Goal: Task Accomplishment & Management: Manage account settings

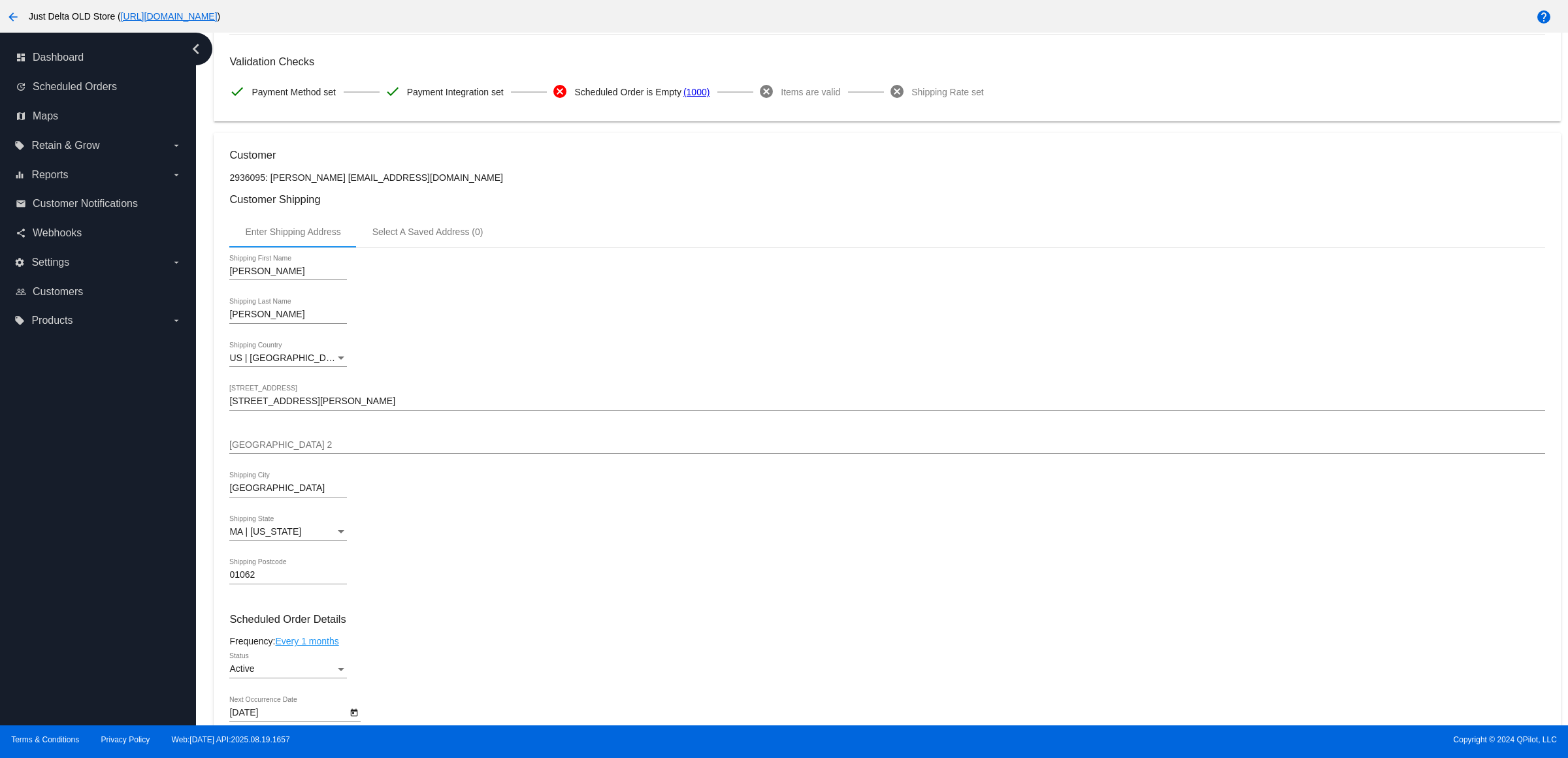
scroll to position [196, 0]
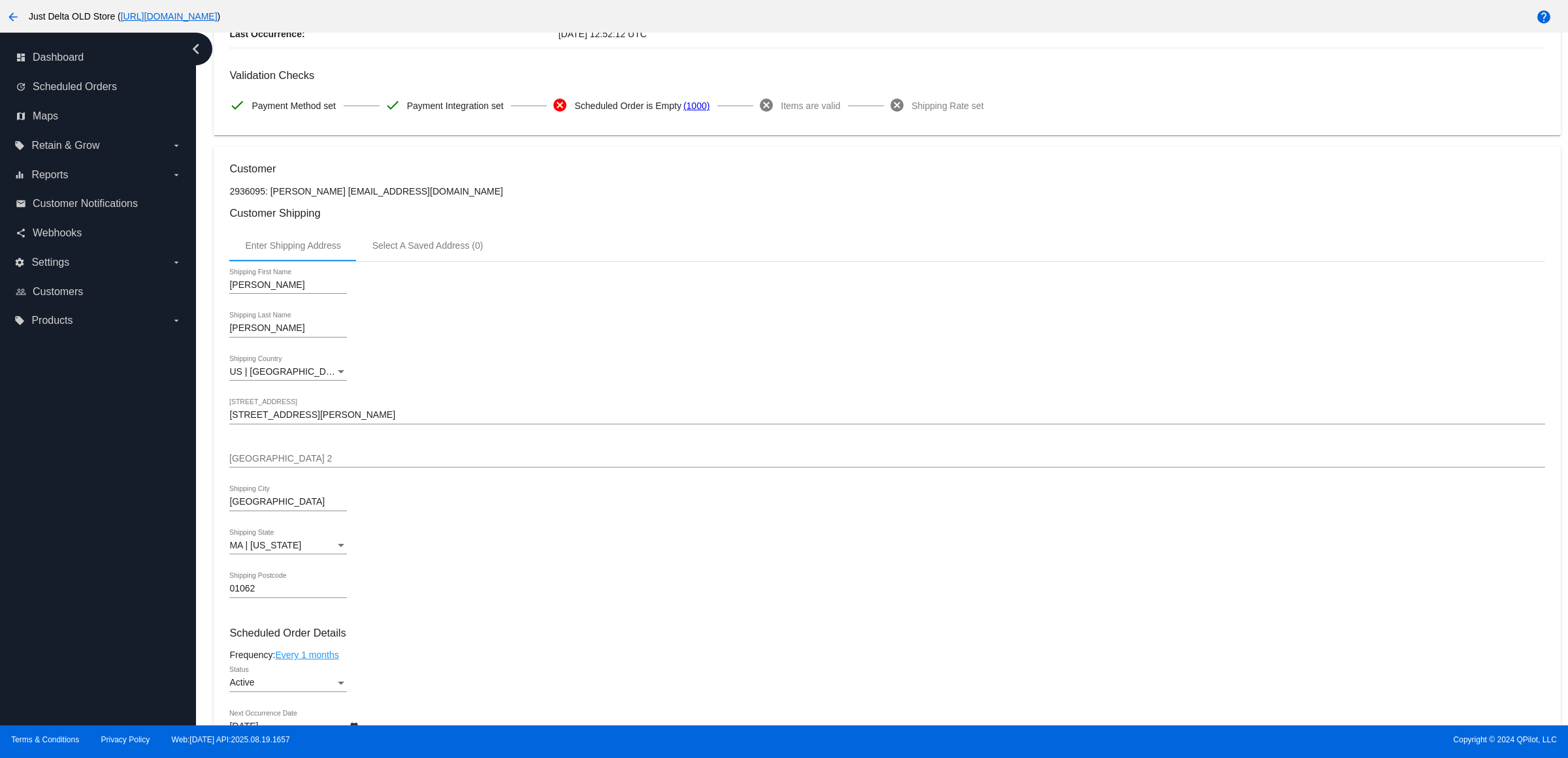
click at [23, 21] on button "arrow_back" at bounding box center [13, 17] width 26 height 26
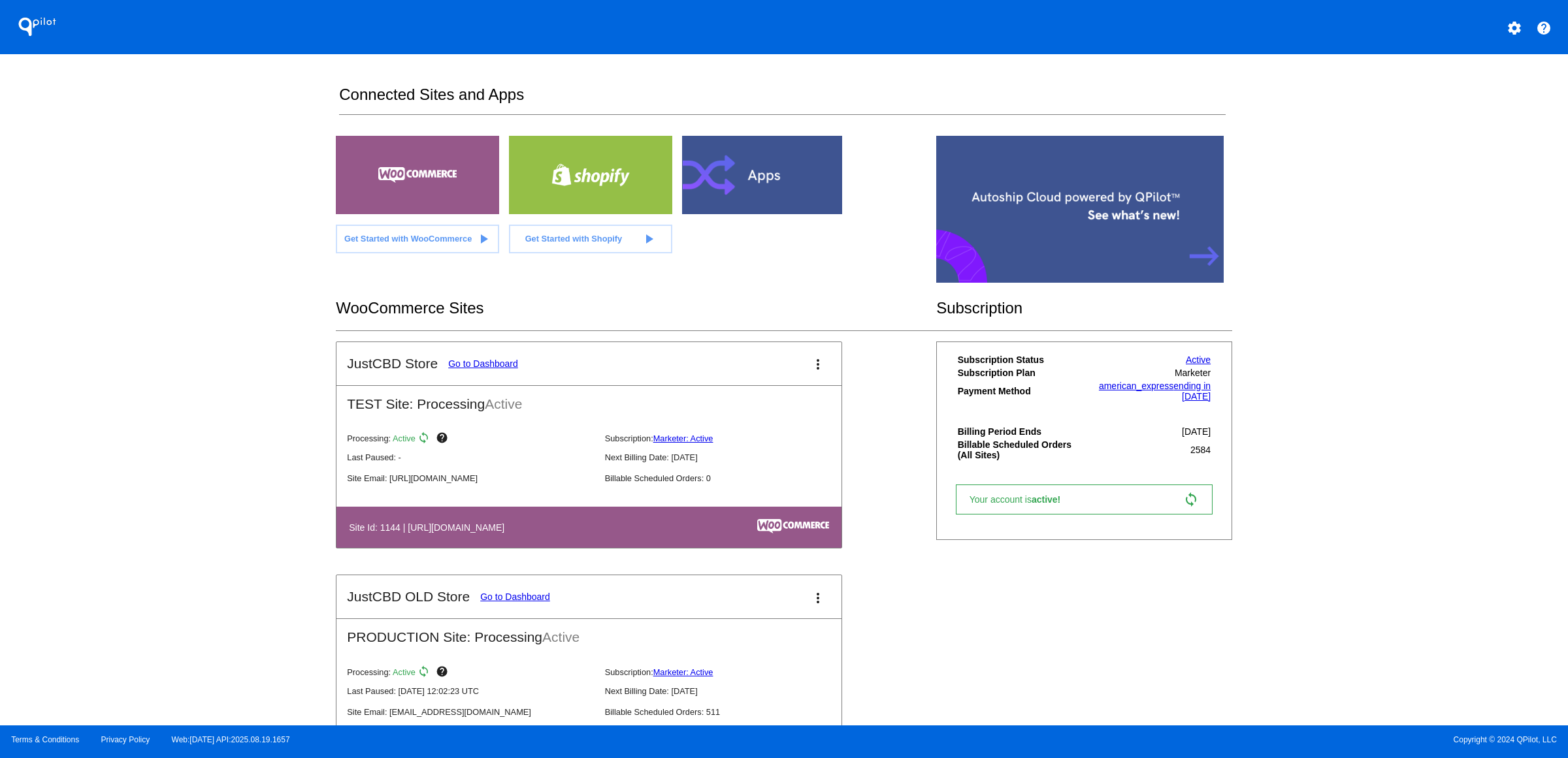
click at [480, 602] on link "Go to Dashboard" at bounding box center [515, 597] width 70 height 10
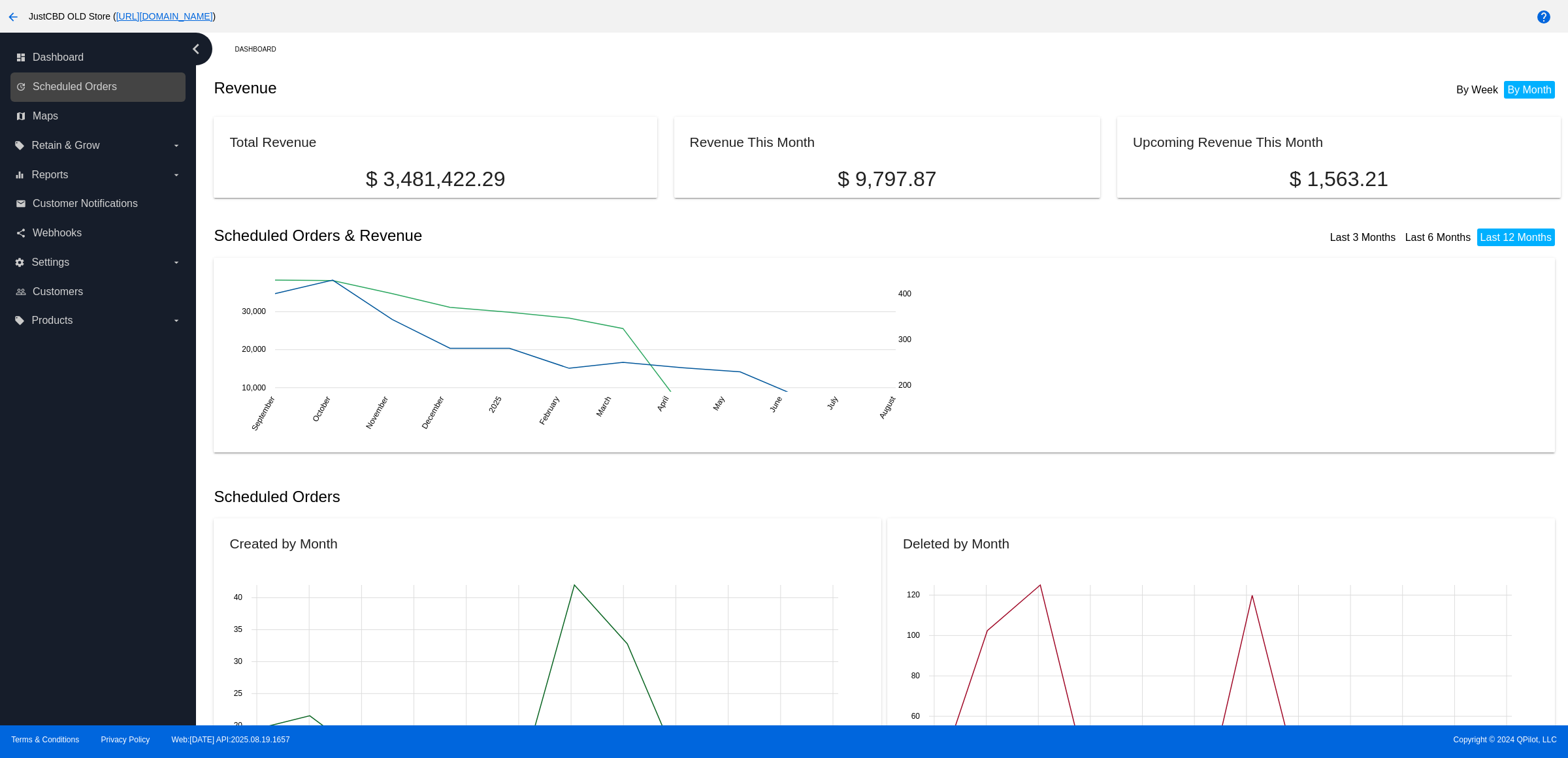
click at [119, 97] on link "update Scheduled Orders" at bounding box center [99, 87] width 166 height 21
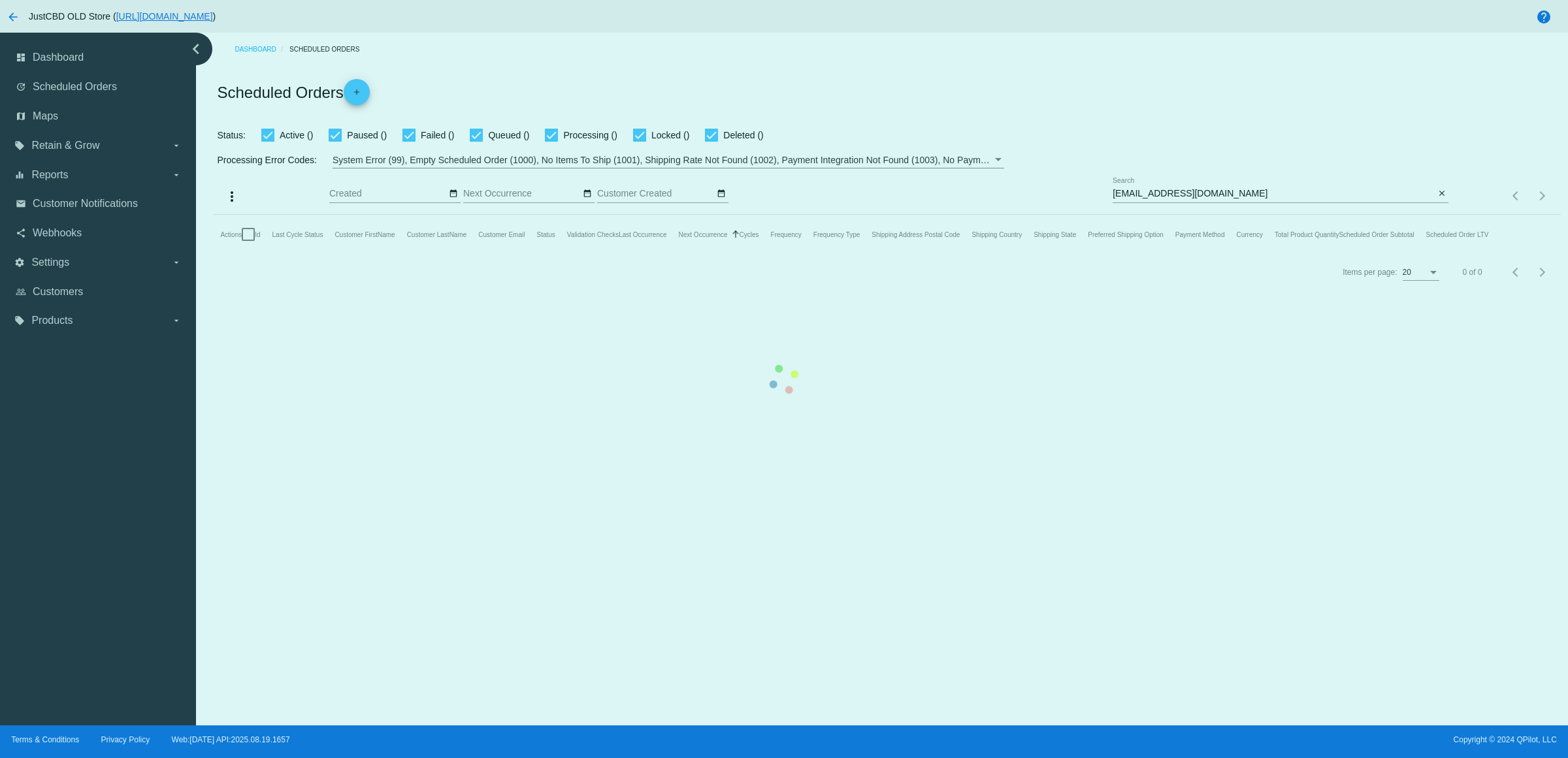
checkbox input "true"
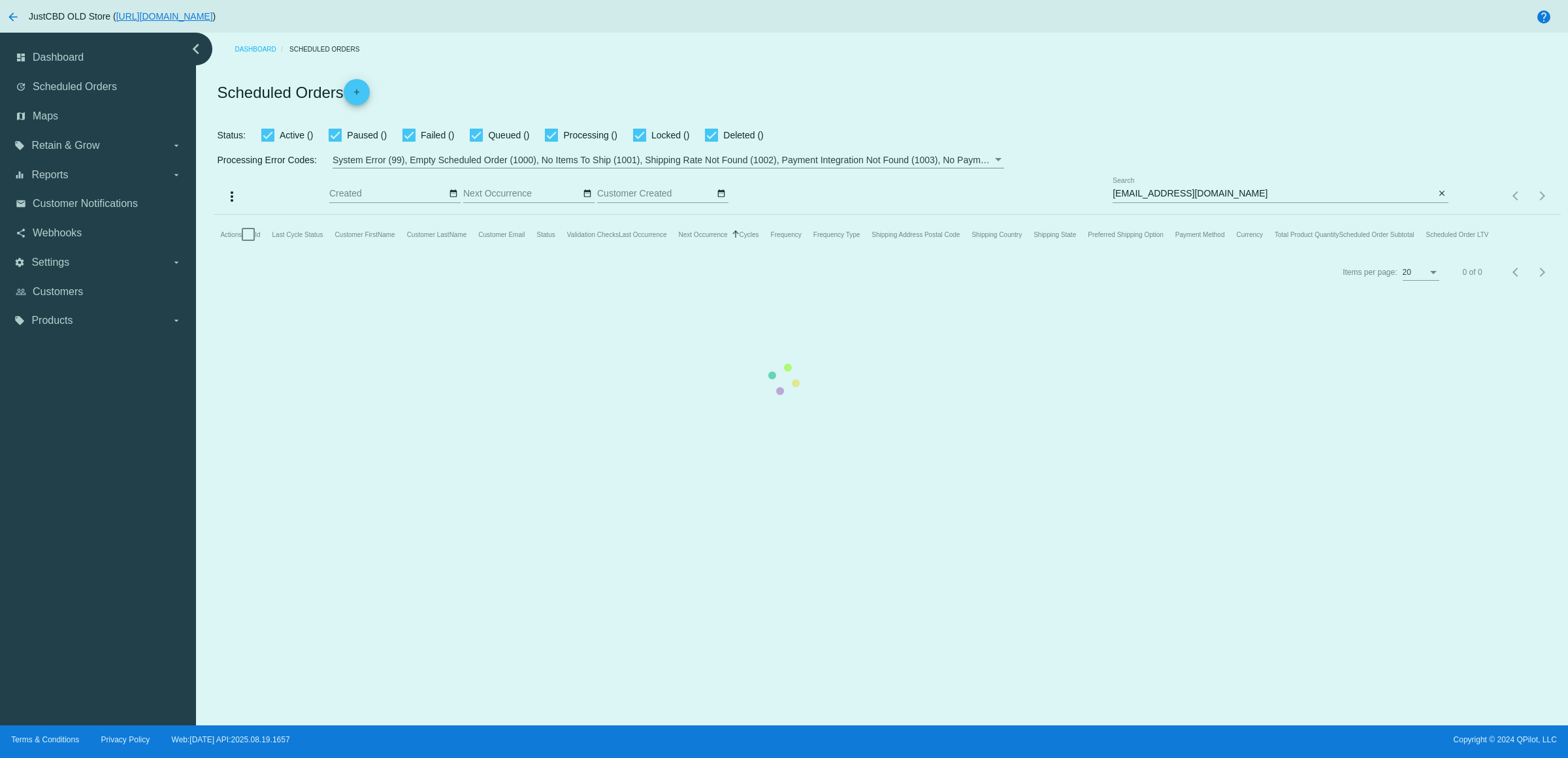
checkbox input "true"
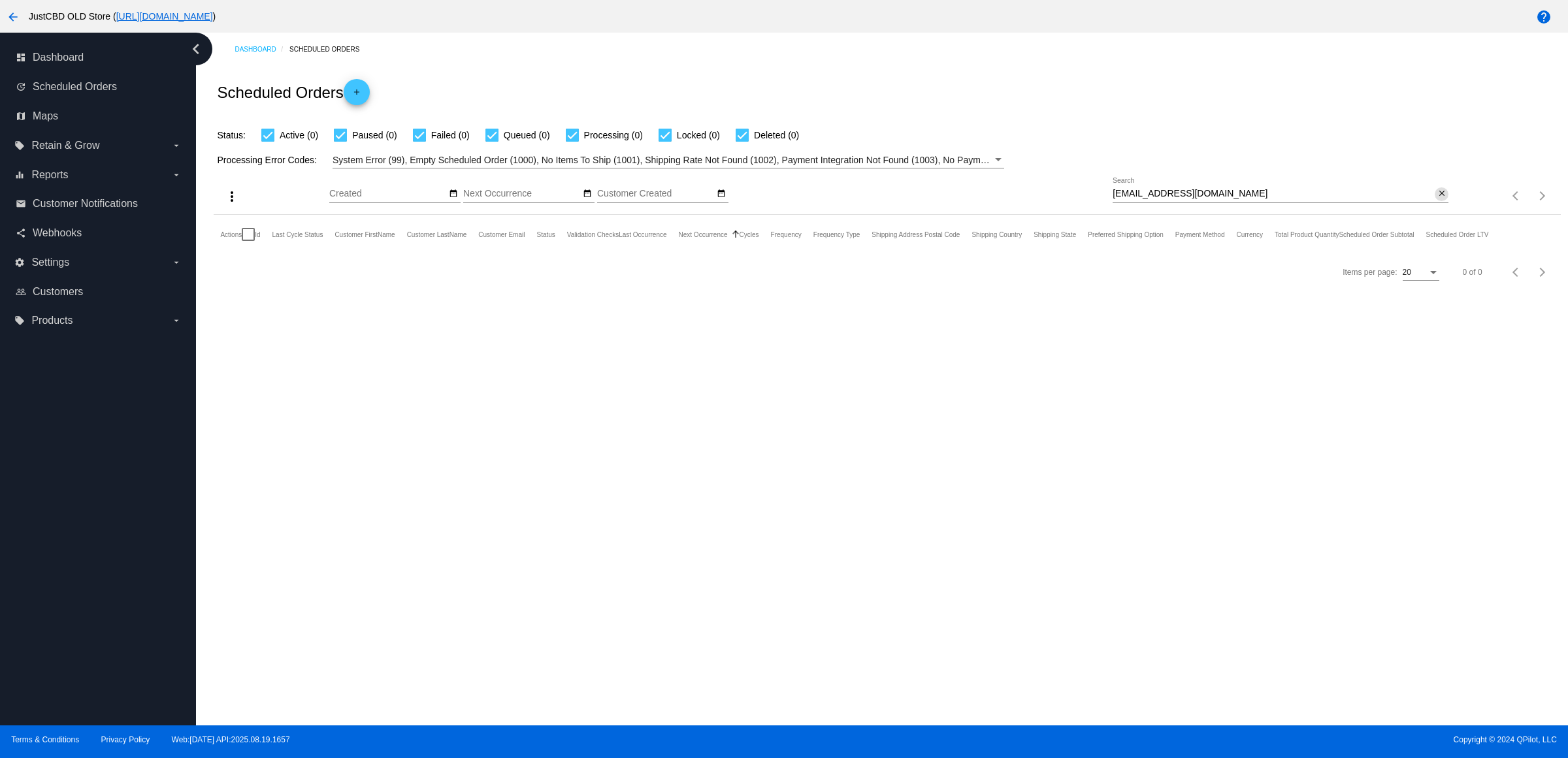
click at [1440, 199] on mat-icon "close" at bounding box center [1441, 194] width 9 height 10
click at [1438, 206] on mat-icon "search" at bounding box center [1440, 196] width 16 height 20
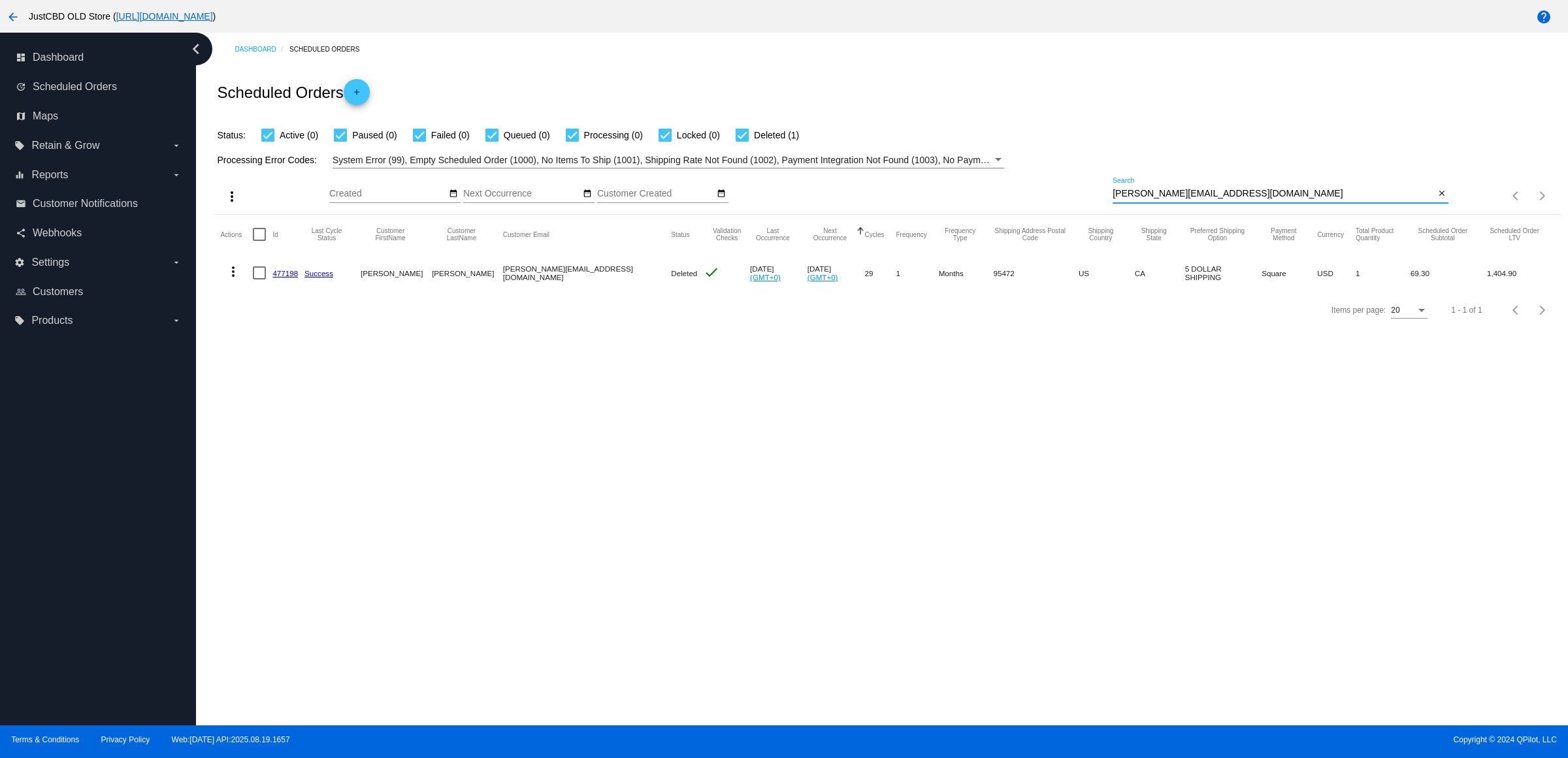
type input "[PERSON_NAME][EMAIL_ADDRESS][DOMAIN_NAME]"
click at [231, 281] on mat-cell "more_vert" at bounding box center [236, 273] width 32 height 38
click at [230, 280] on mat-icon "more_vert" at bounding box center [233, 272] width 16 height 16
click at [553, 406] on div at bounding box center [784, 379] width 1568 height 758
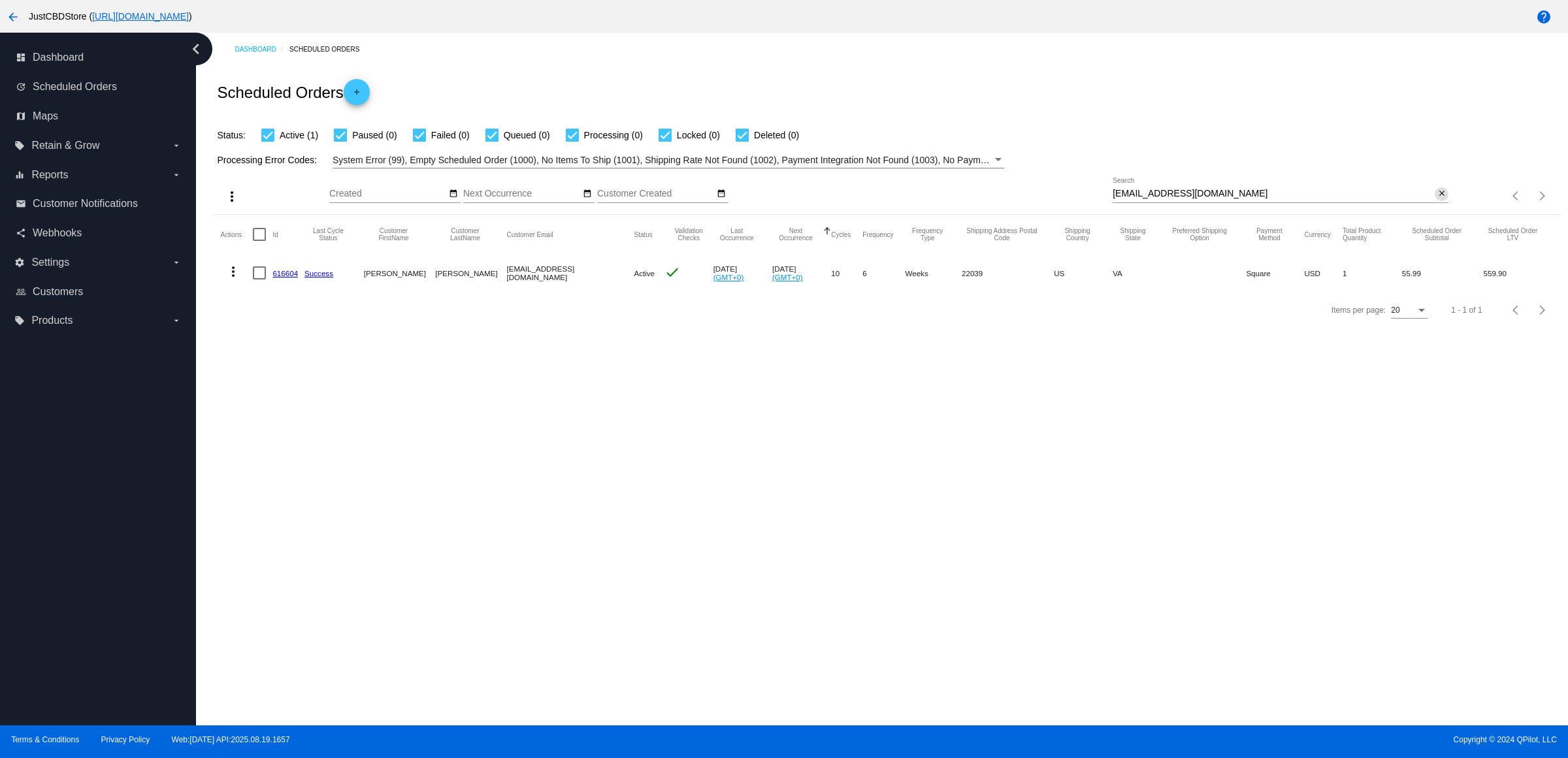
click at [1437, 199] on mat-icon "close" at bounding box center [1441, 194] width 9 height 10
click at [1434, 206] on mat-icon "search" at bounding box center [1440, 196] width 16 height 20
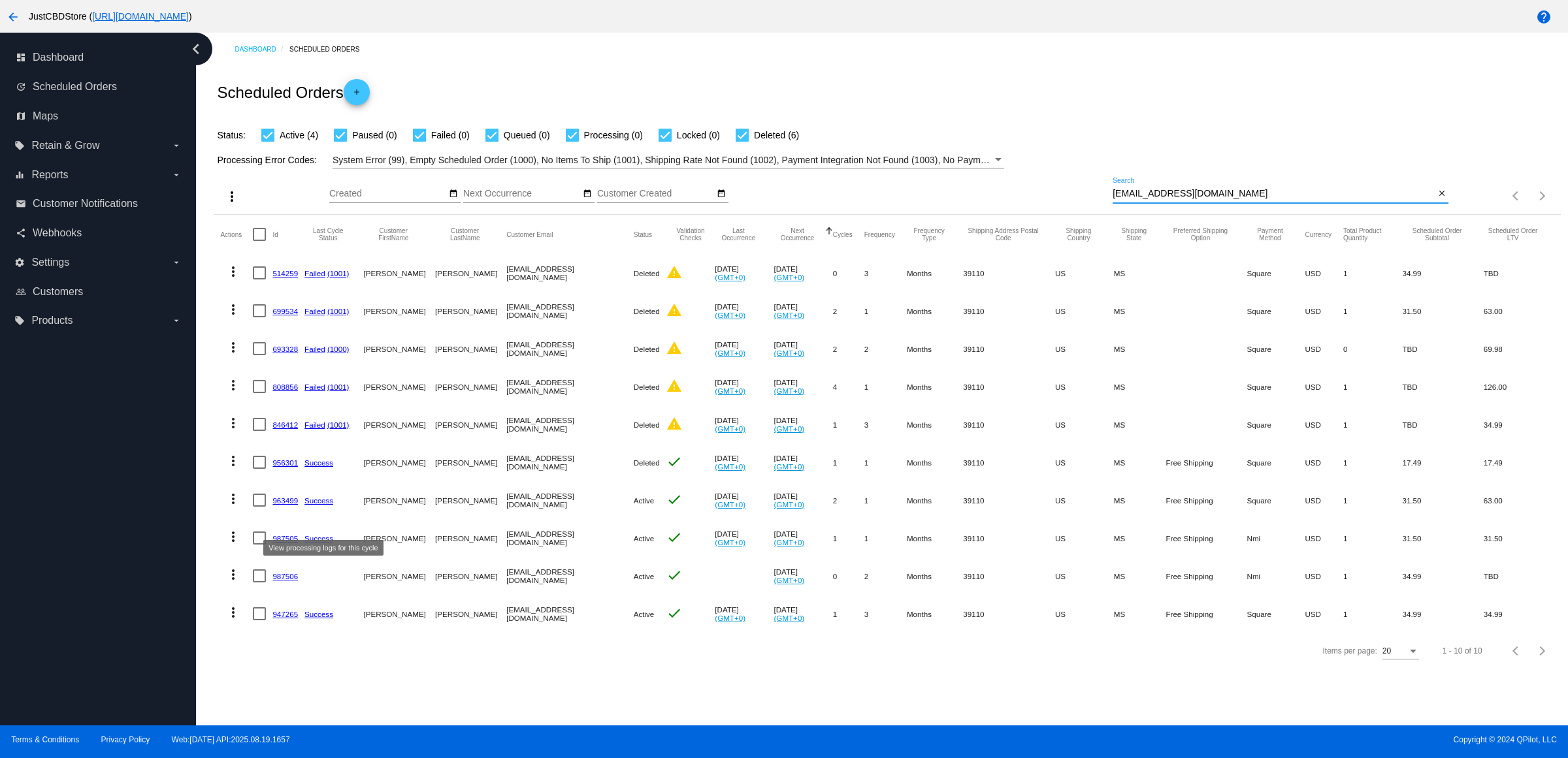
type input "kelliirby@yahoo.com"
click at [295, 519] on mat-cell "963499" at bounding box center [288, 500] width 32 height 38
click at [296, 505] on link "963499" at bounding box center [285, 500] width 26 height 8
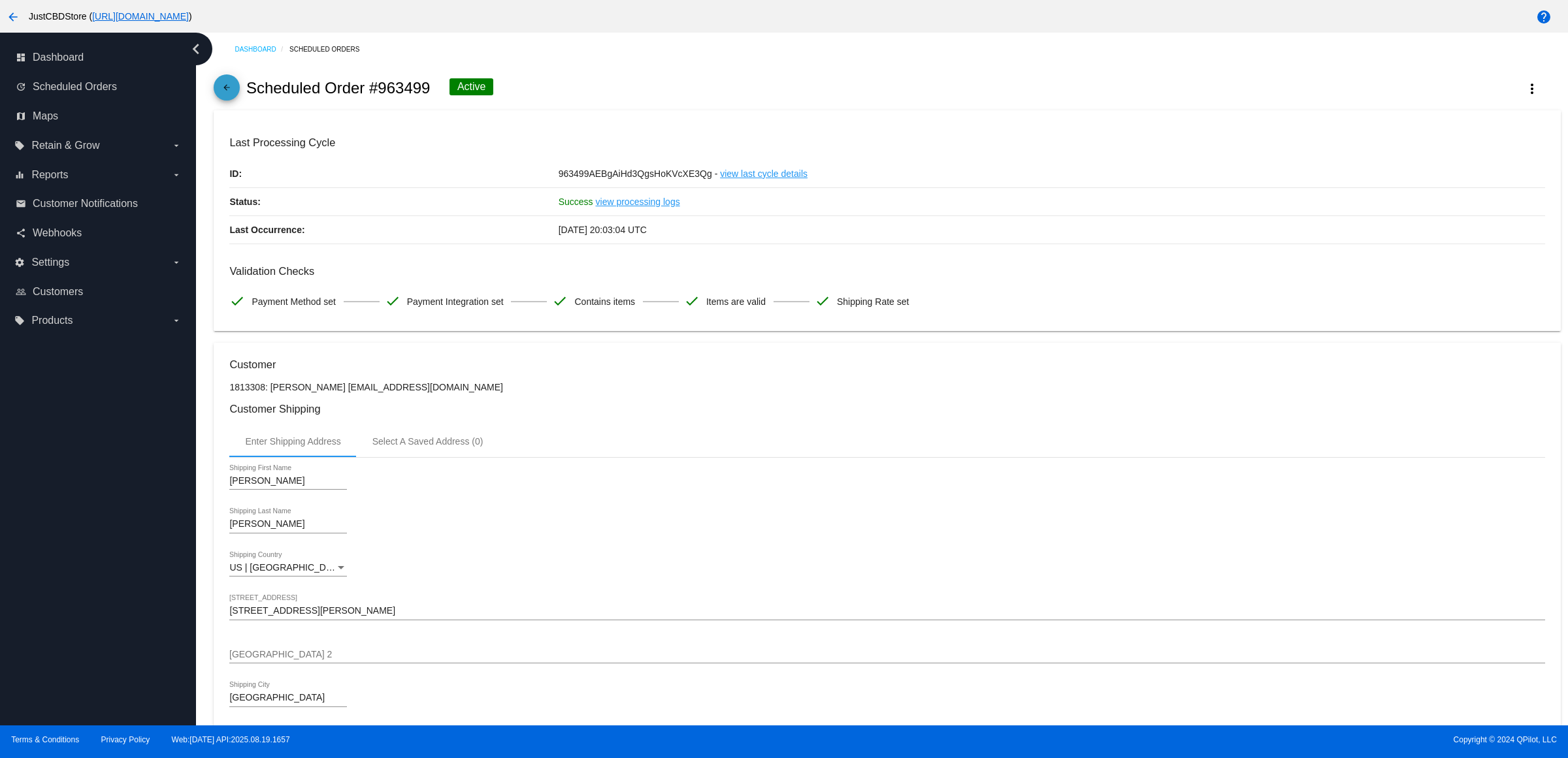
click at [234, 99] on mat-icon "arrow_back" at bounding box center [226, 90] width 16 height 16
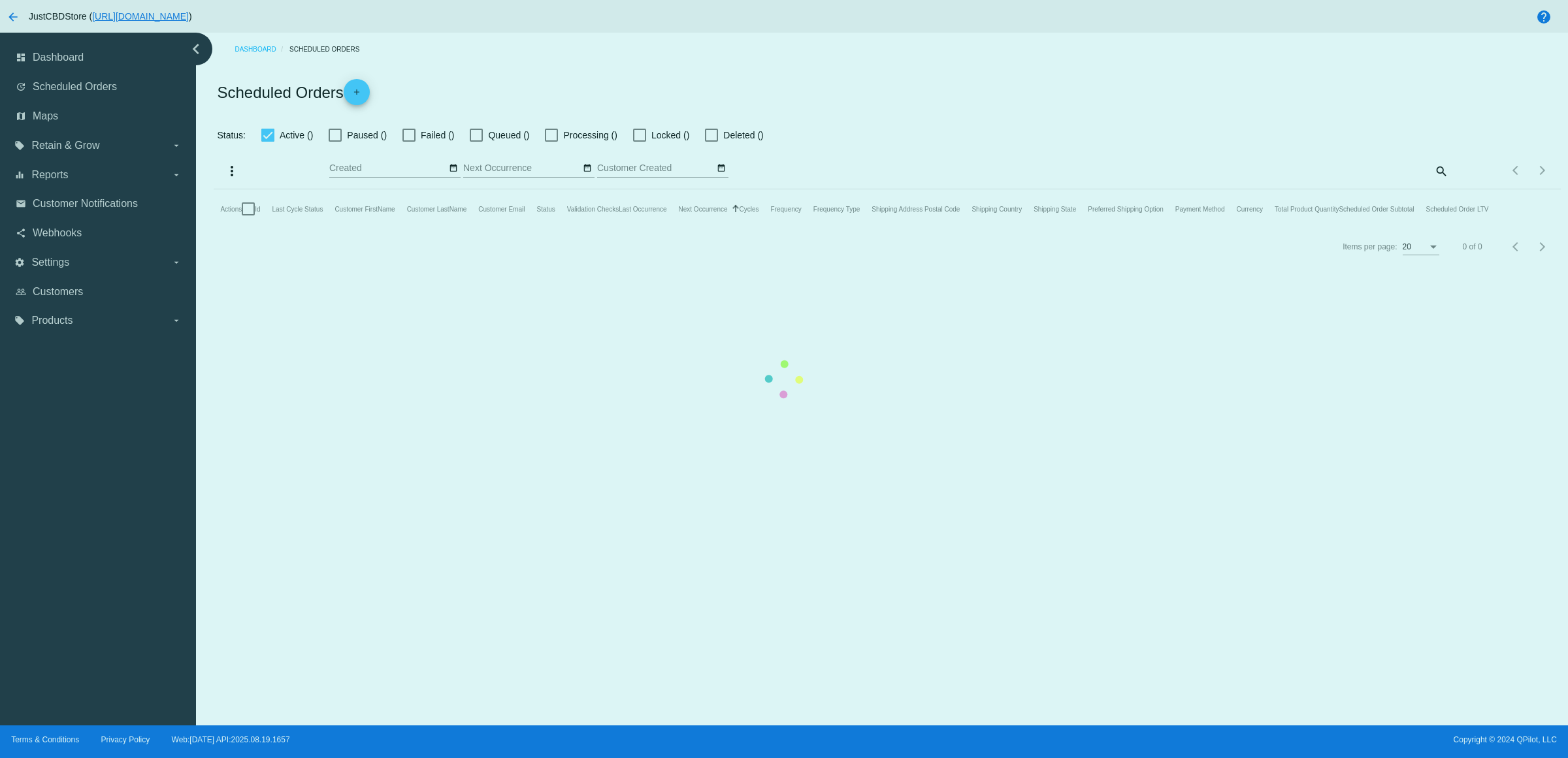
checkbox input "true"
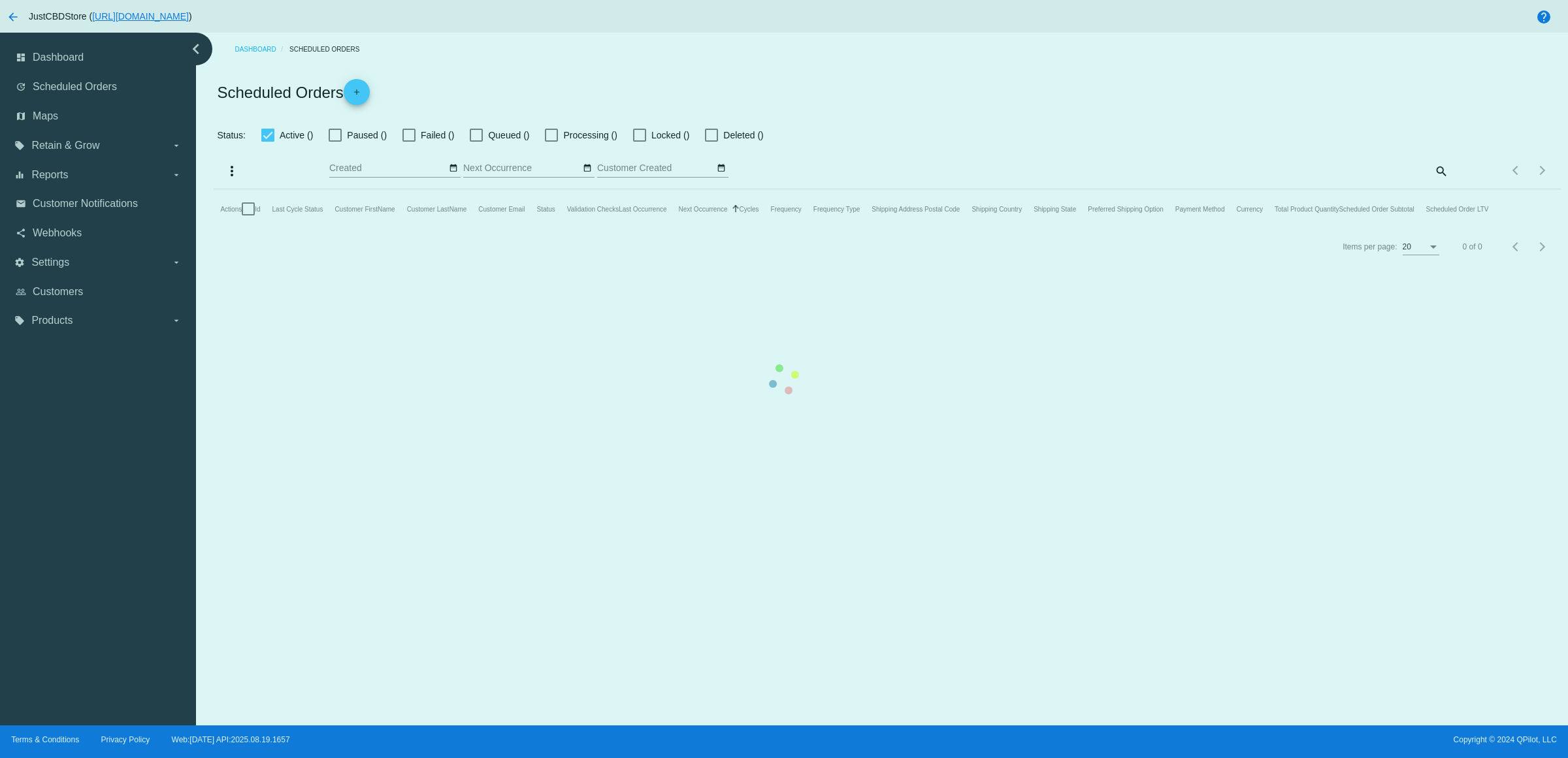
checkbox input "true"
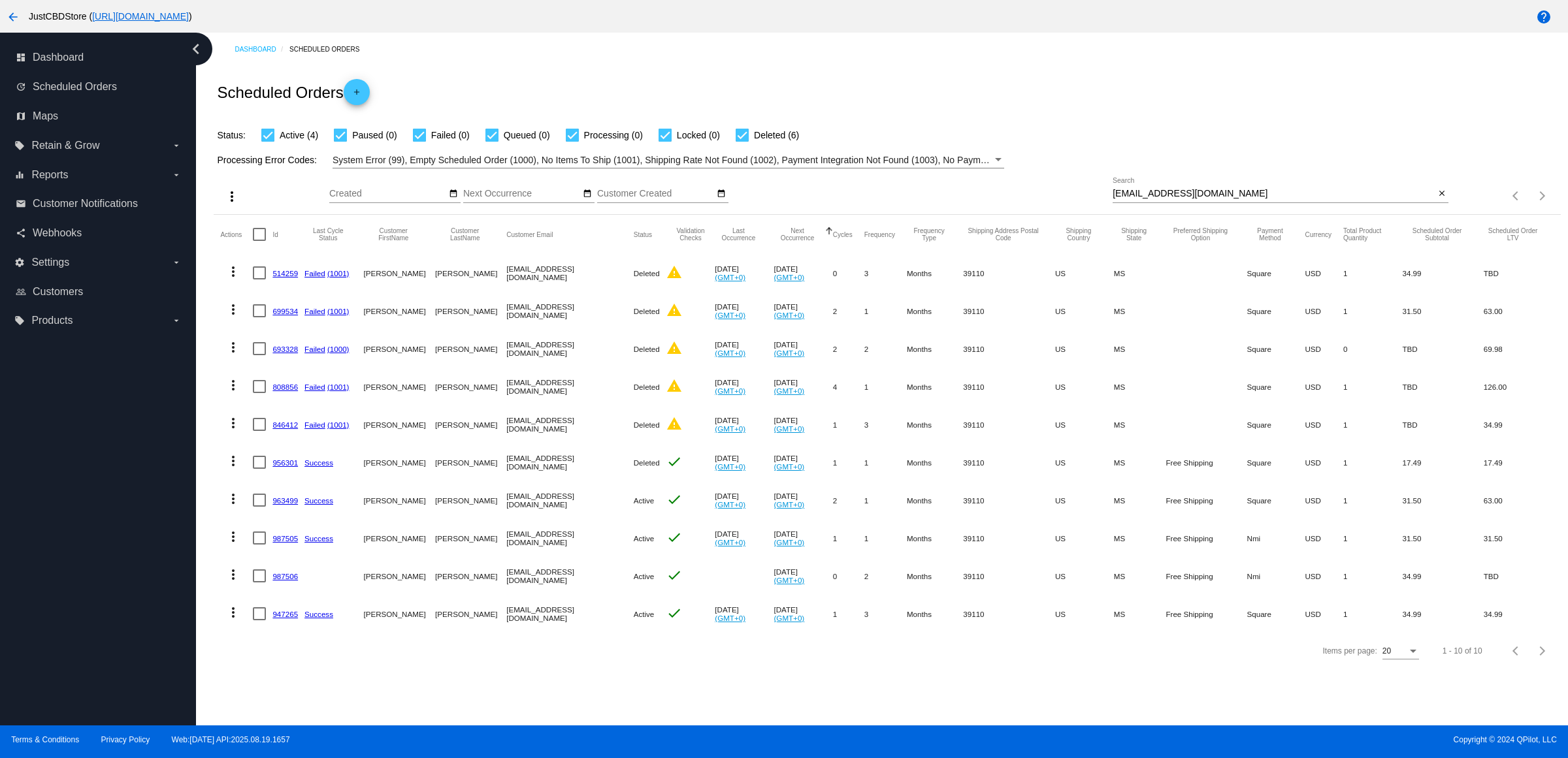
click at [289, 543] on link "987505" at bounding box center [285, 538] width 26 height 8
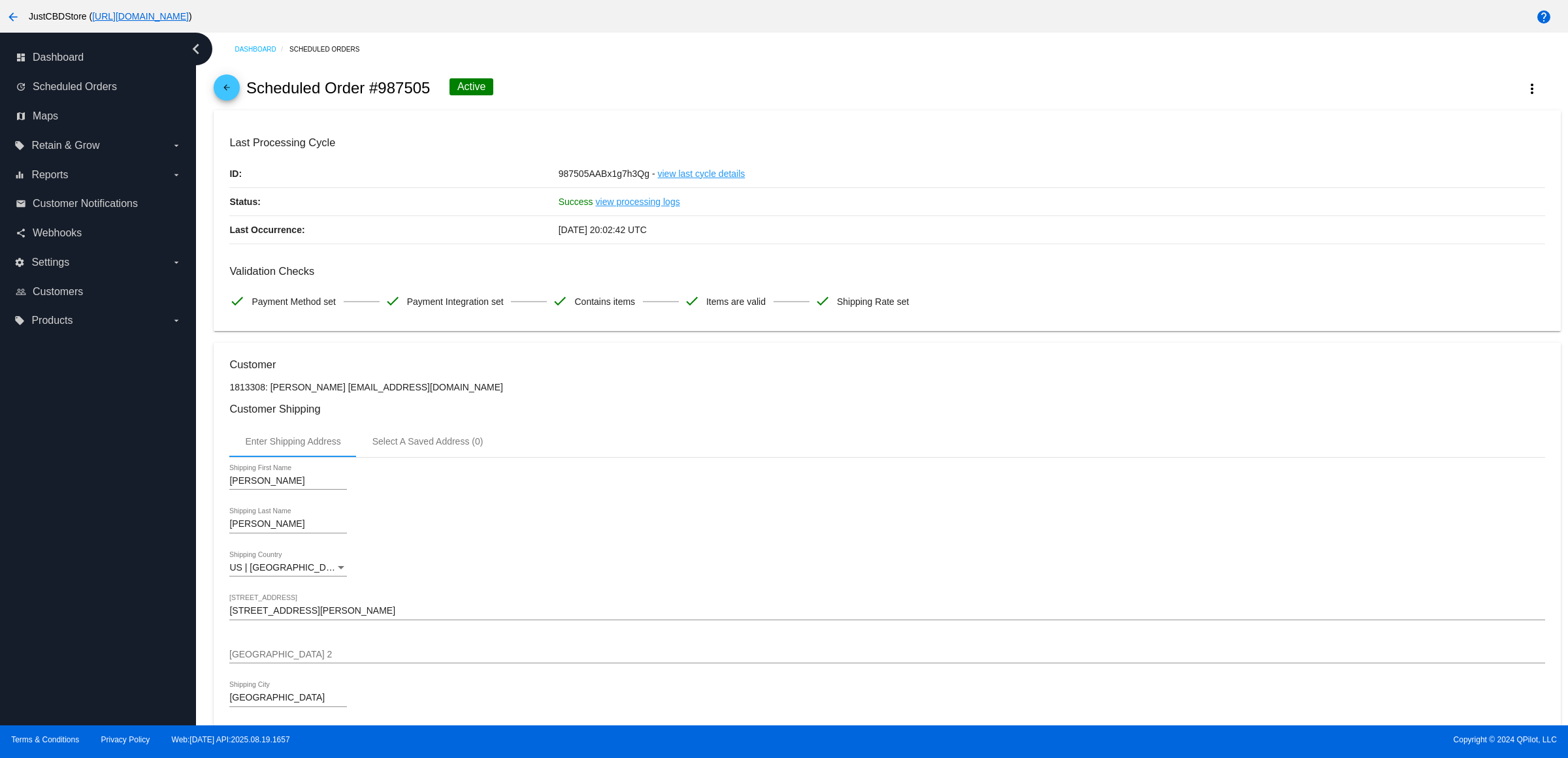
click at [231, 99] on mat-icon "arrow_back" at bounding box center [226, 90] width 16 height 16
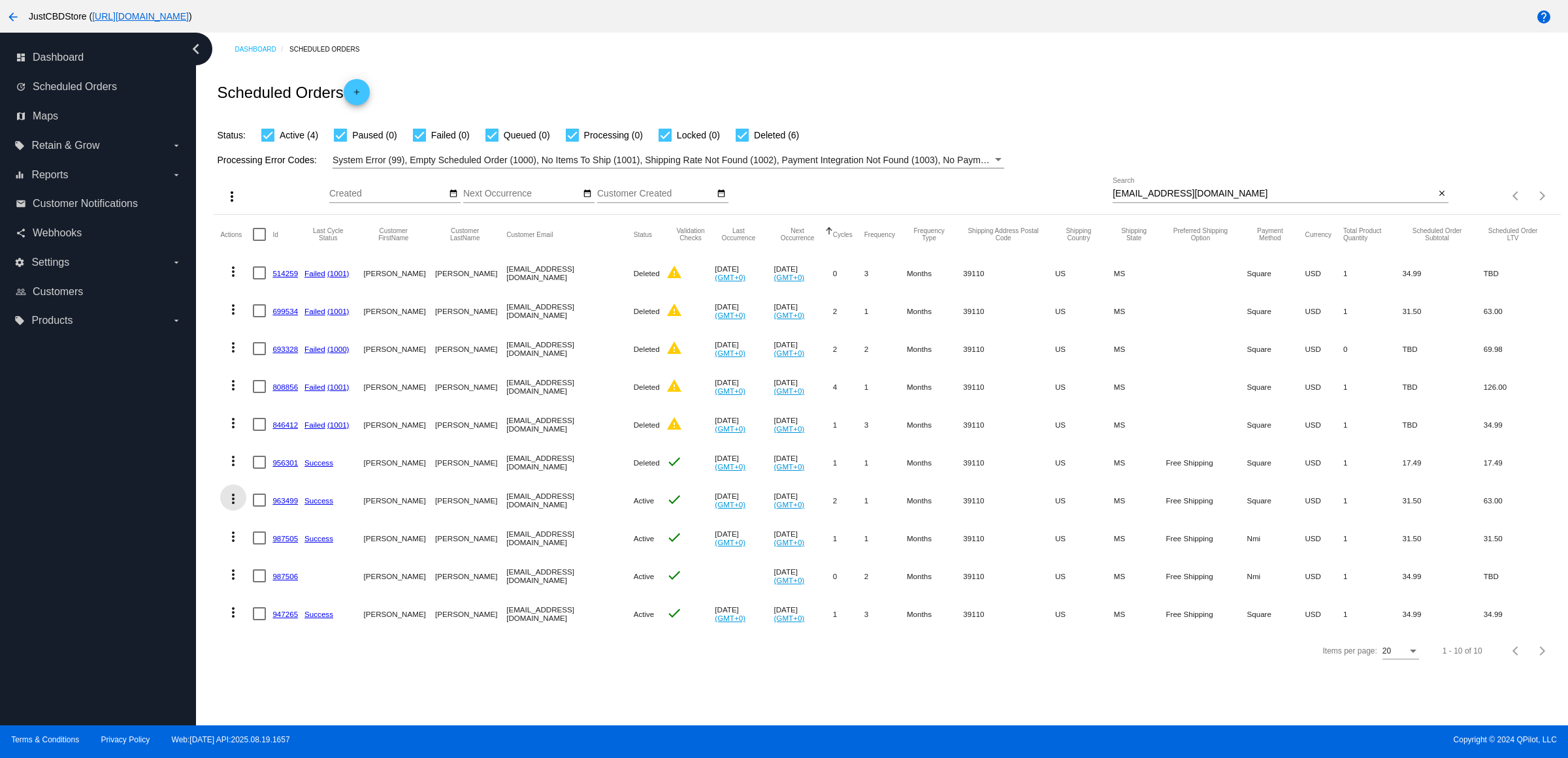
click at [241, 506] on mat-icon "more_vert" at bounding box center [233, 499] width 16 height 16
click at [297, 678] on button "delete Delete" at bounding box center [289, 681] width 130 height 31
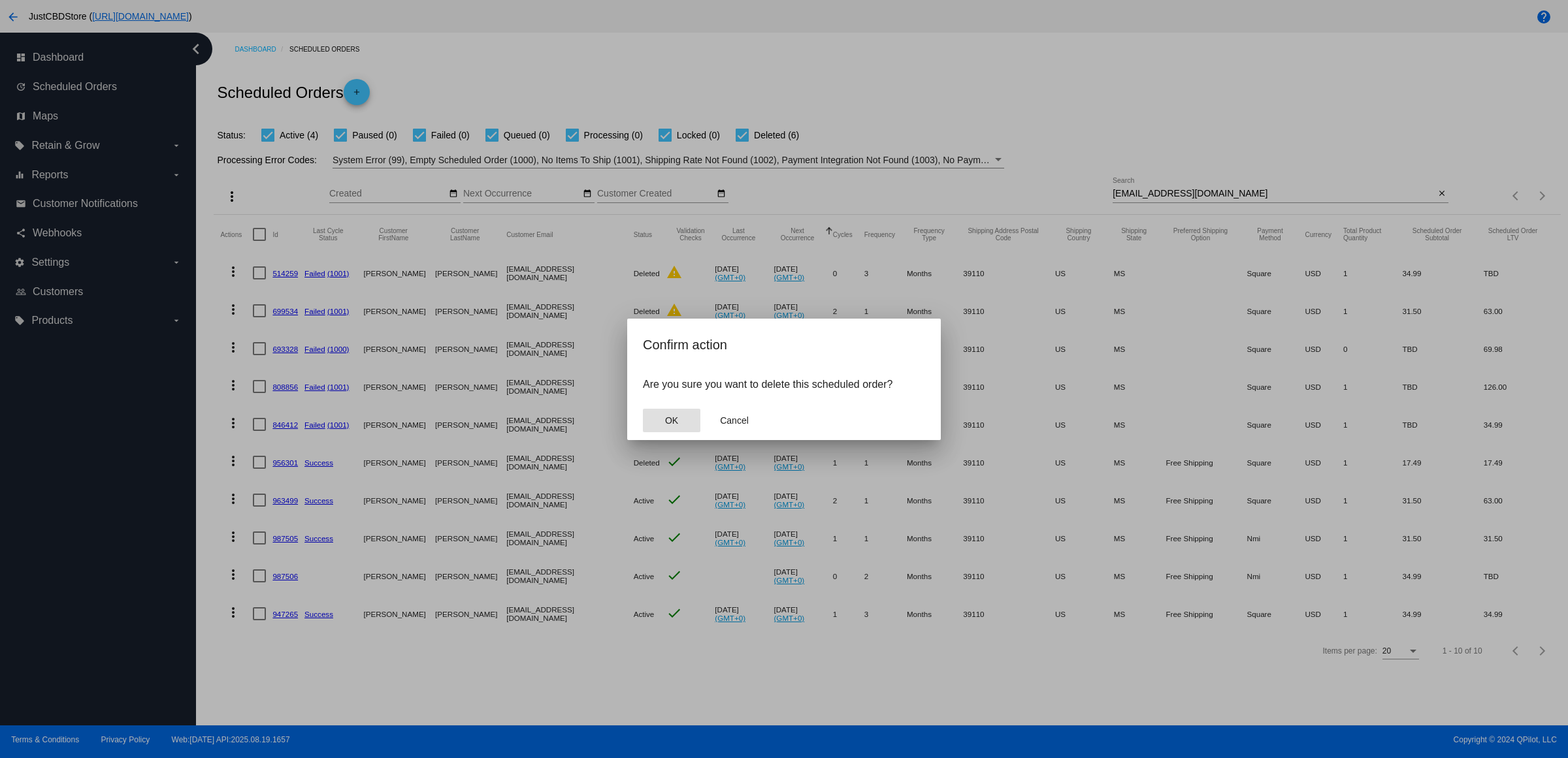
click at [682, 432] on button "OK" at bounding box center [671, 420] width 57 height 23
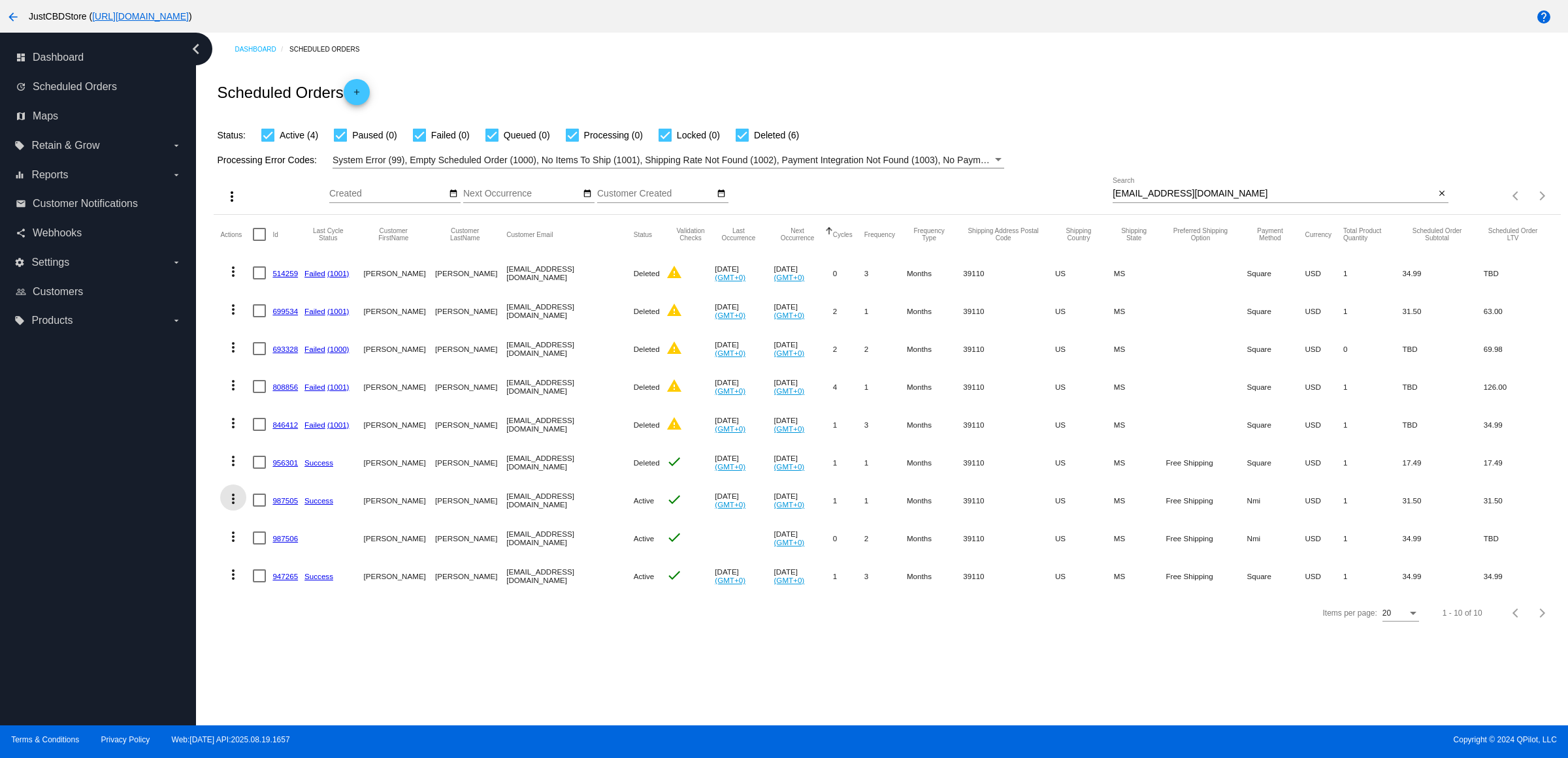
click at [232, 506] on mat-icon "more_vert" at bounding box center [233, 499] width 16 height 16
click at [318, 681] on button "delete Delete" at bounding box center [289, 681] width 130 height 31
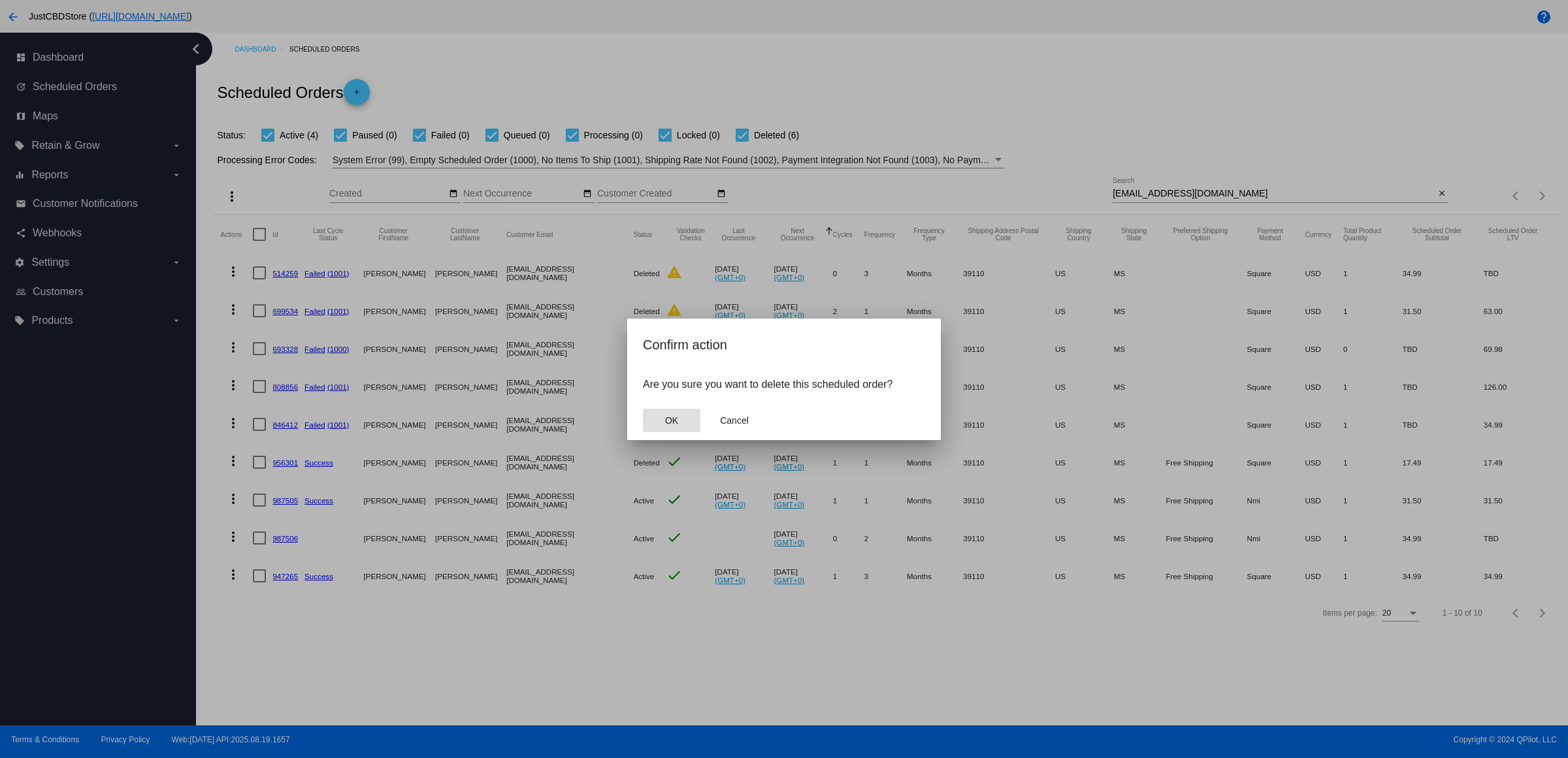
click at [667, 426] on span "OK" at bounding box center [671, 420] width 13 height 10
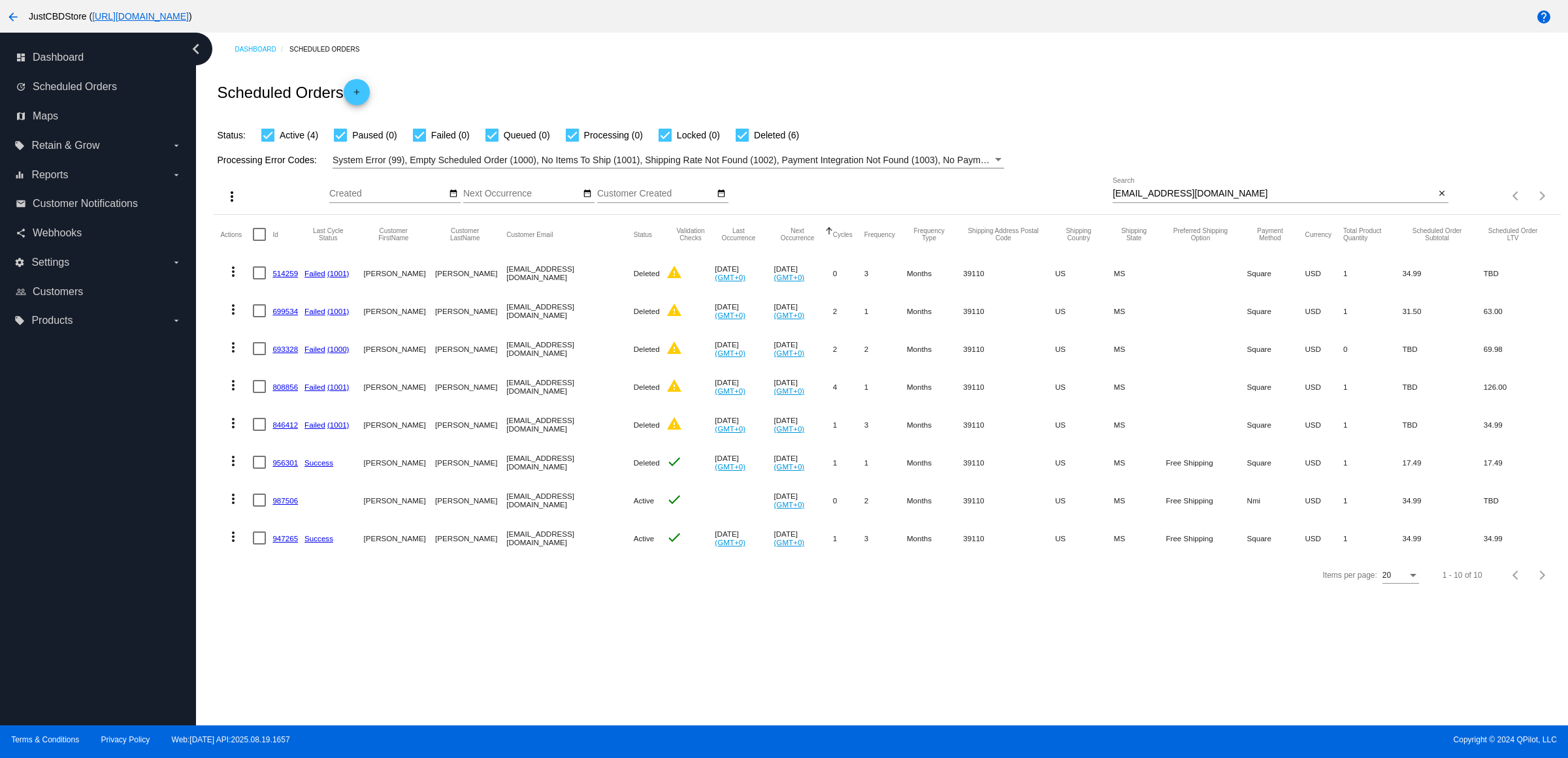
click at [236, 506] on mat-icon "more_vert" at bounding box center [233, 499] width 16 height 16
click at [282, 680] on span "Delete" at bounding box center [277, 681] width 26 height 10
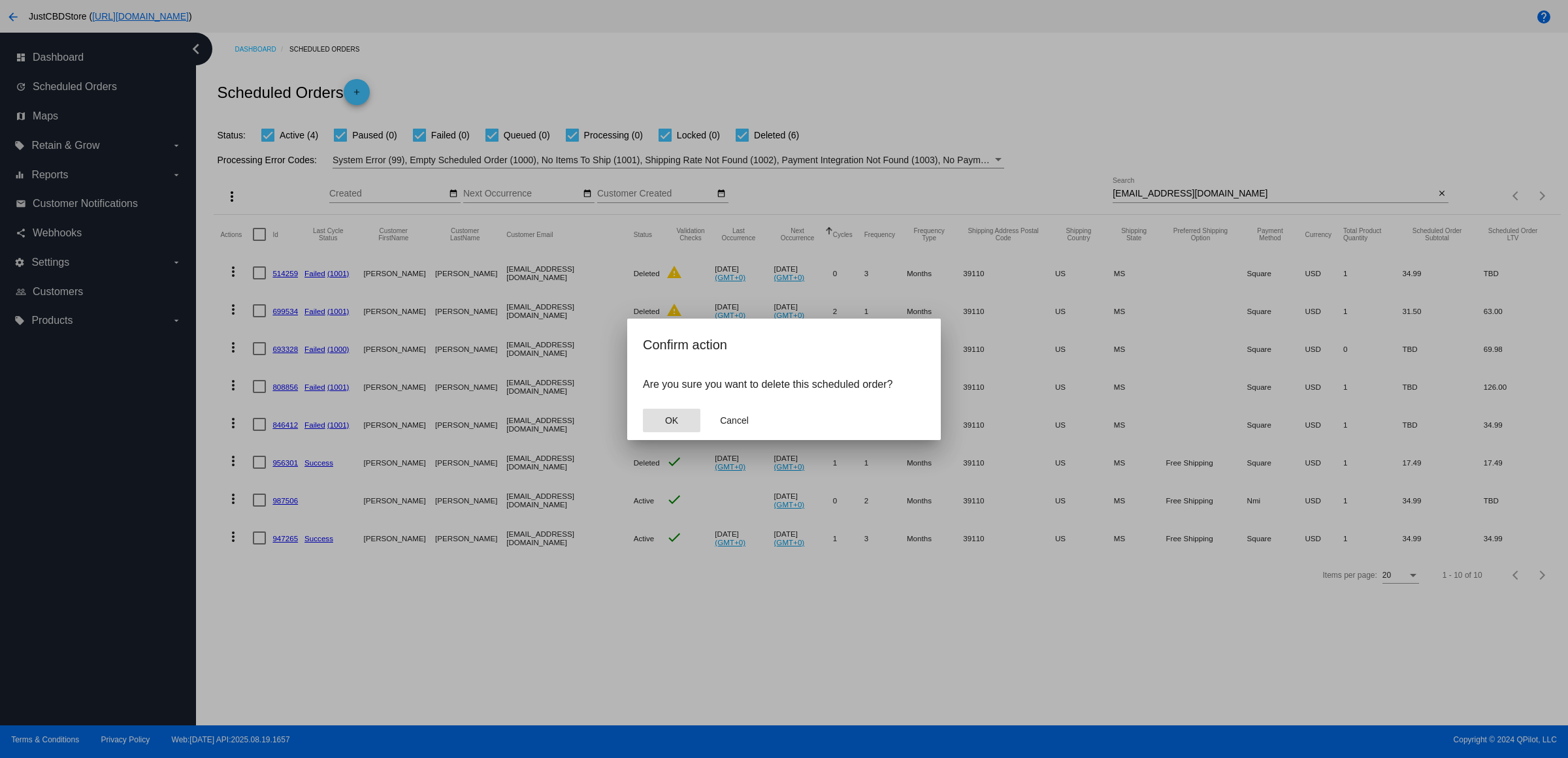
click at [674, 426] on span "OK" at bounding box center [671, 420] width 13 height 10
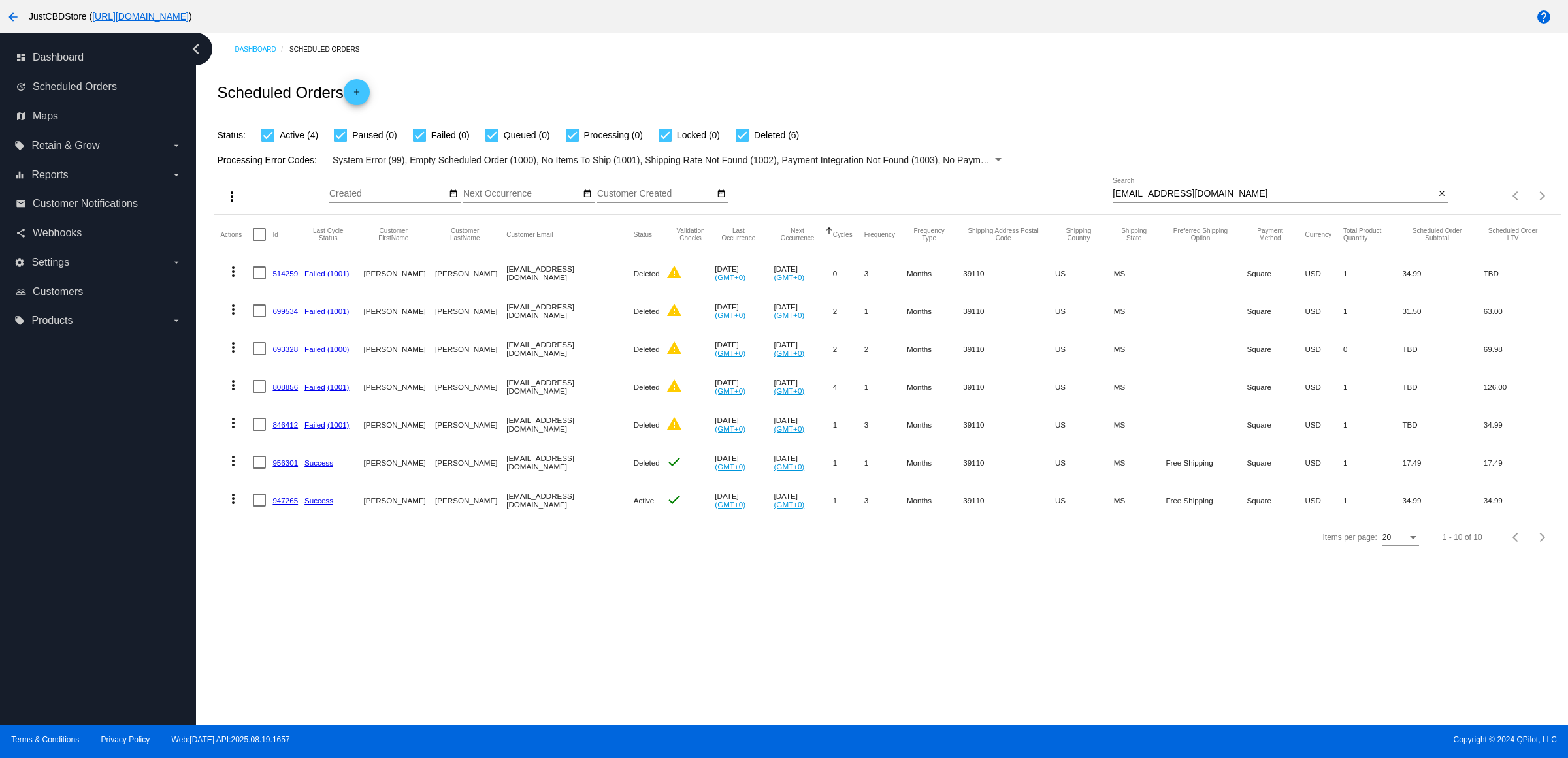
click at [297, 505] on link "947265" at bounding box center [285, 500] width 26 height 8
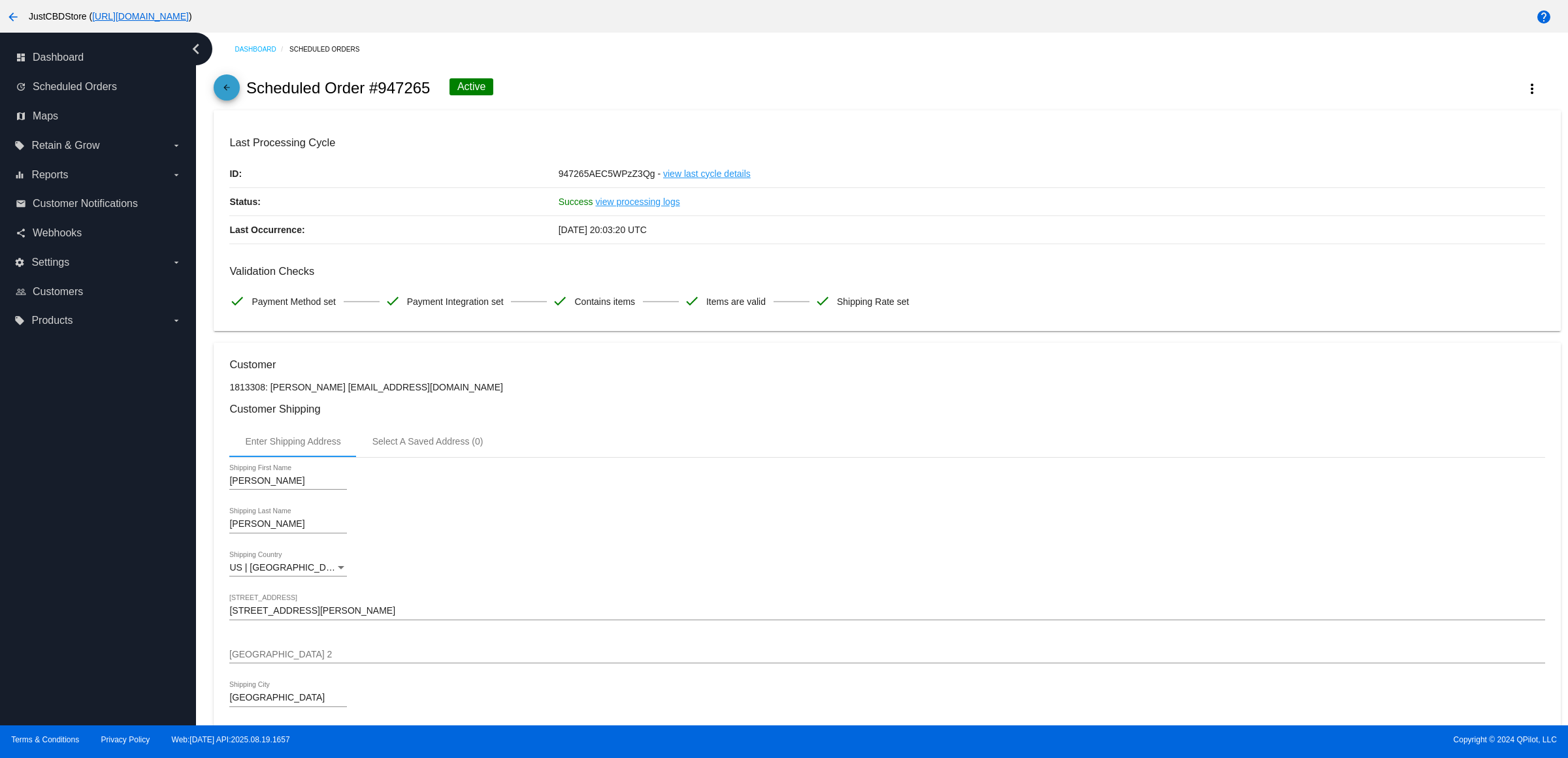
click at [229, 90] on span "arrow_back" at bounding box center [226, 90] width 16 height 32
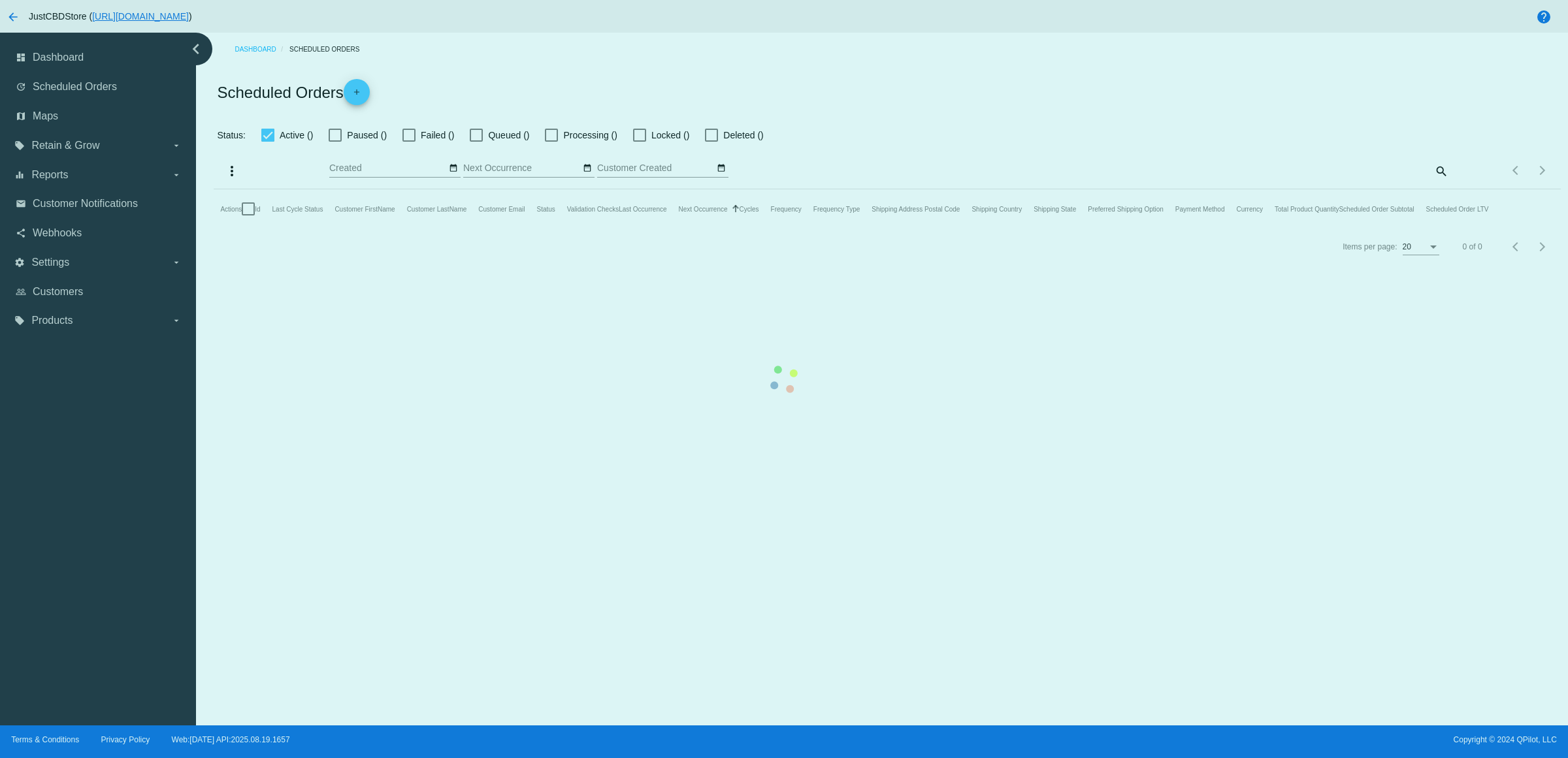
checkbox input "true"
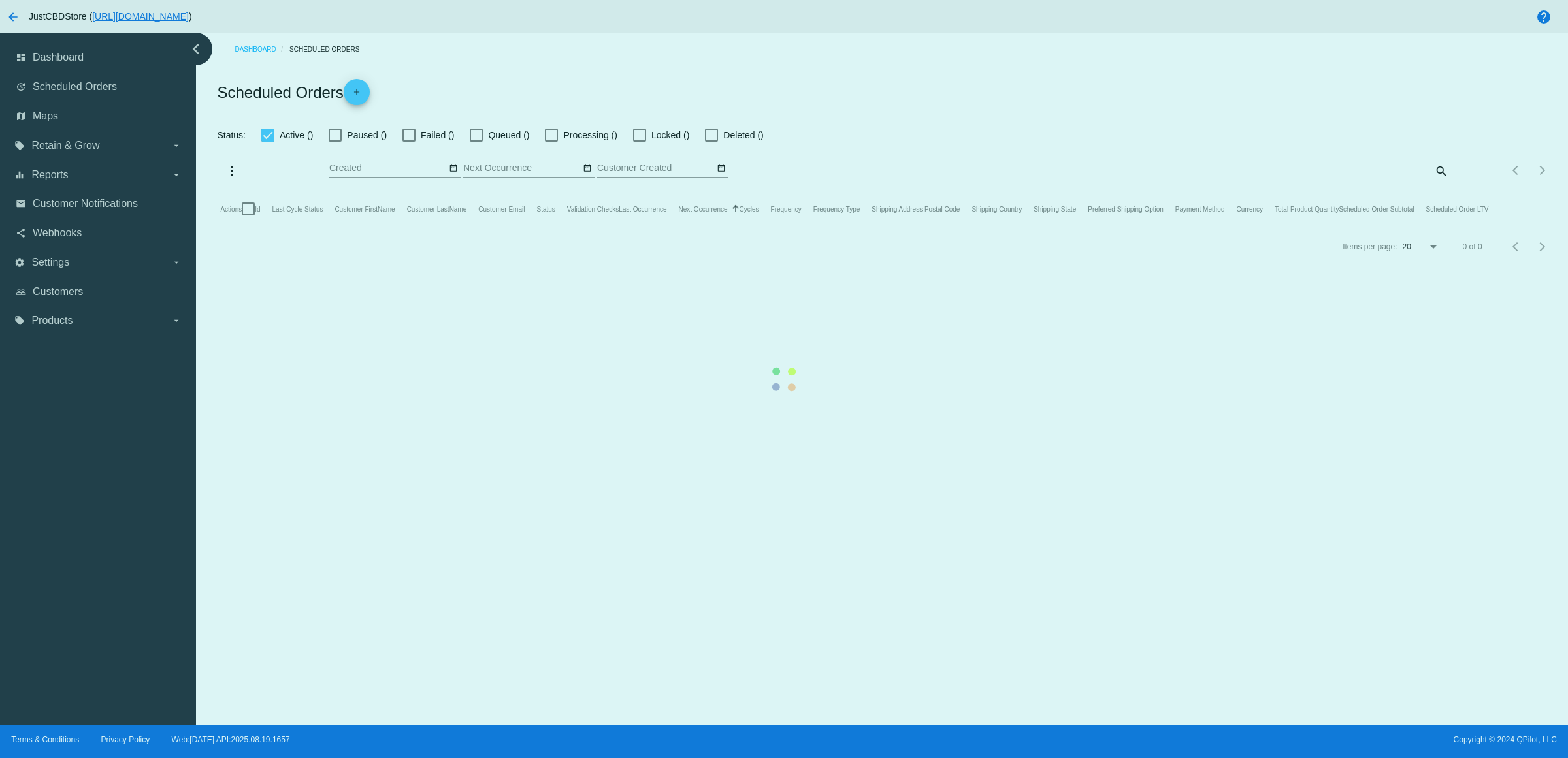
checkbox input "true"
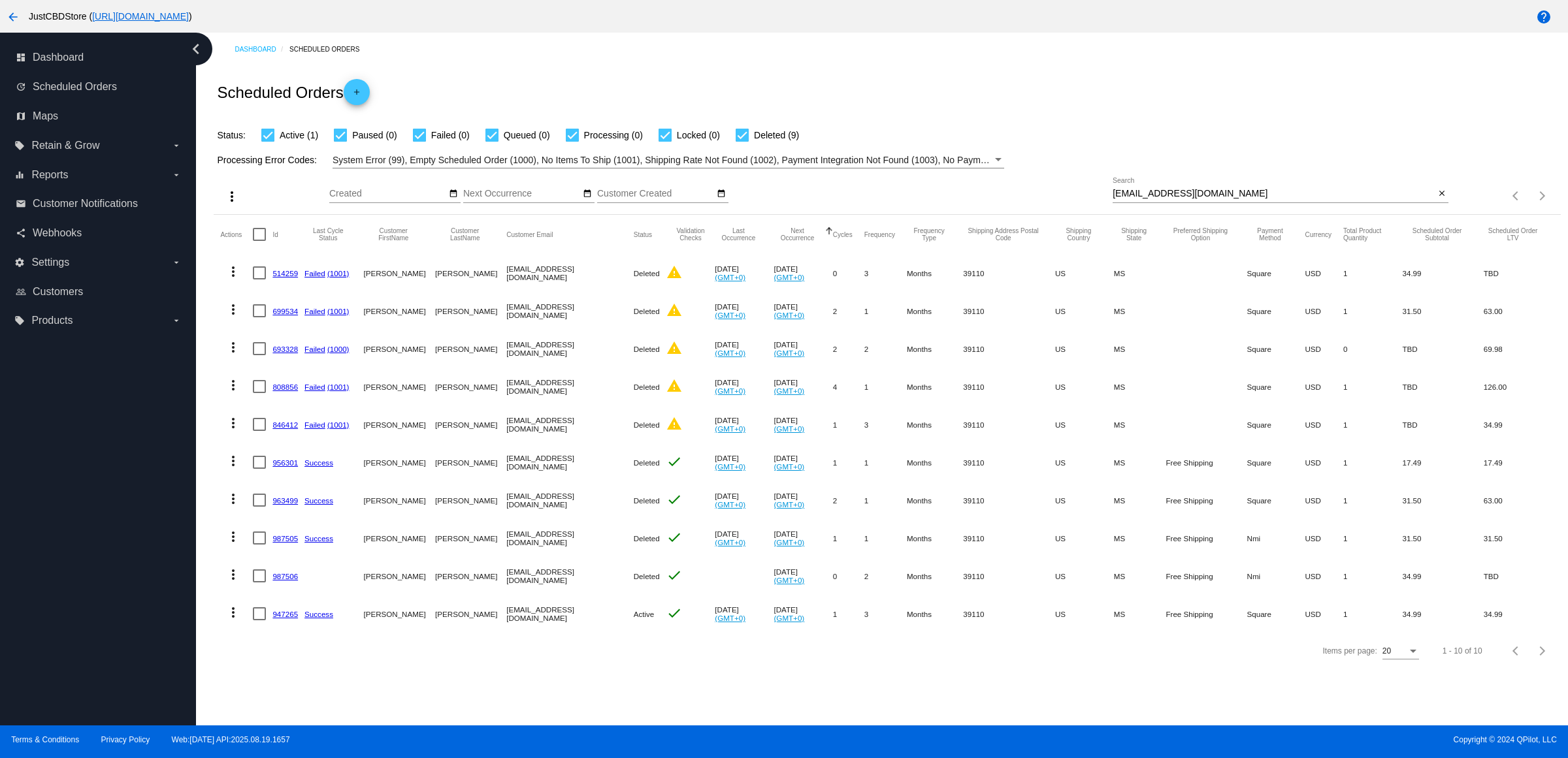
click at [282, 619] on link "947265" at bounding box center [285, 614] width 26 height 8
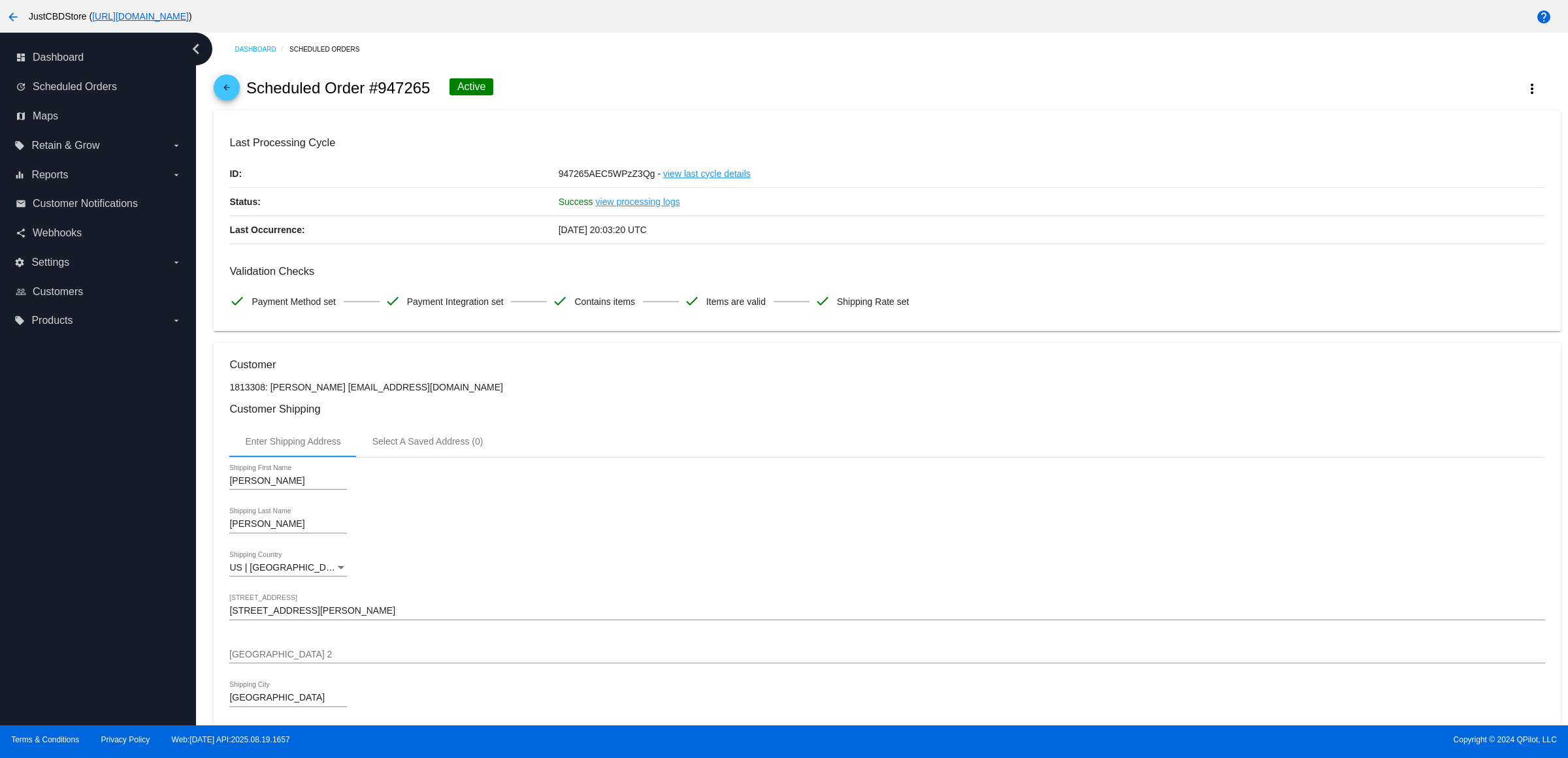
click at [232, 99] on mat-icon "arrow_back" at bounding box center [226, 90] width 16 height 16
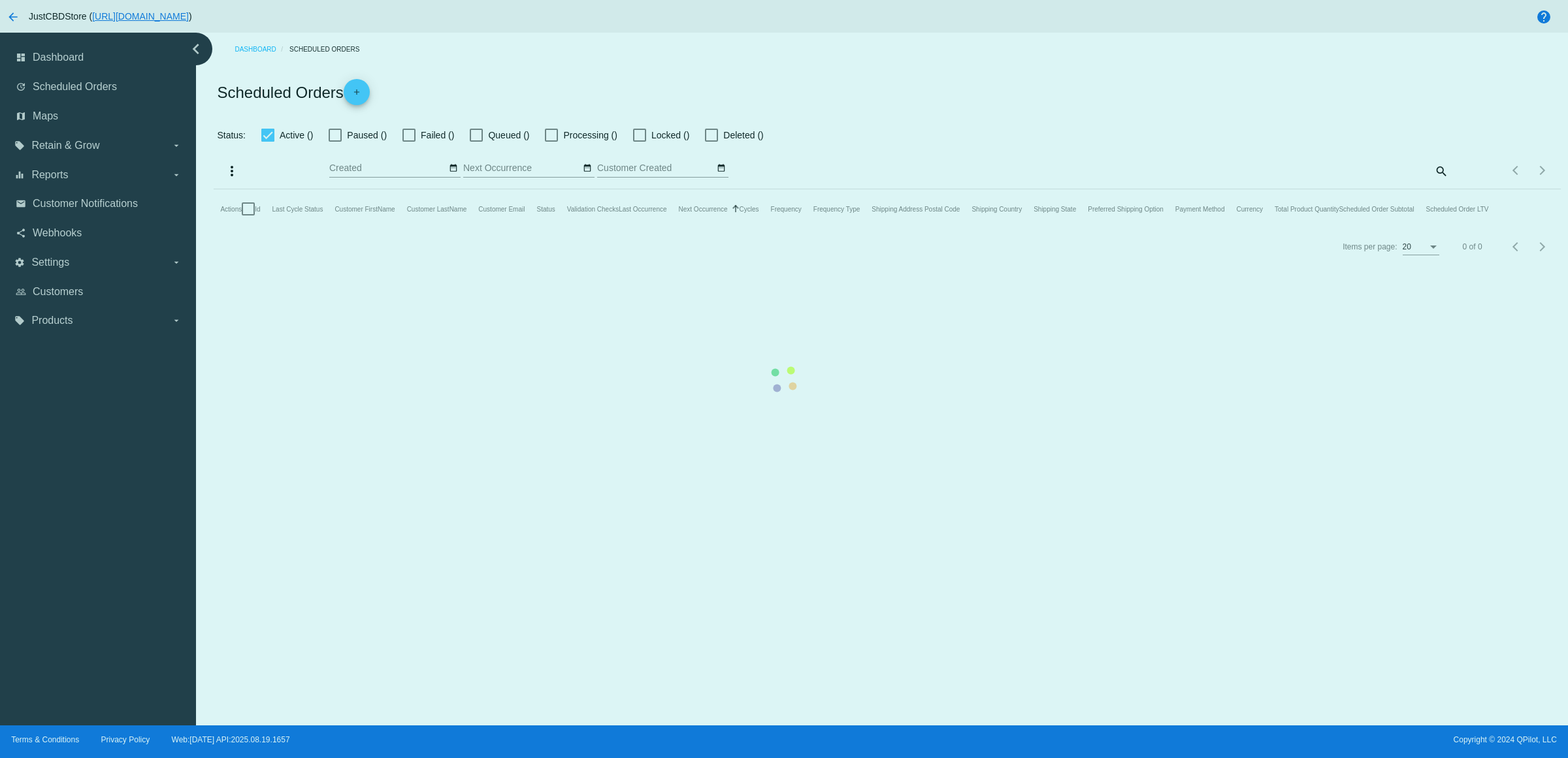
checkbox input "true"
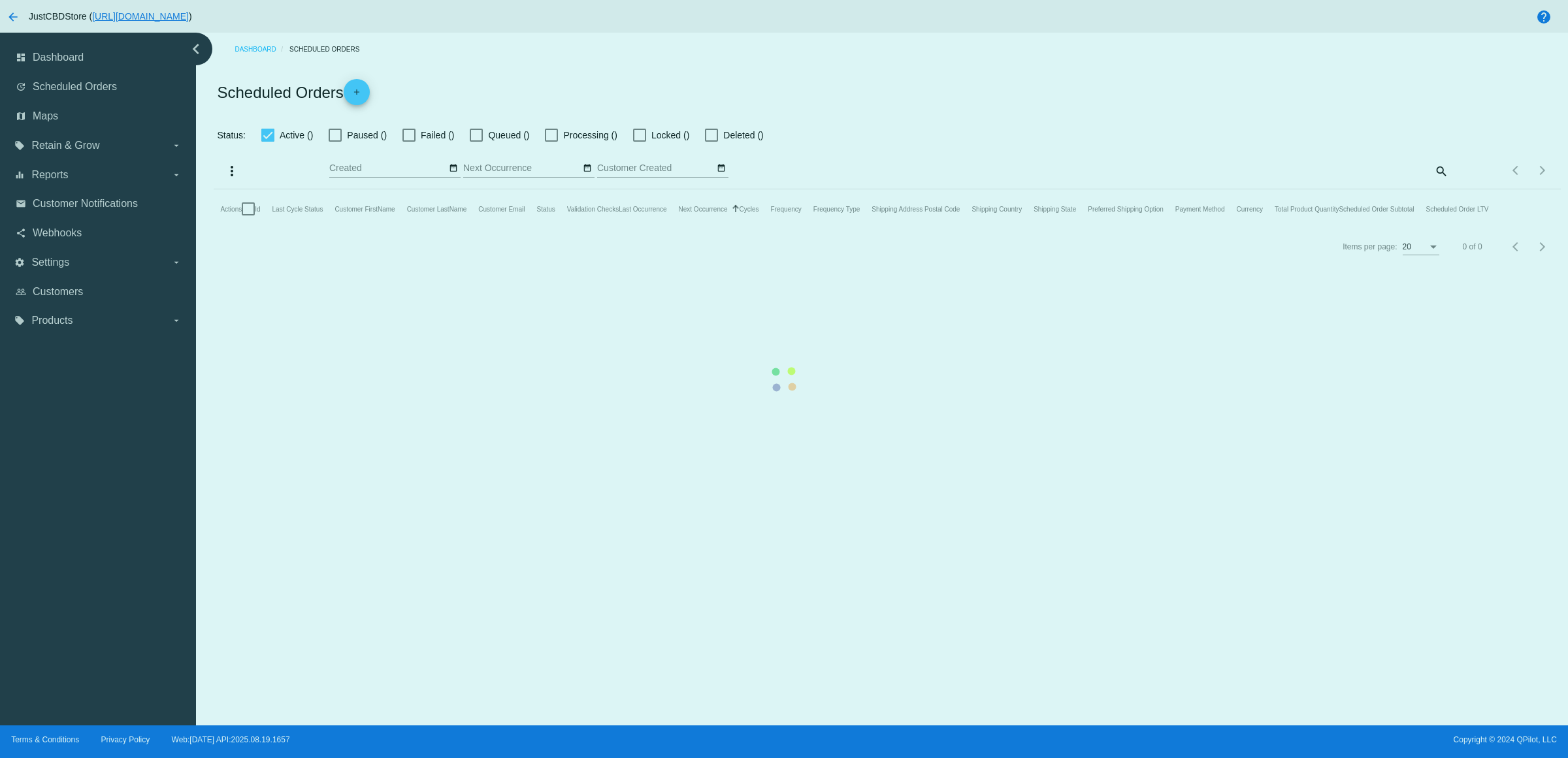
checkbox input "true"
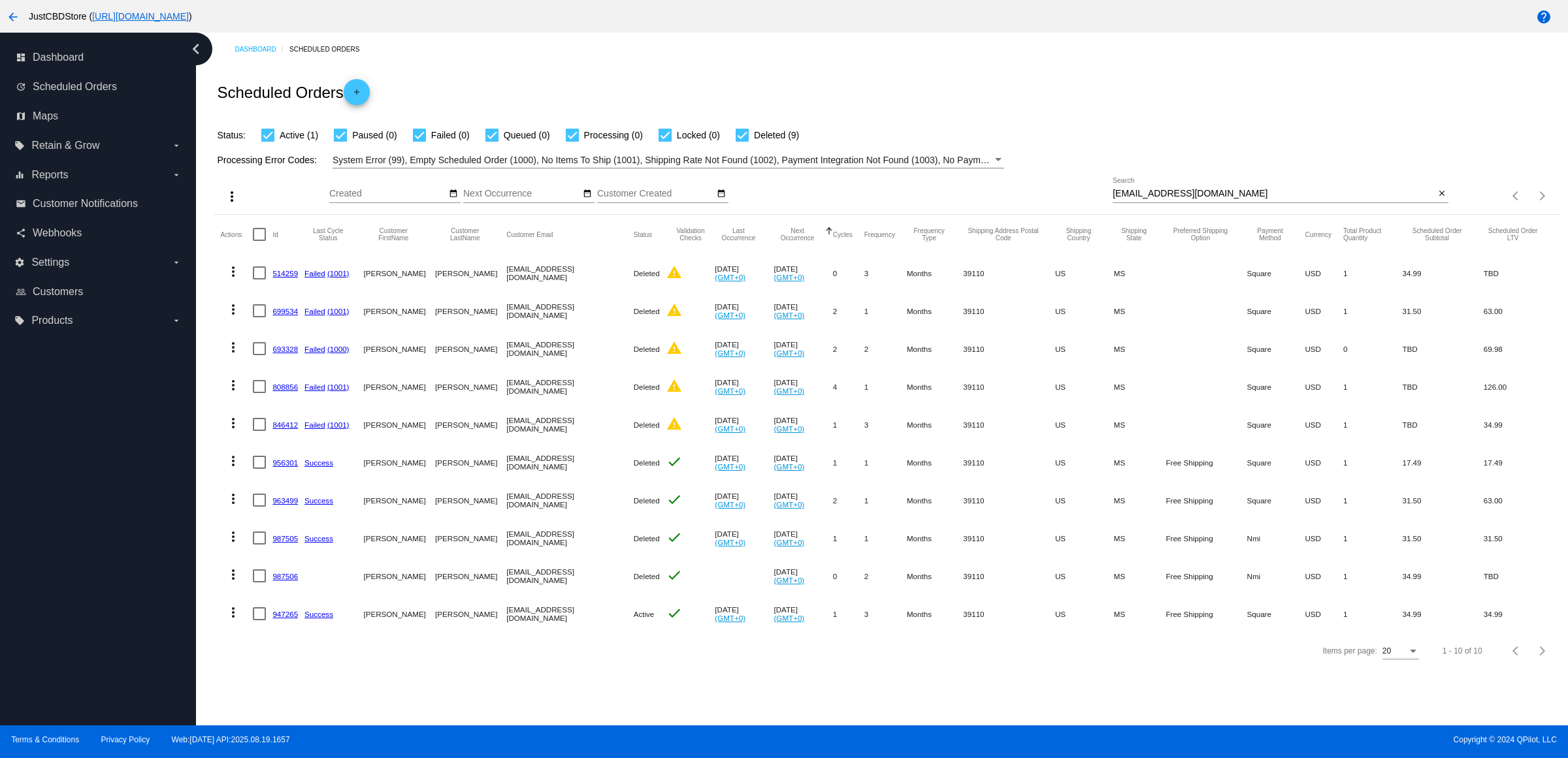
click at [291, 581] on link "987506" at bounding box center [285, 576] width 26 height 8
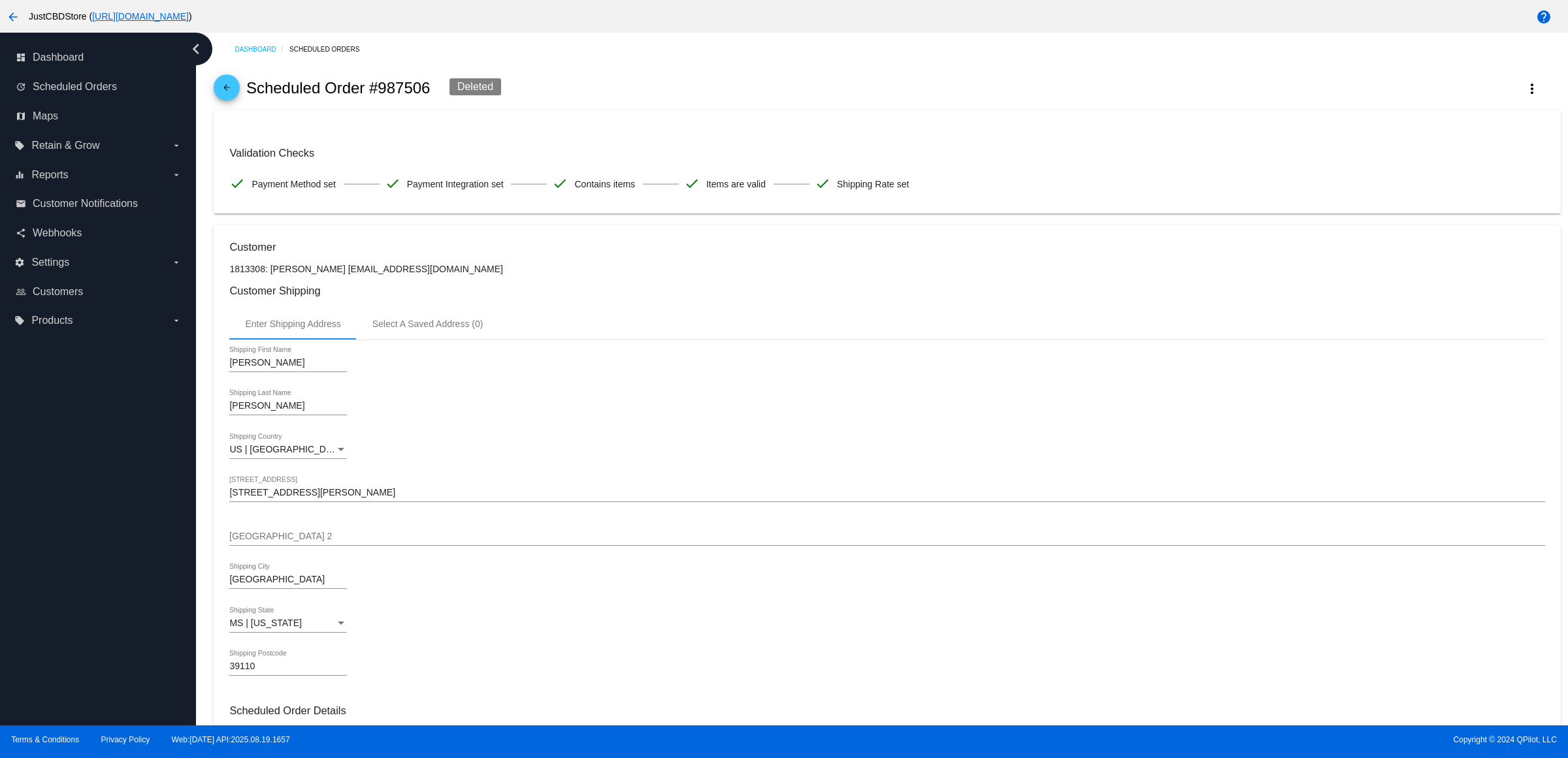
click at [240, 92] on link "arrow_back" at bounding box center [227, 88] width 26 height 26
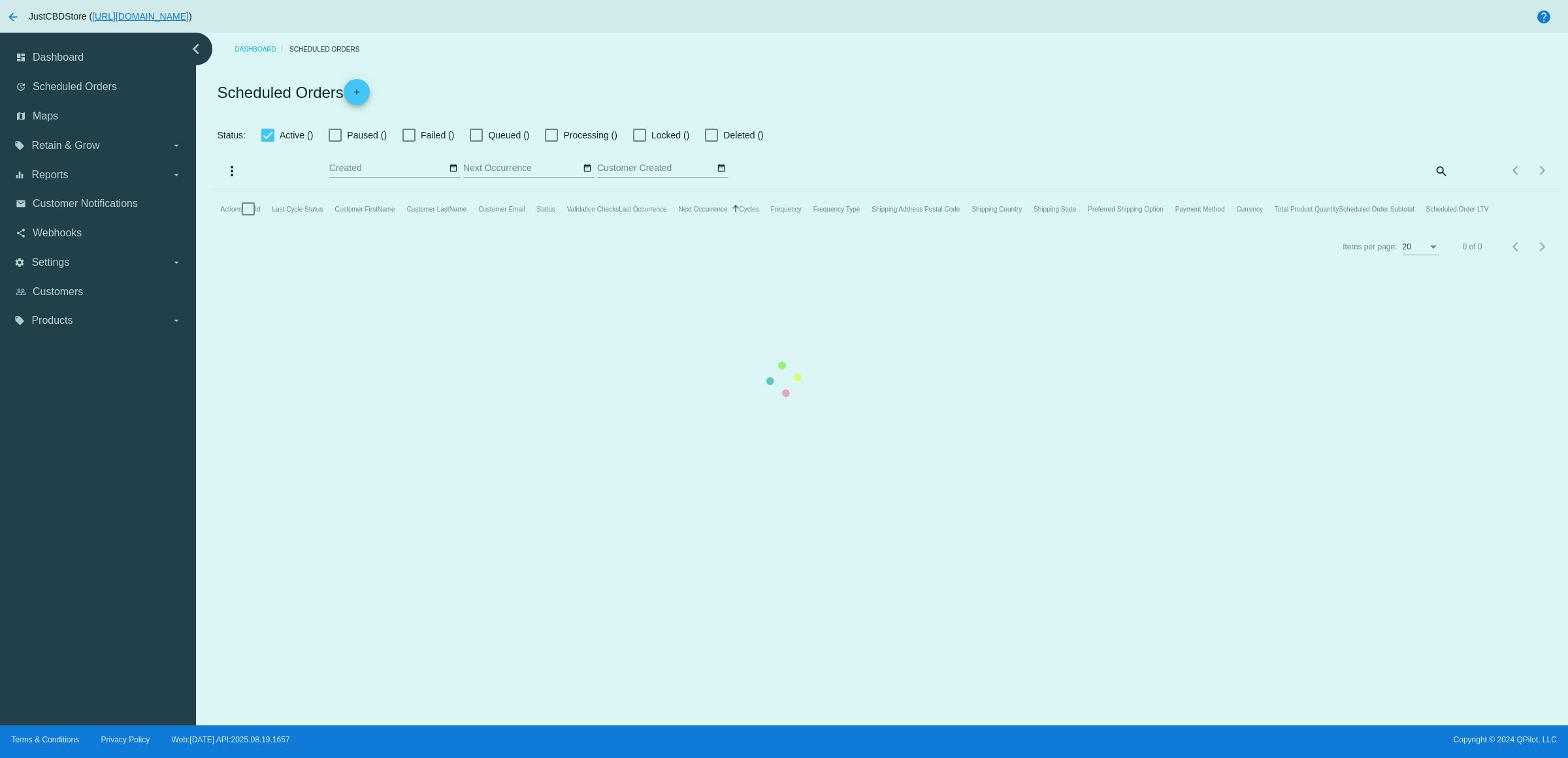
checkbox input "true"
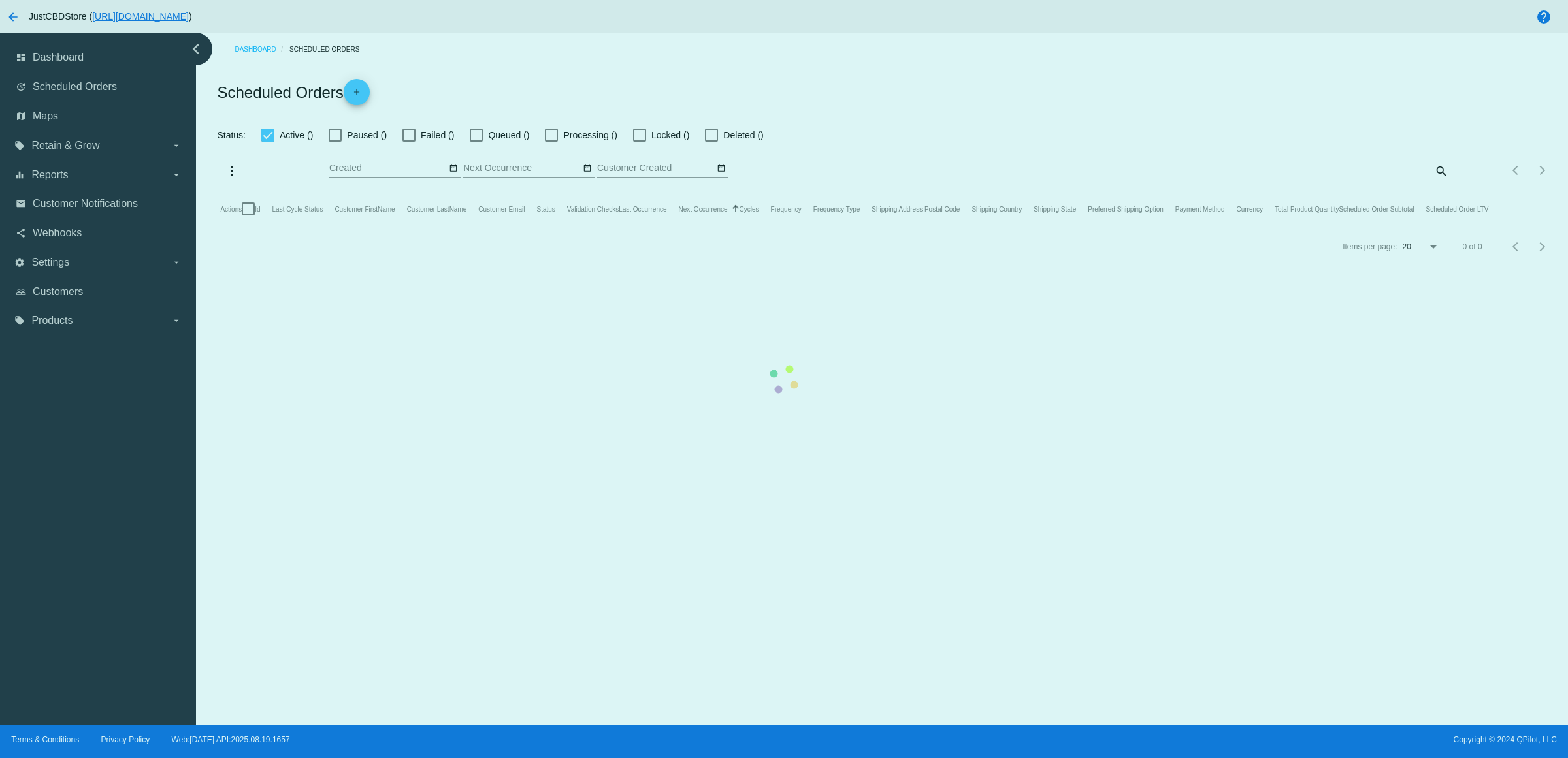
checkbox input "true"
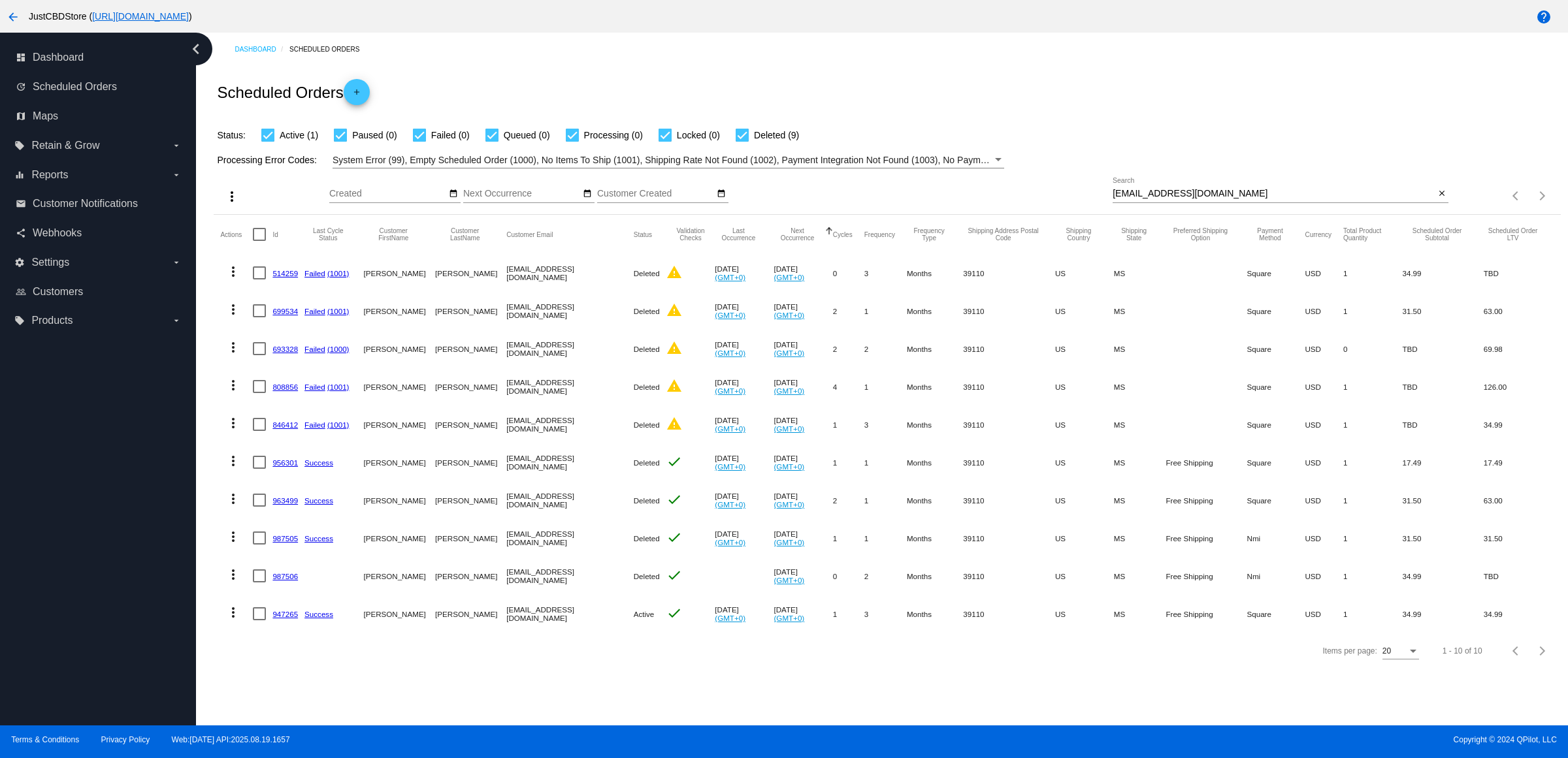
click at [289, 543] on link "987505" at bounding box center [285, 538] width 26 height 8
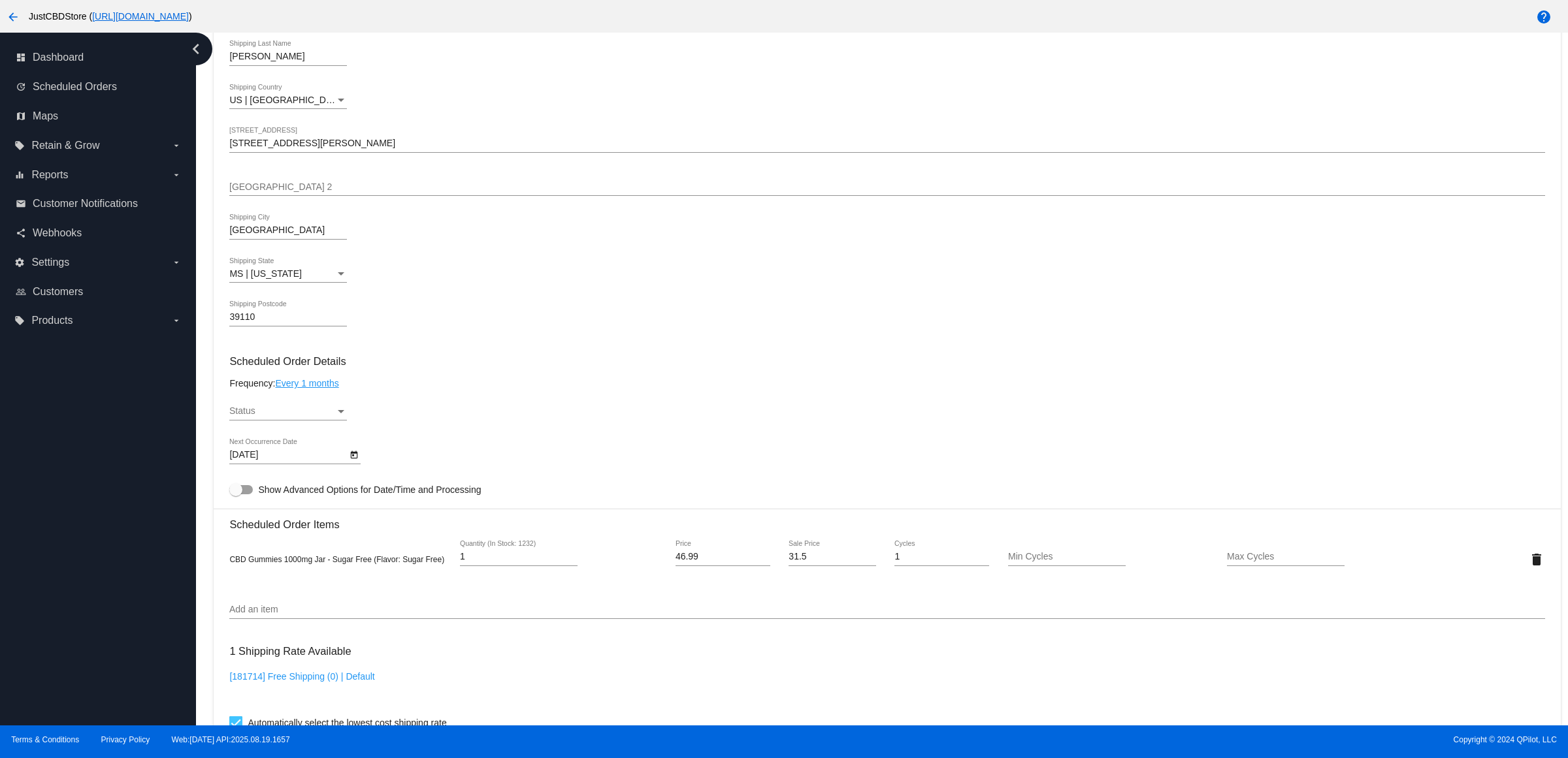
scroll to position [81, 0]
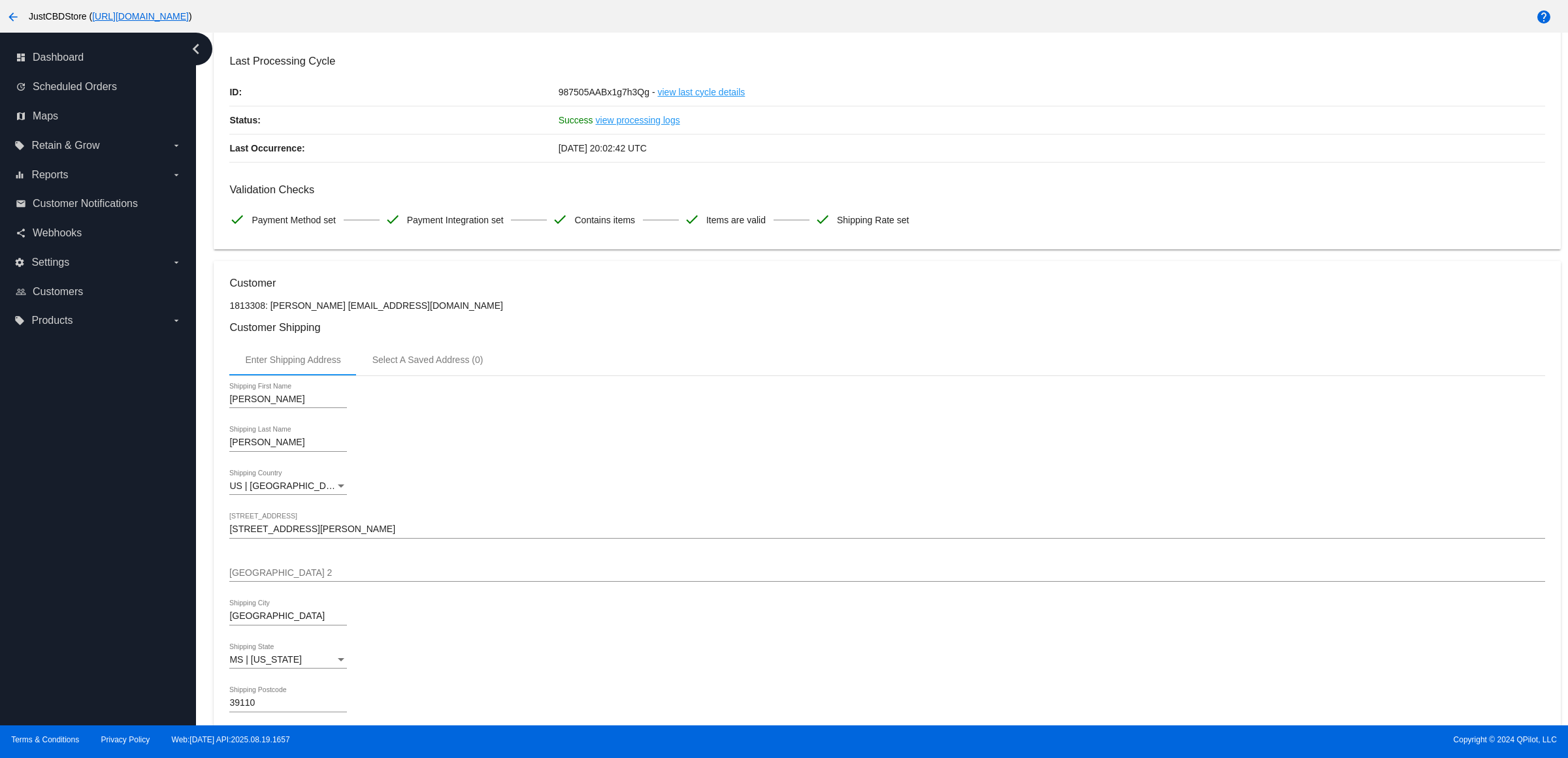
click at [196, 47] on icon "chevron_left" at bounding box center [196, 49] width 21 height 21
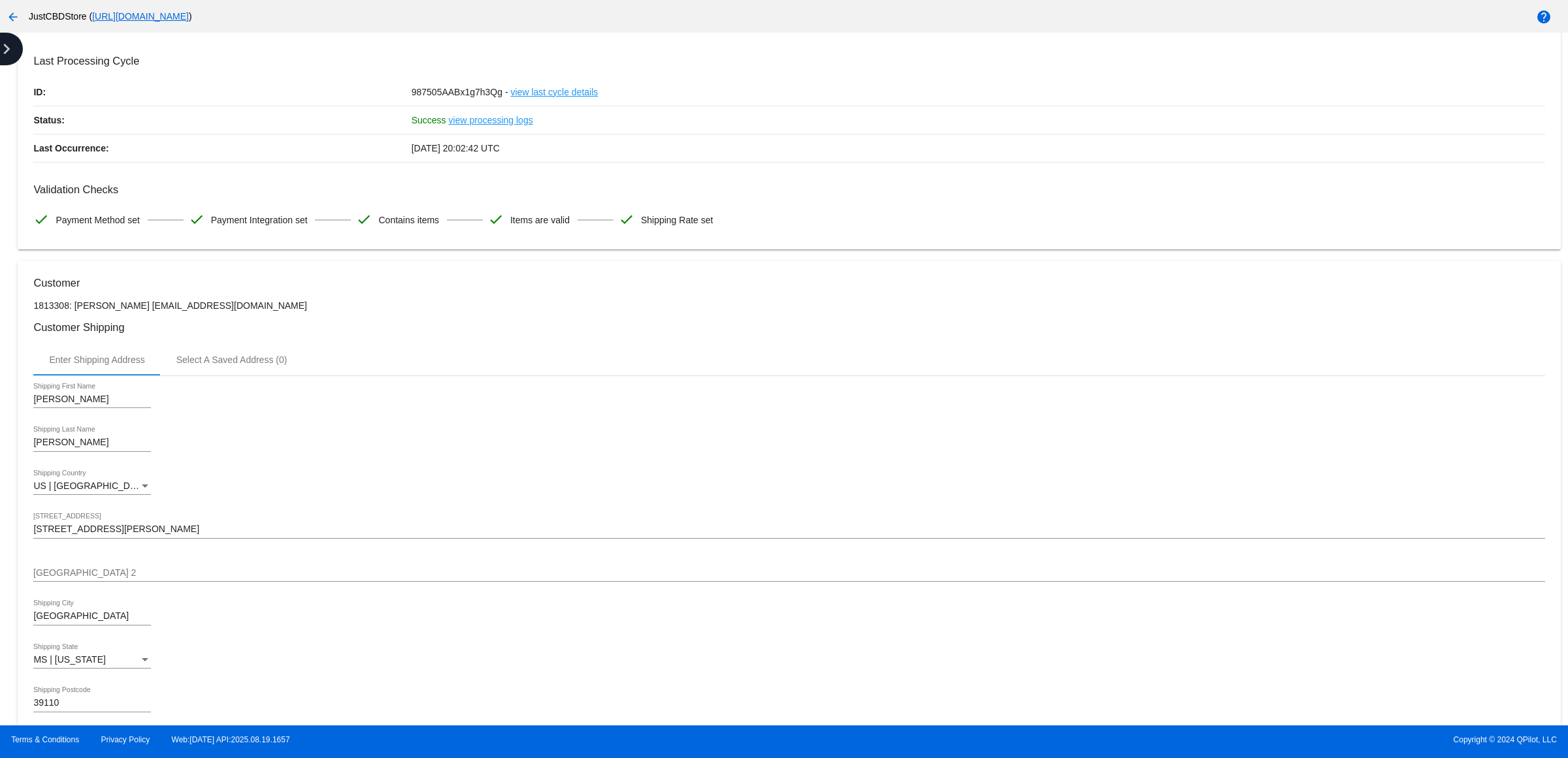
click at [0, 49] on icon "chevron_right" at bounding box center [6, 49] width 21 height 21
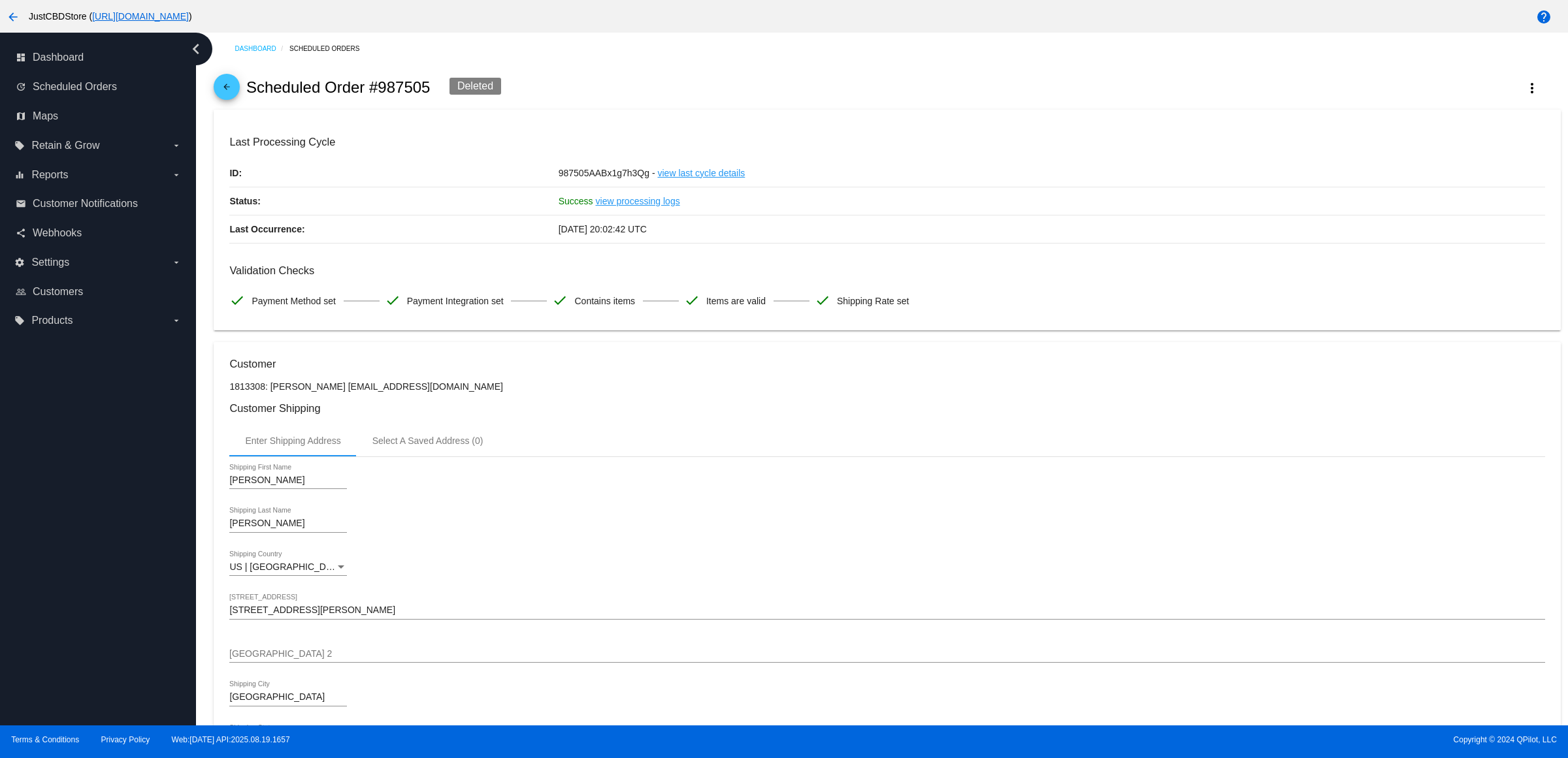
scroll to position [0, 0]
click at [232, 94] on mat-icon "arrow_back" at bounding box center [226, 90] width 16 height 16
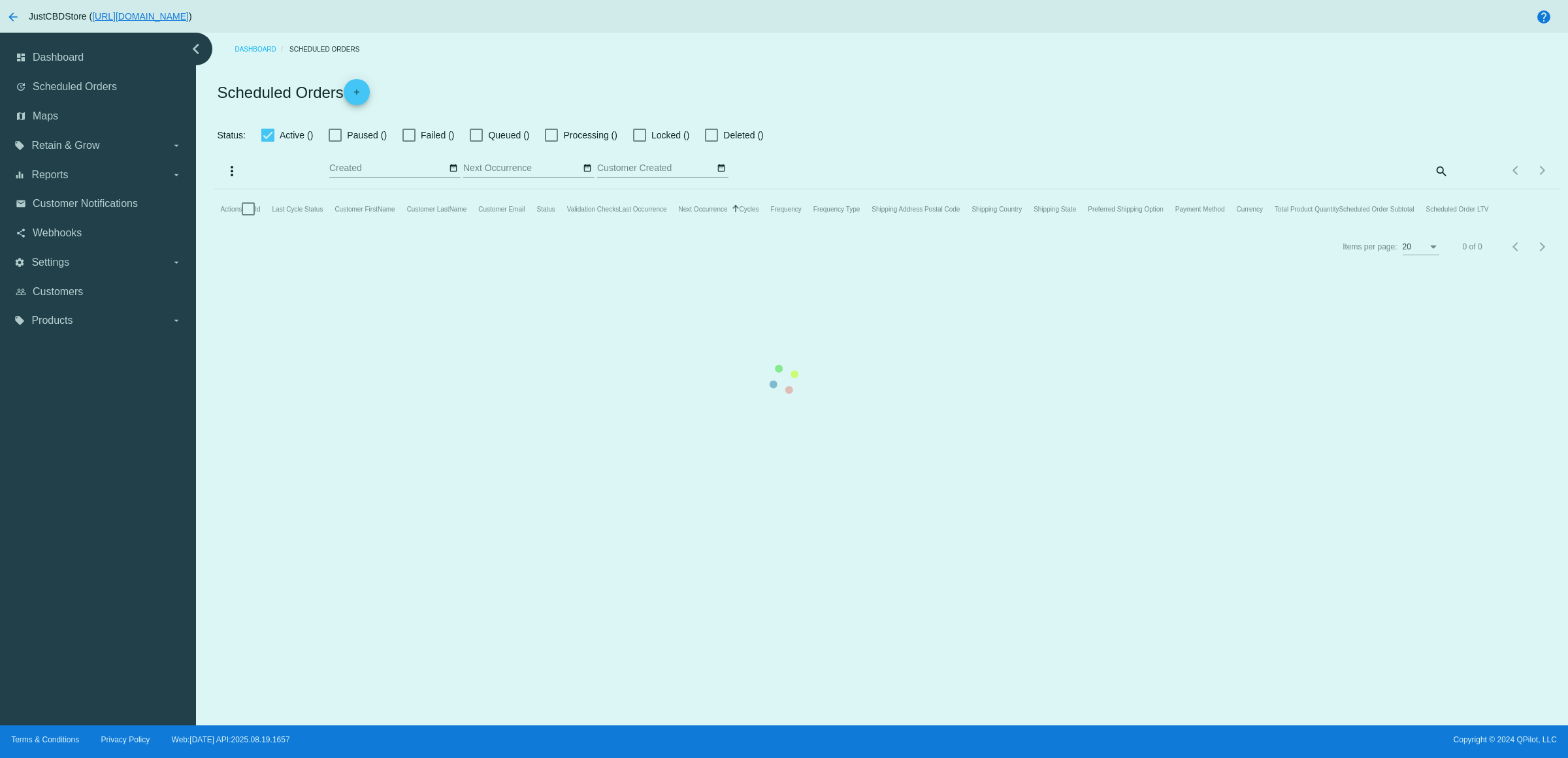
checkbox input "true"
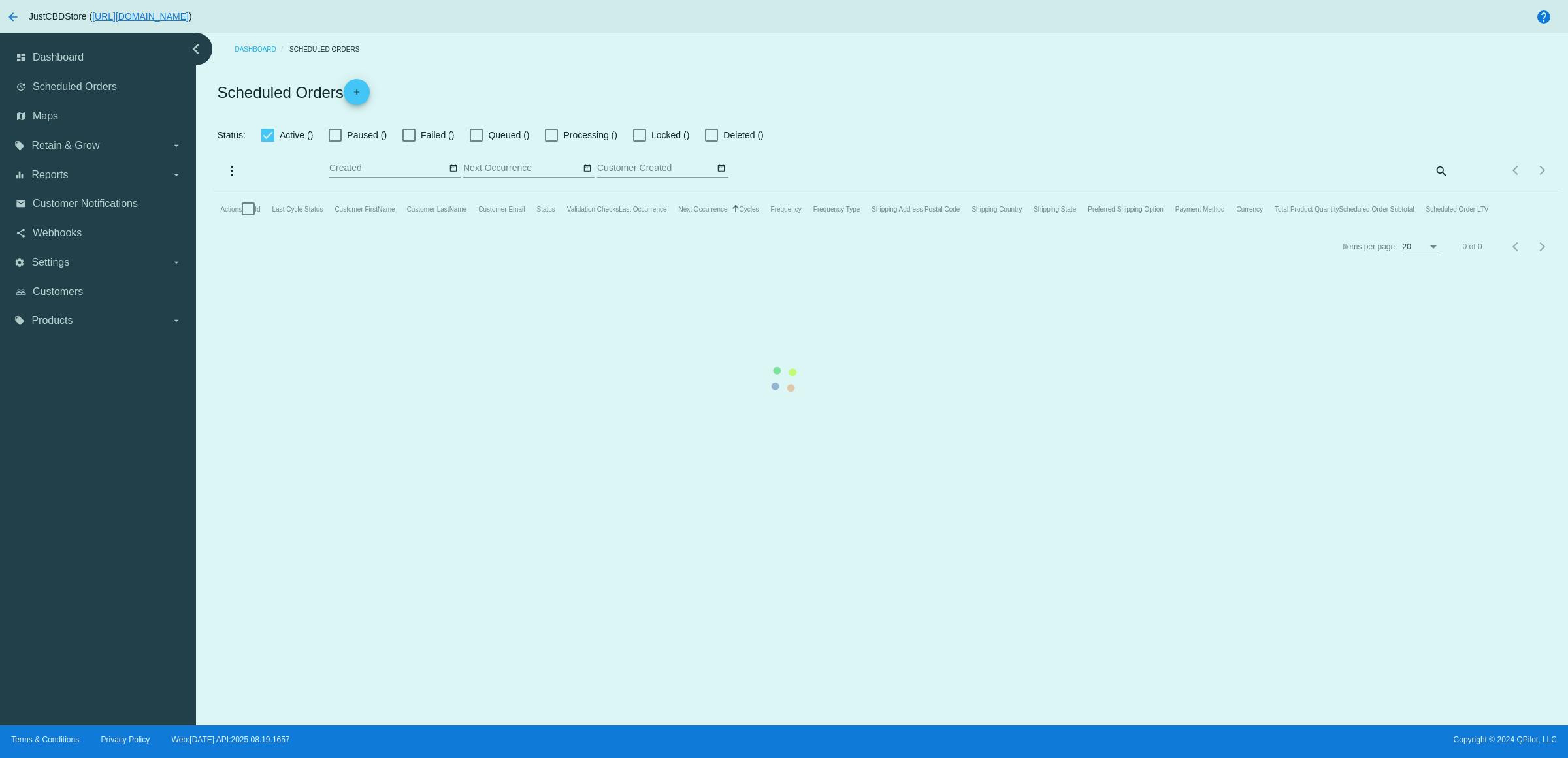
checkbox input "true"
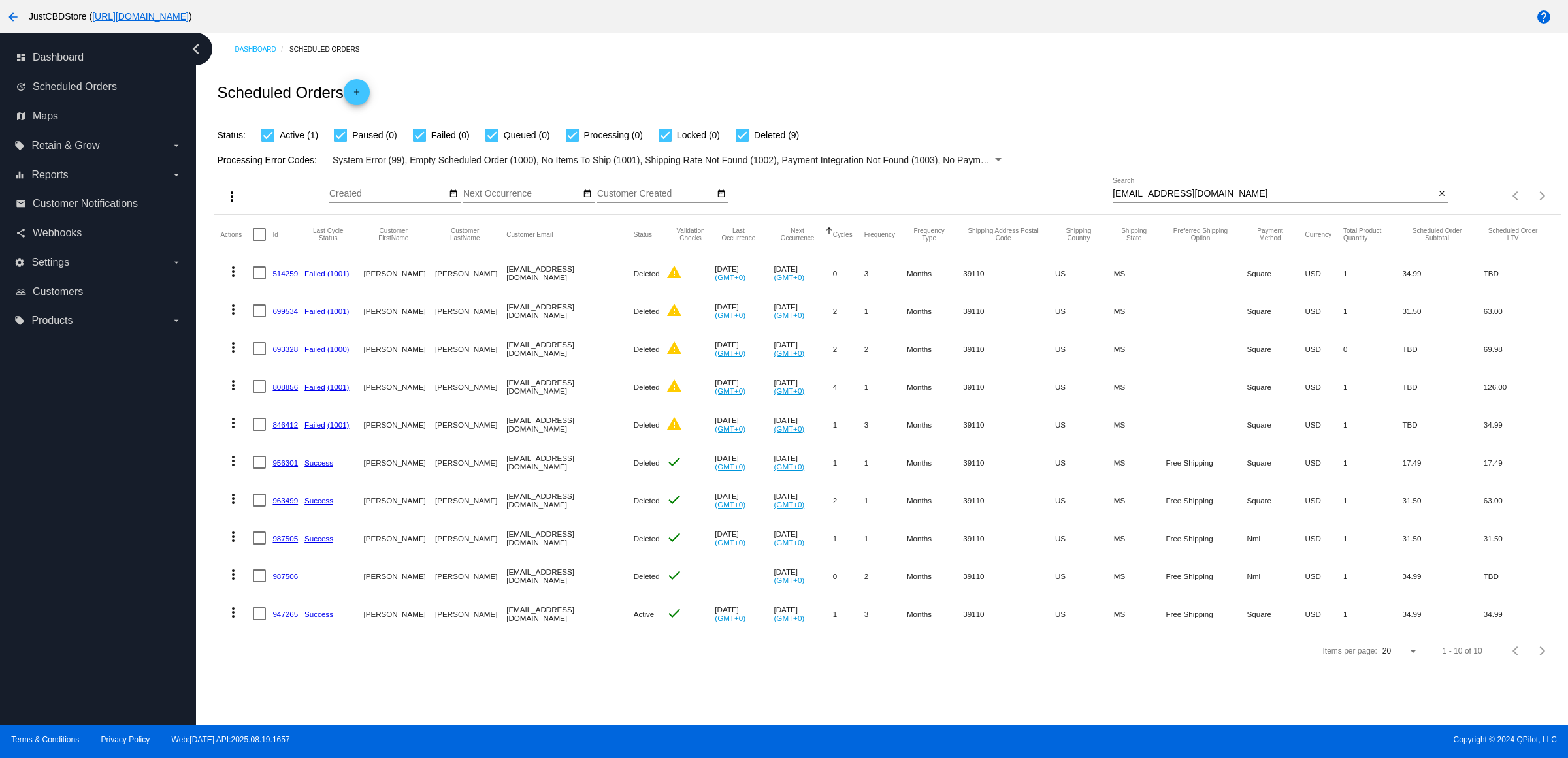
click at [289, 505] on link "963499" at bounding box center [285, 500] width 26 height 8
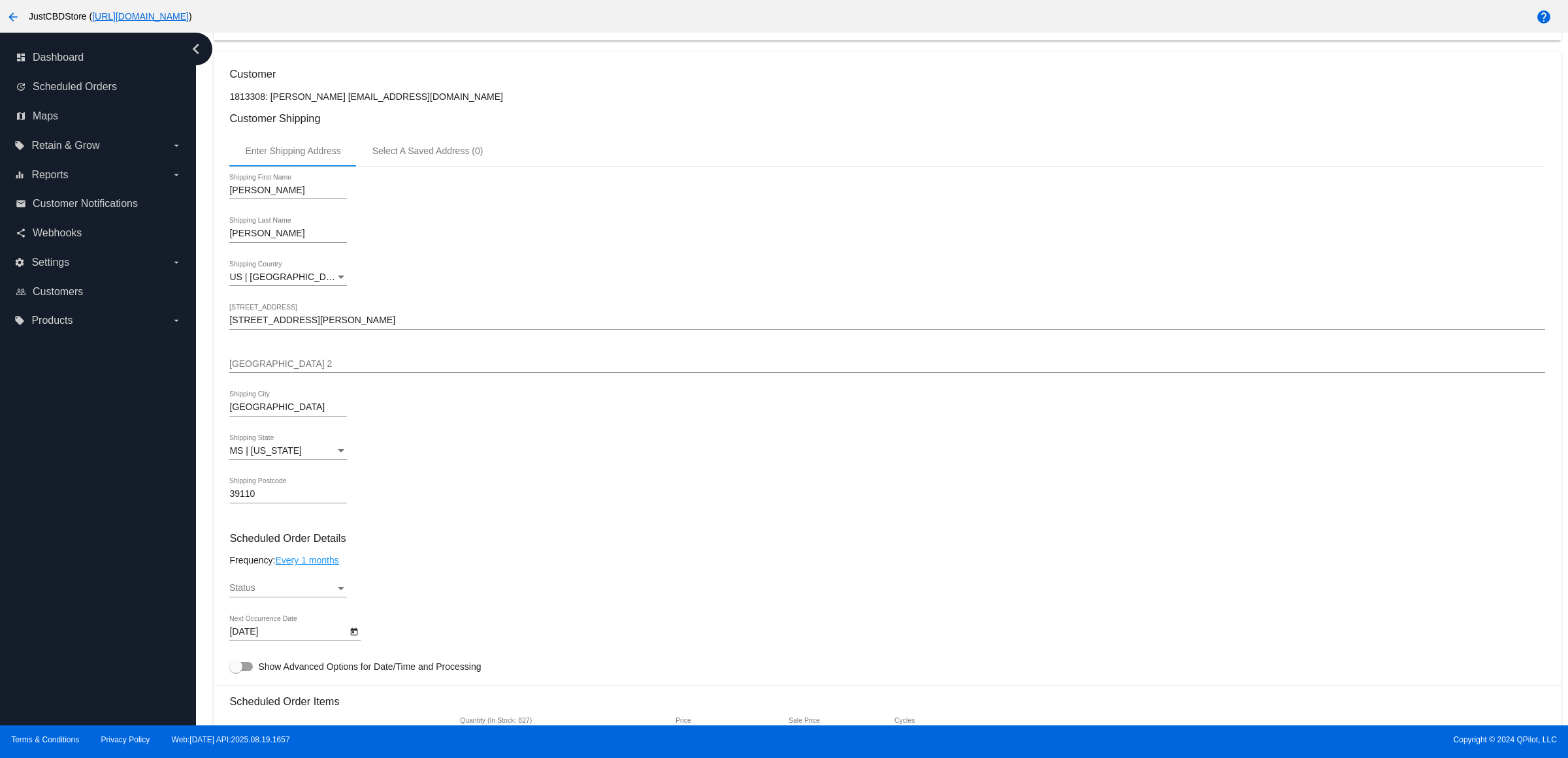
scroll to position [571, 0]
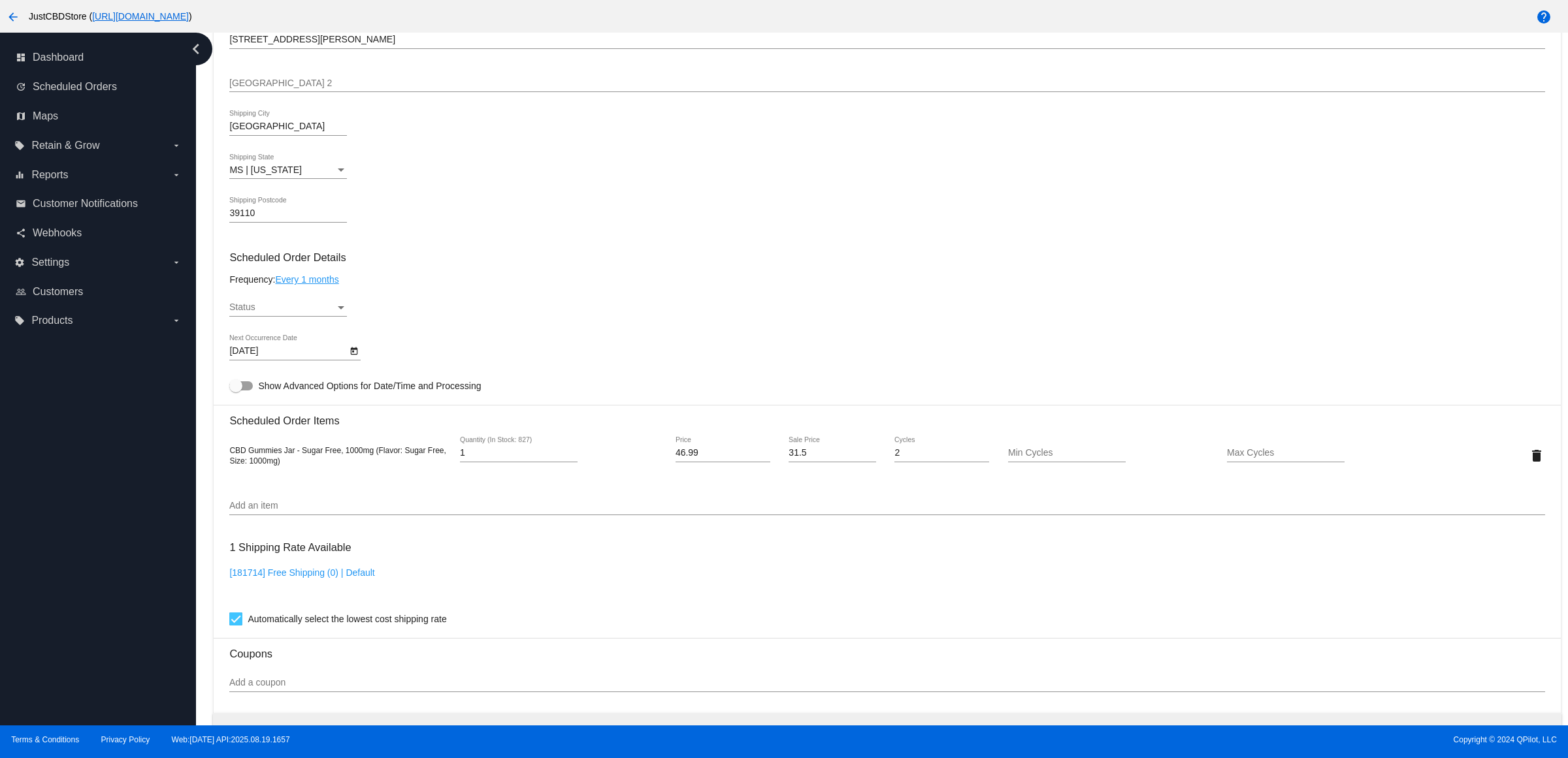
click at [322, 313] on div "Status" at bounding box center [283, 307] width 106 height 10
click at [316, 325] on span "Active" at bounding box center [292, 322] width 118 height 28
click at [525, 316] on div "Active Status" at bounding box center [887, 310] width 1315 height 37
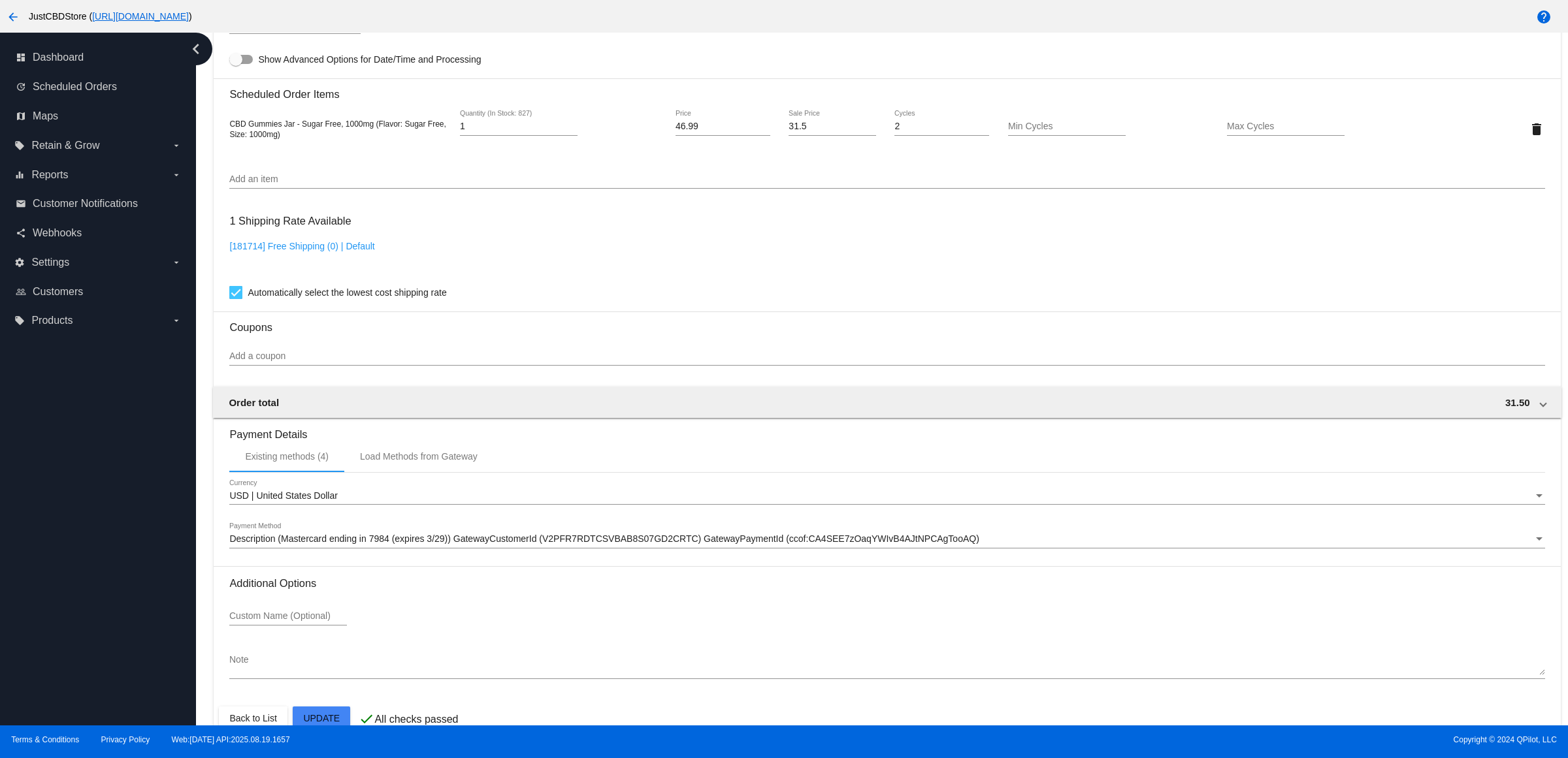
scroll to position [939, 0]
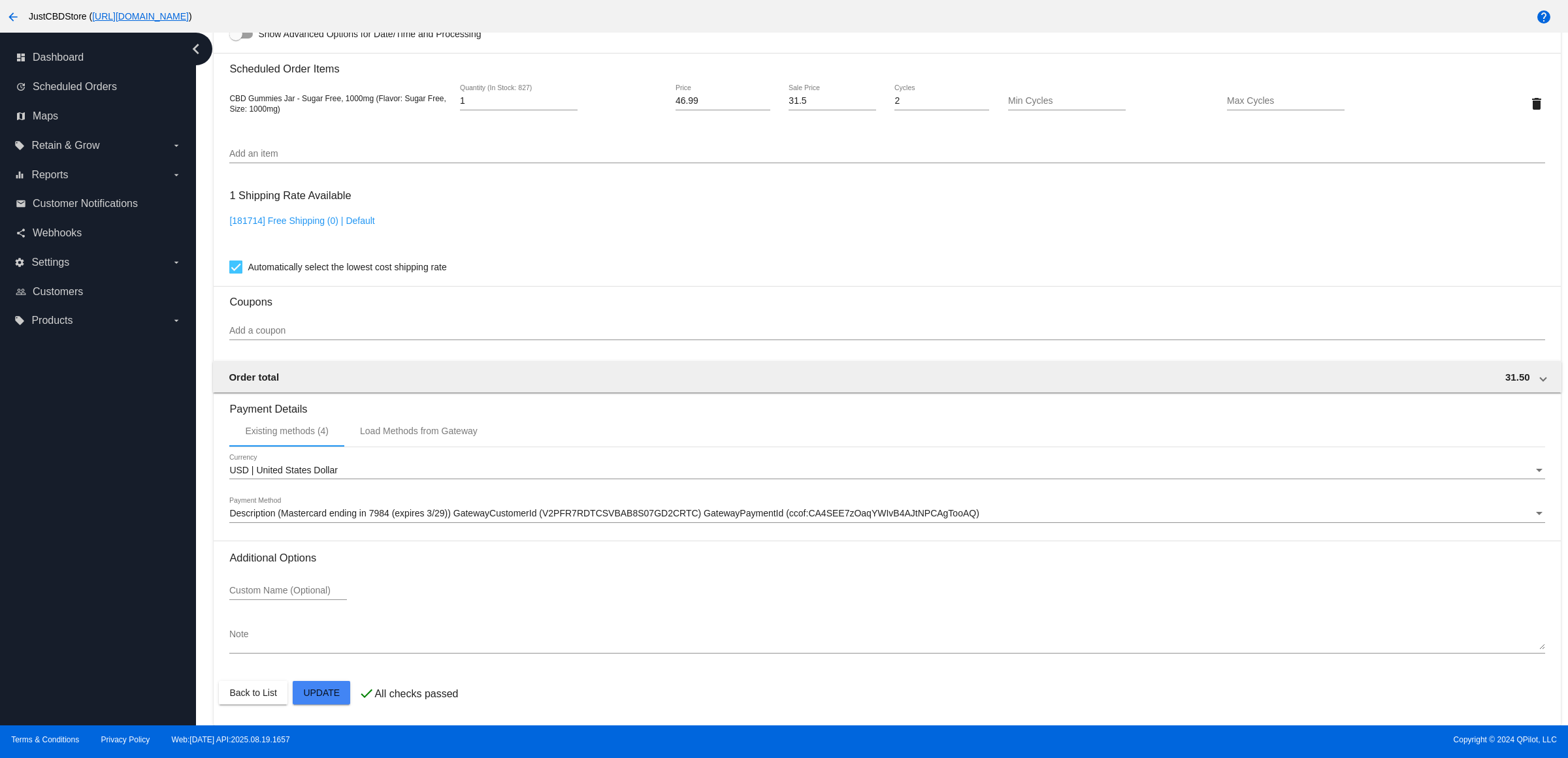
click at [333, 694] on mat-card "Customer 1813308: Kelli Irby kelliirby@yahoo.com Customer Shipping Enter Shippi…" at bounding box center [886, 72] width 1346 height 1306
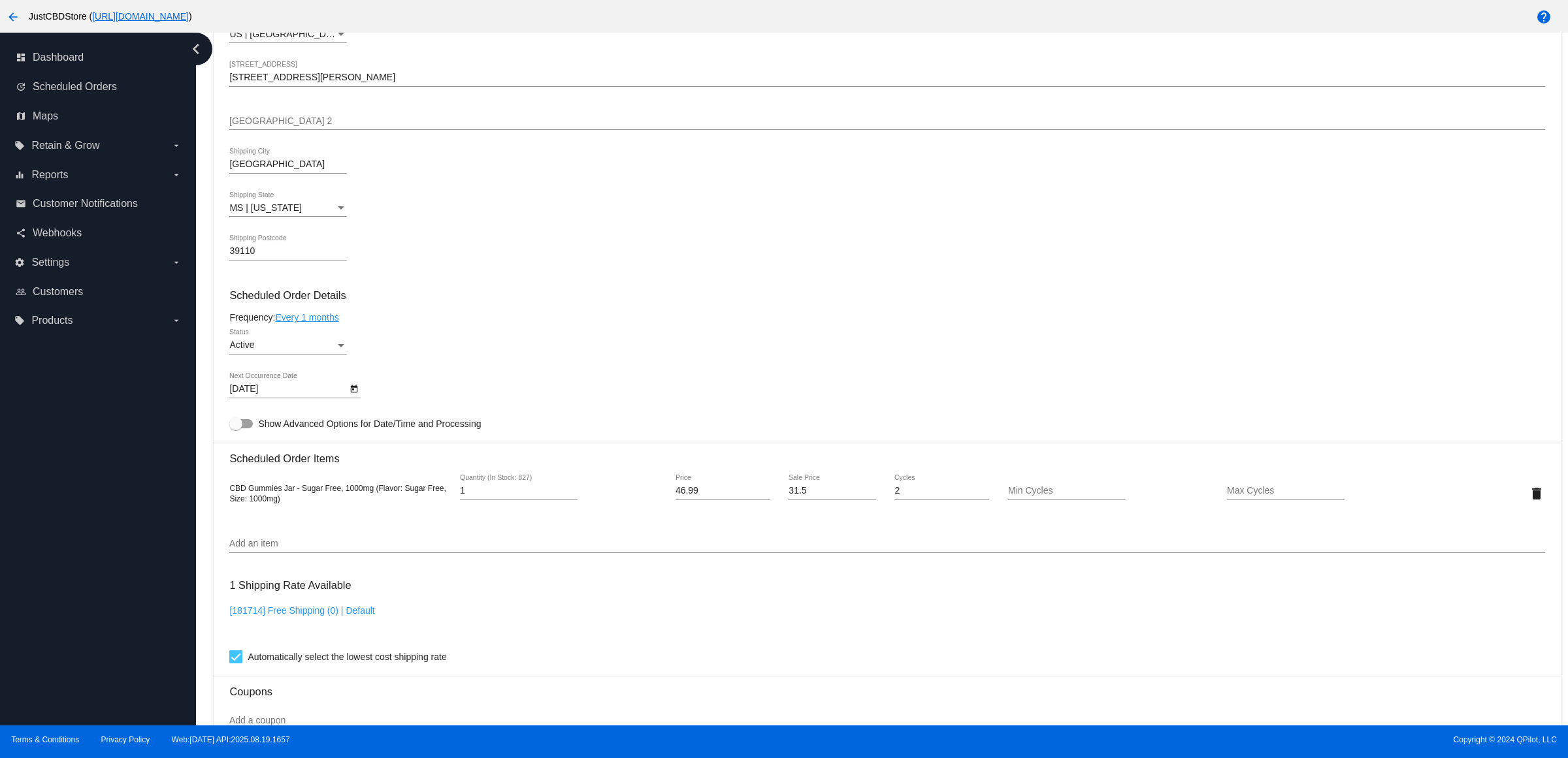
scroll to position [531, 0]
click at [352, 398] on button "Open calendar" at bounding box center [354, 391] width 14 height 14
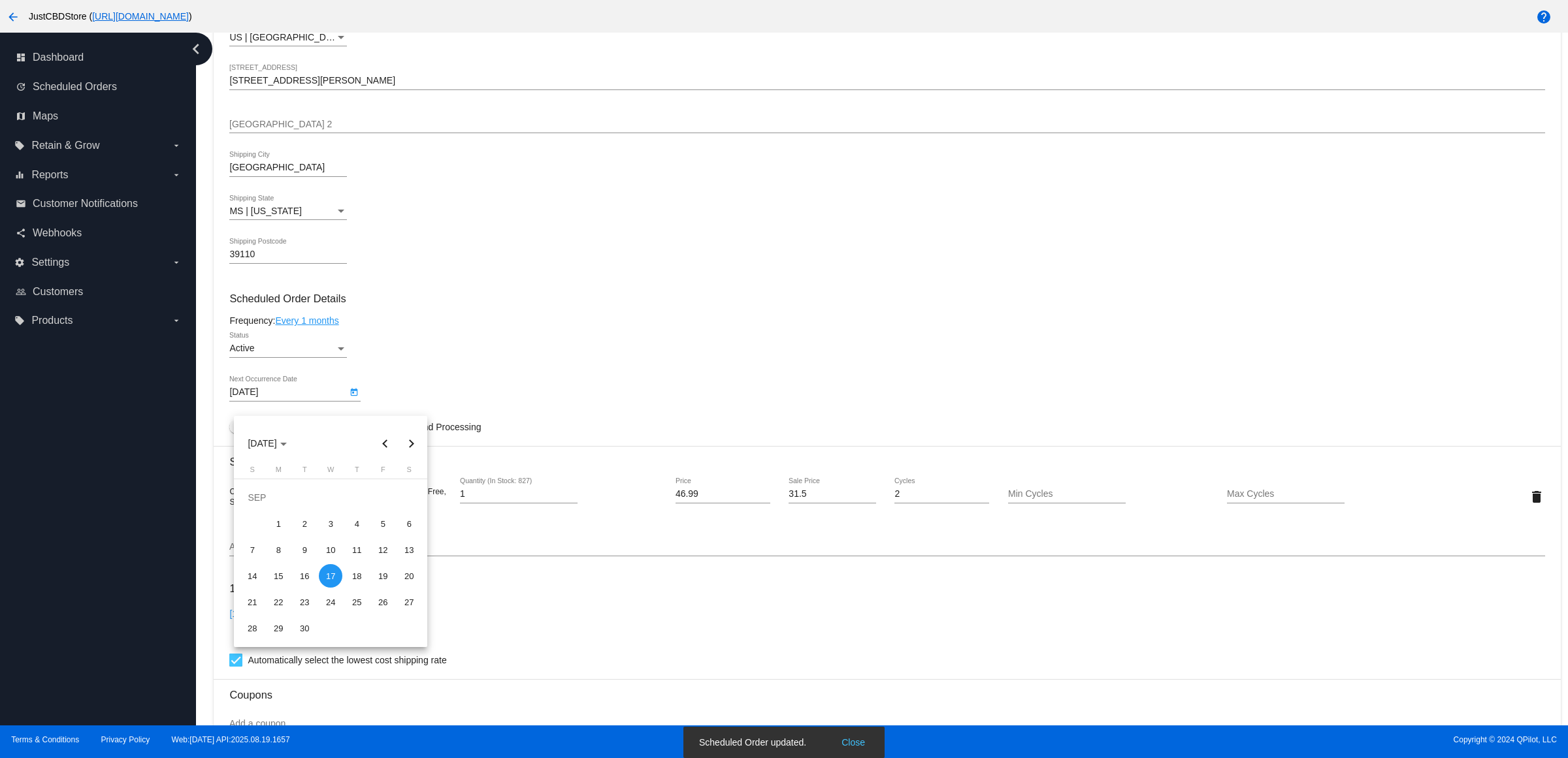
click at [415, 442] on button "Next month" at bounding box center [411, 444] width 26 height 26
click at [416, 442] on button "Next month" at bounding box center [411, 444] width 26 height 26
click at [356, 546] on div "13" at bounding box center [356, 550] width 23 height 23
type input "11/13/2025"
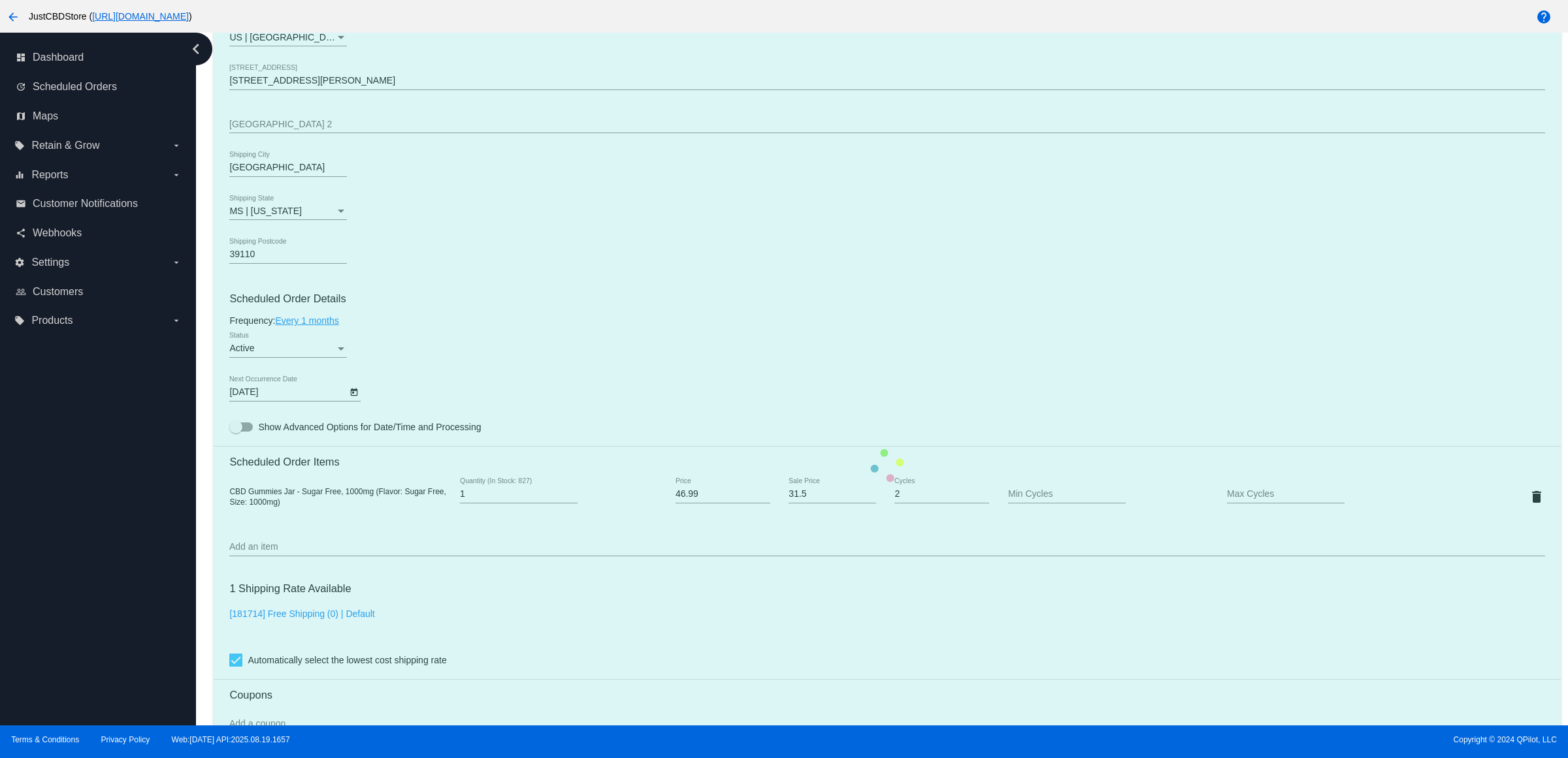
click at [545, 393] on mat-card "Customer 1813308: Kelli Irby kelliirby@yahoo.com Customer Shipping Enter Shippi…" at bounding box center [886, 465] width 1346 height 1306
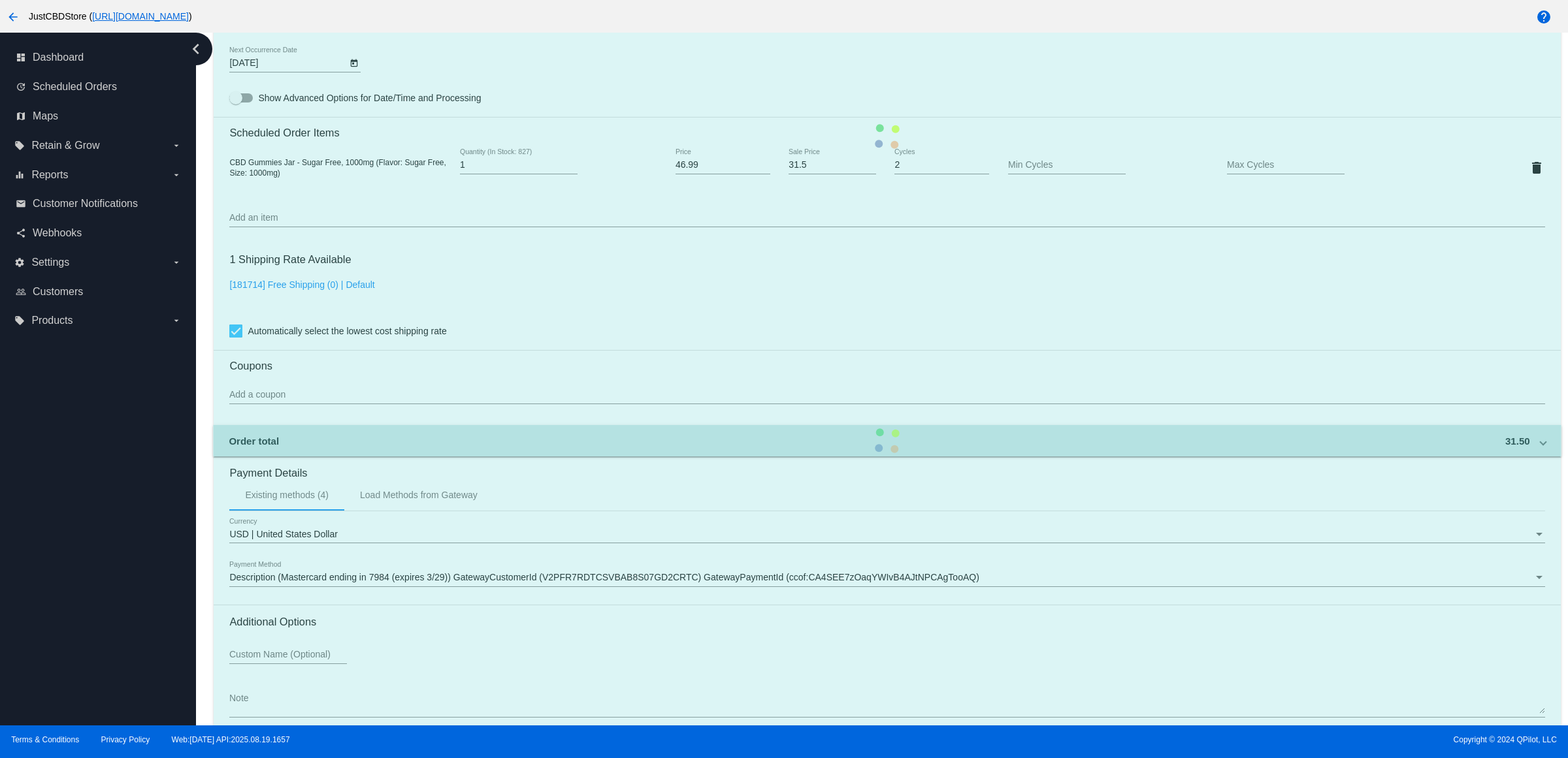
scroll to position [939, 0]
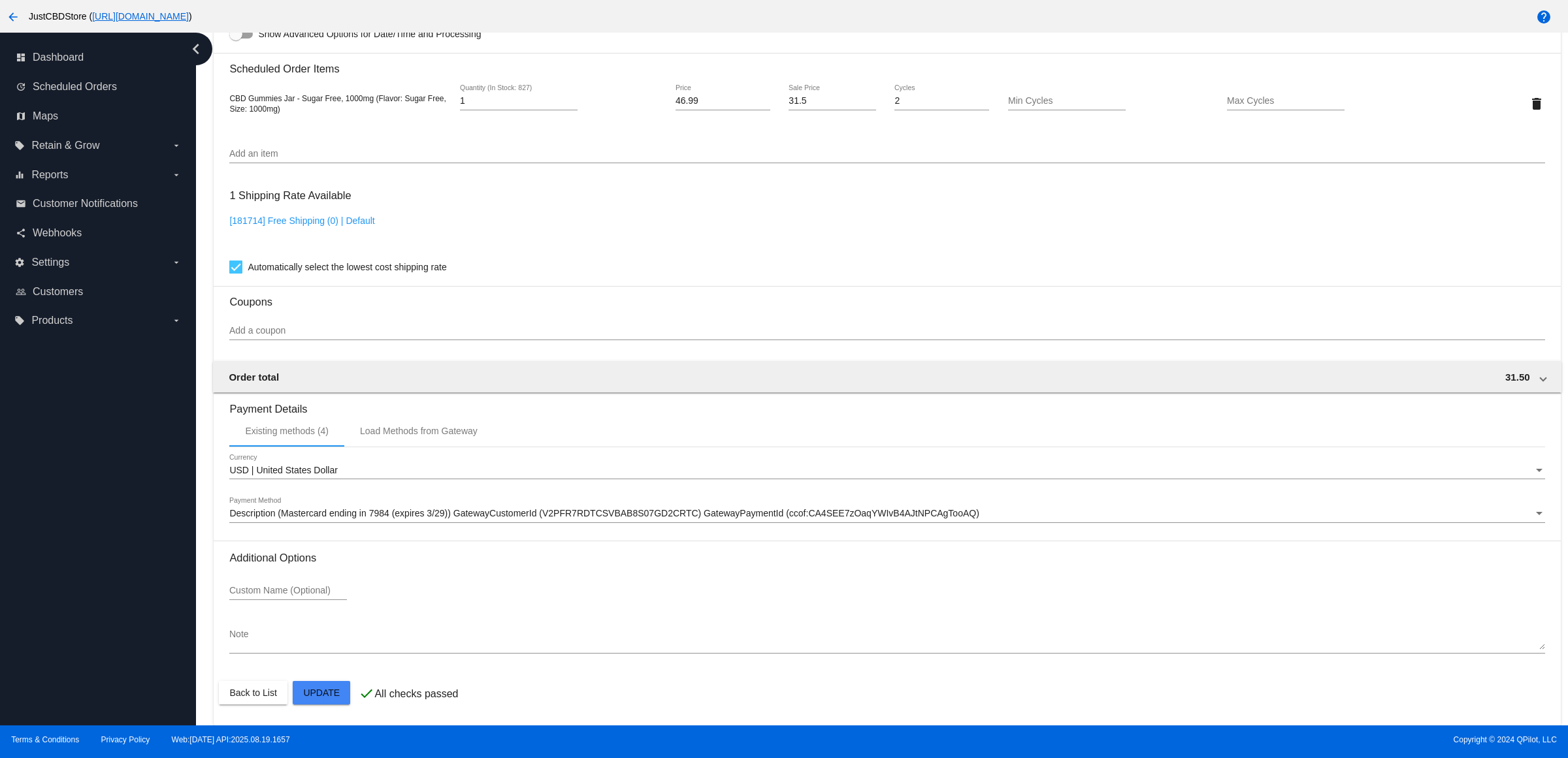
click at [341, 694] on mat-card "Customer 1813308: Kelli Irby kelliirby@yahoo.com Customer Shipping Enter Shippi…" at bounding box center [886, 72] width 1346 height 1306
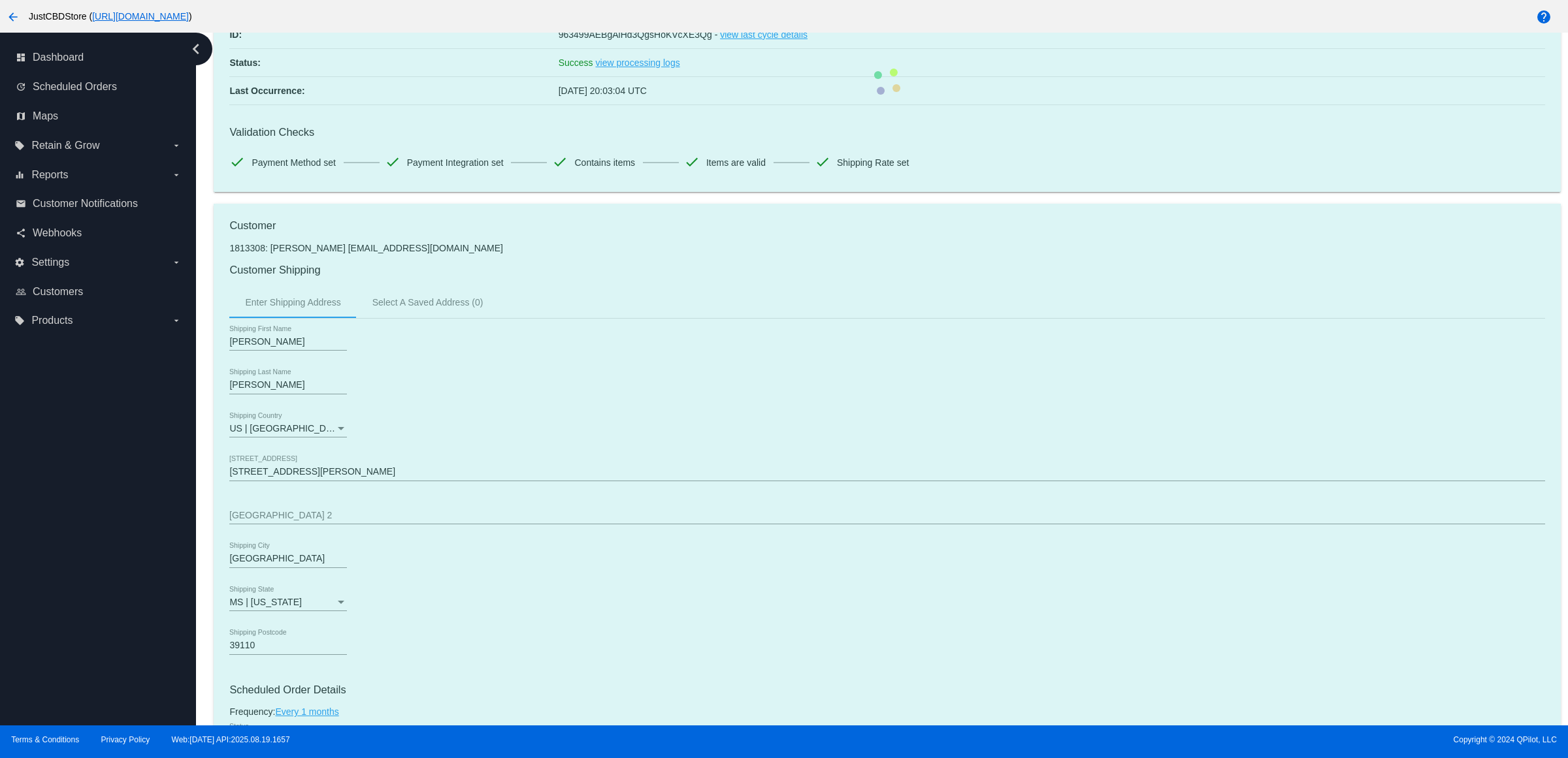
scroll to position [0, 0]
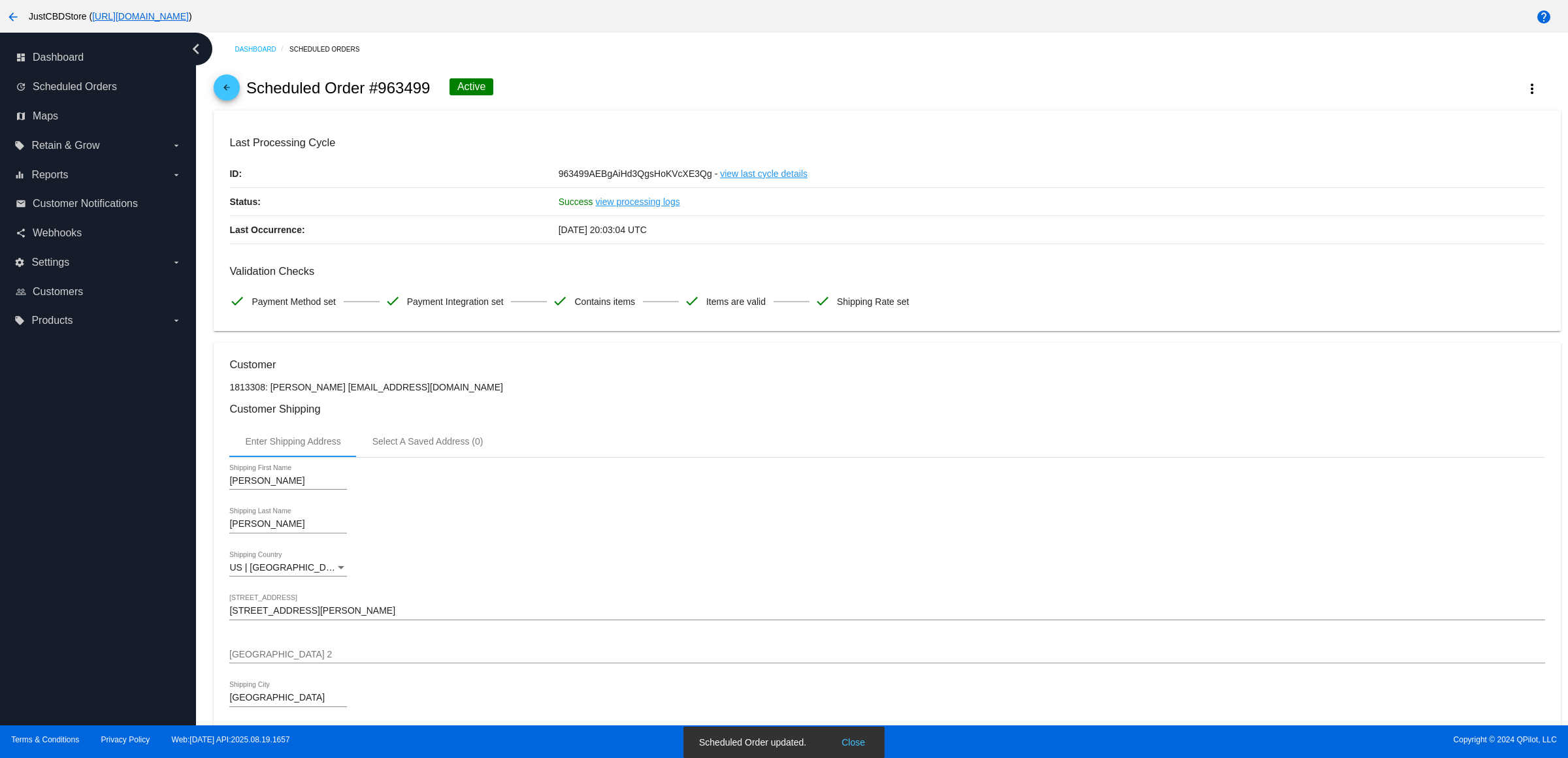
click at [232, 95] on mat-icon "arrow_back" at bounding box center [226, 90] width 16 height 16
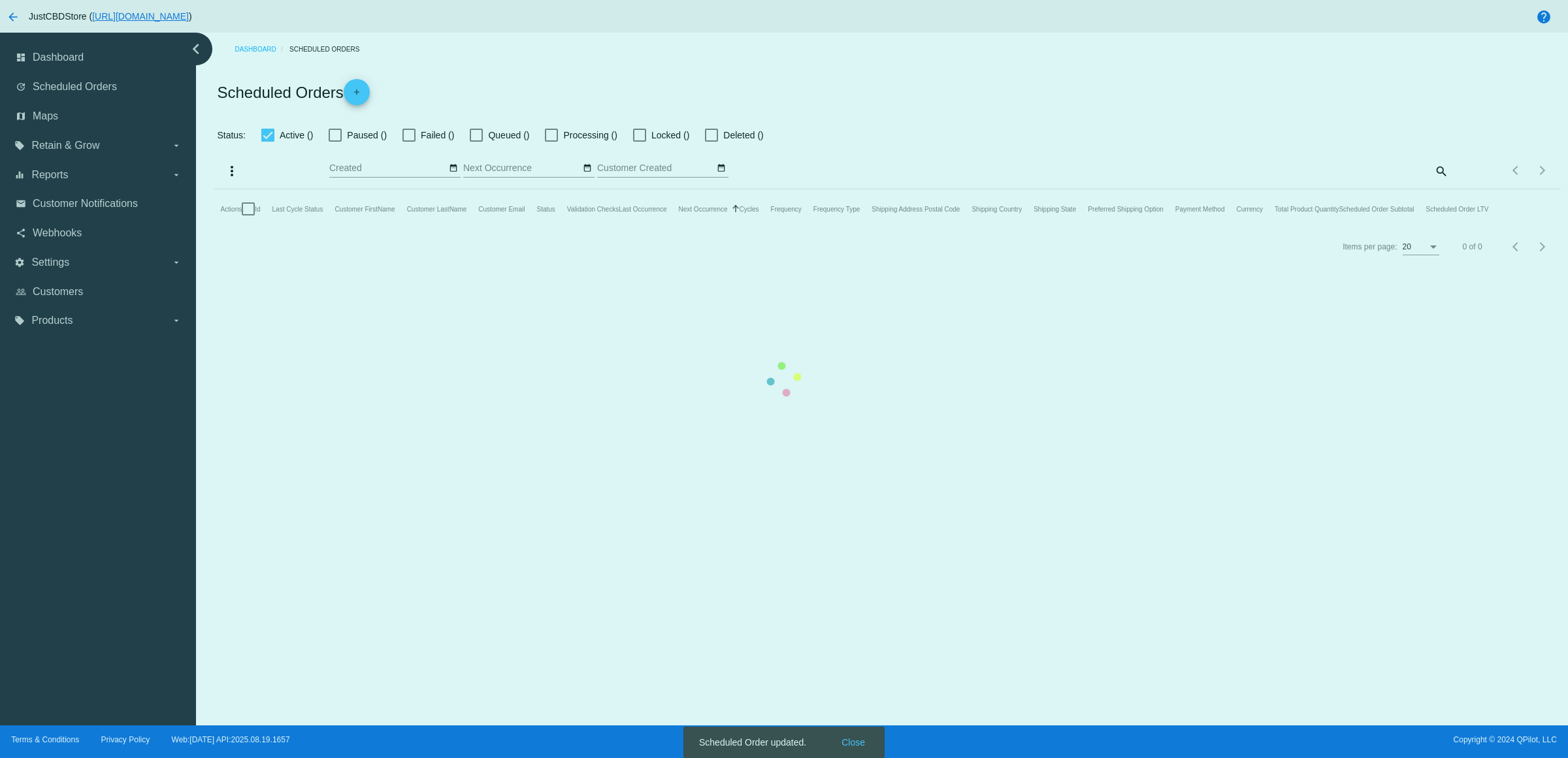
checkbox input "true"
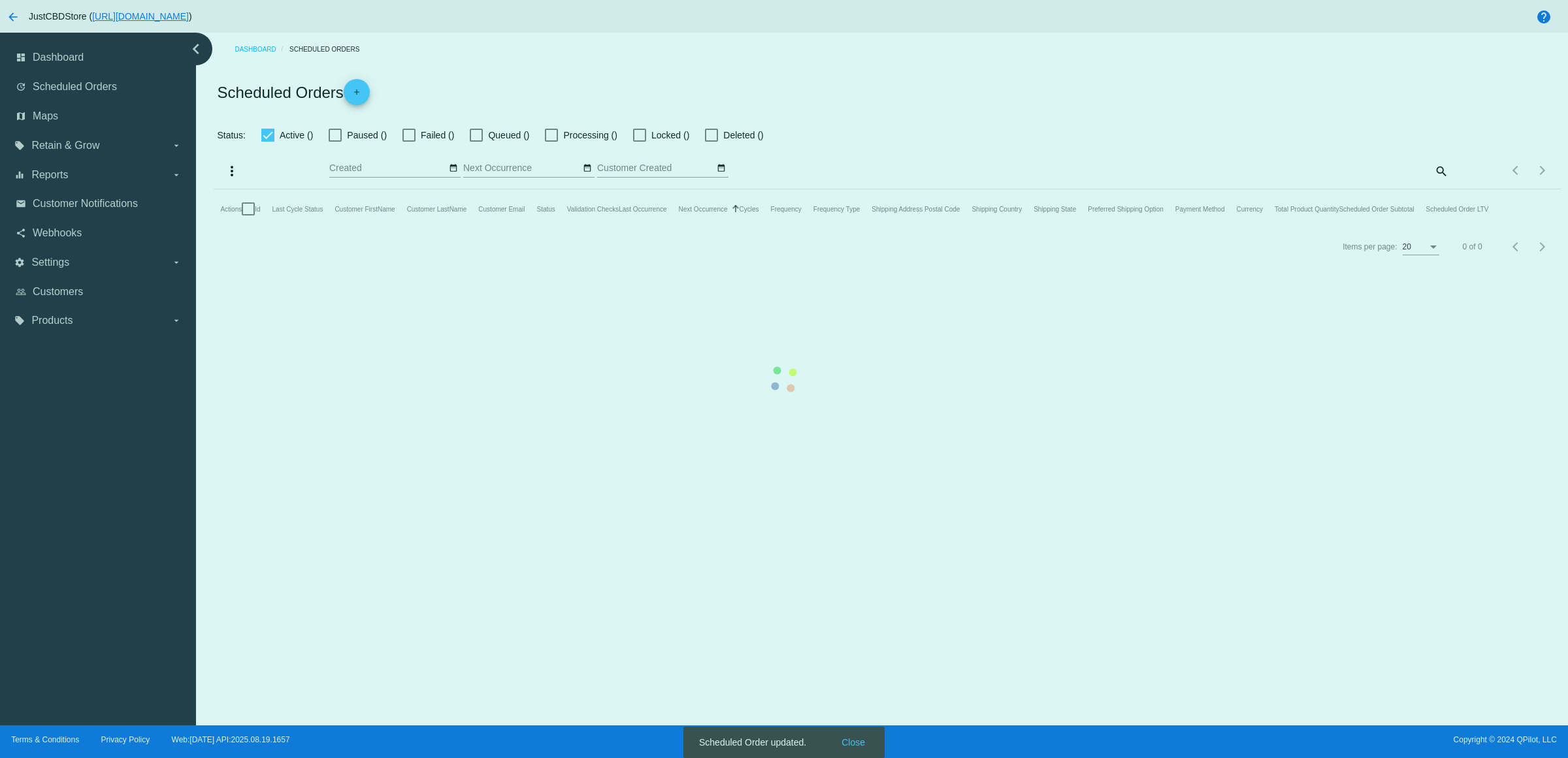
checkbox input "true"
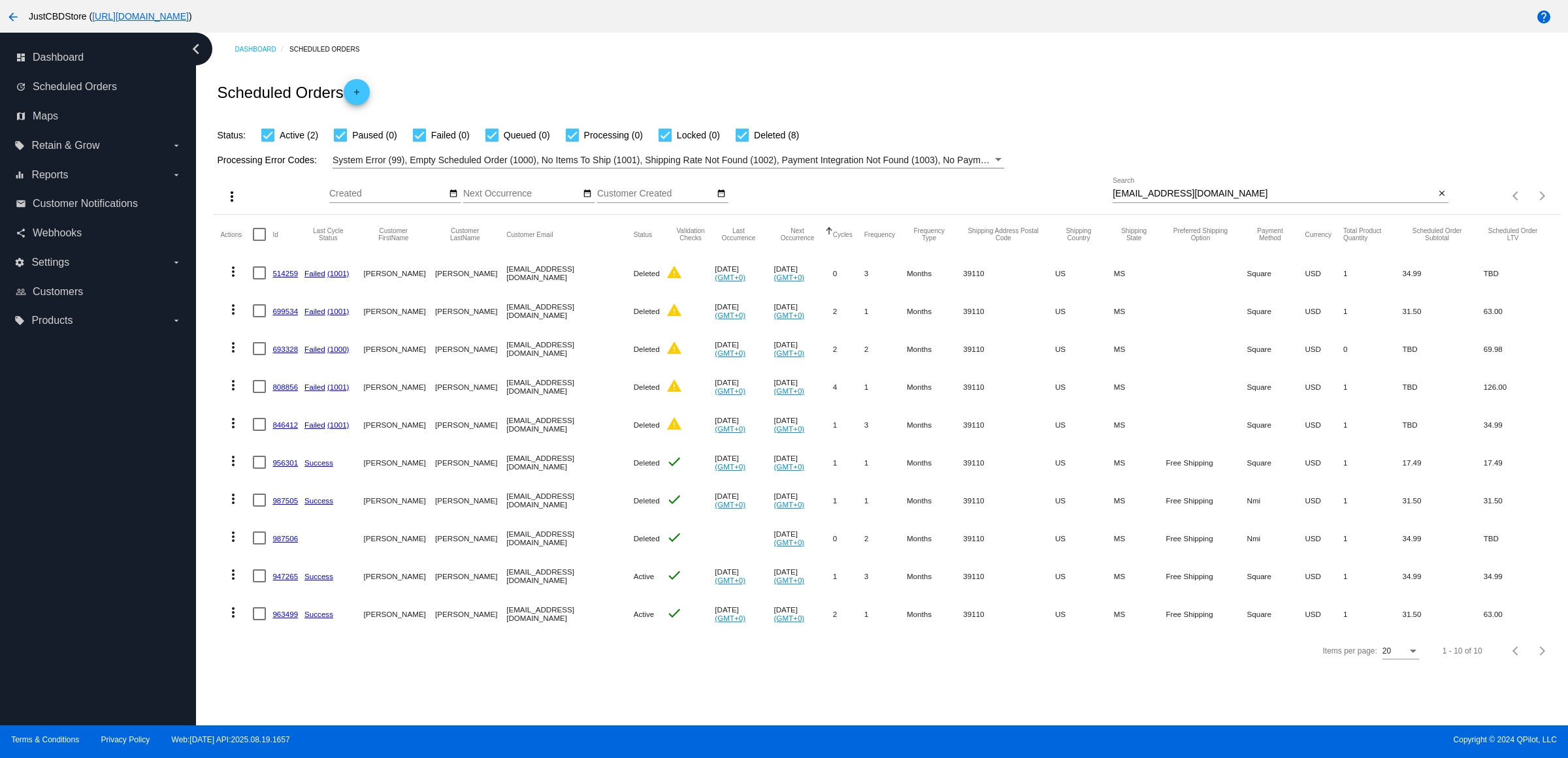
click at [293, 581] on link "947265" at bounding box center [285, 576] width 26 height 8
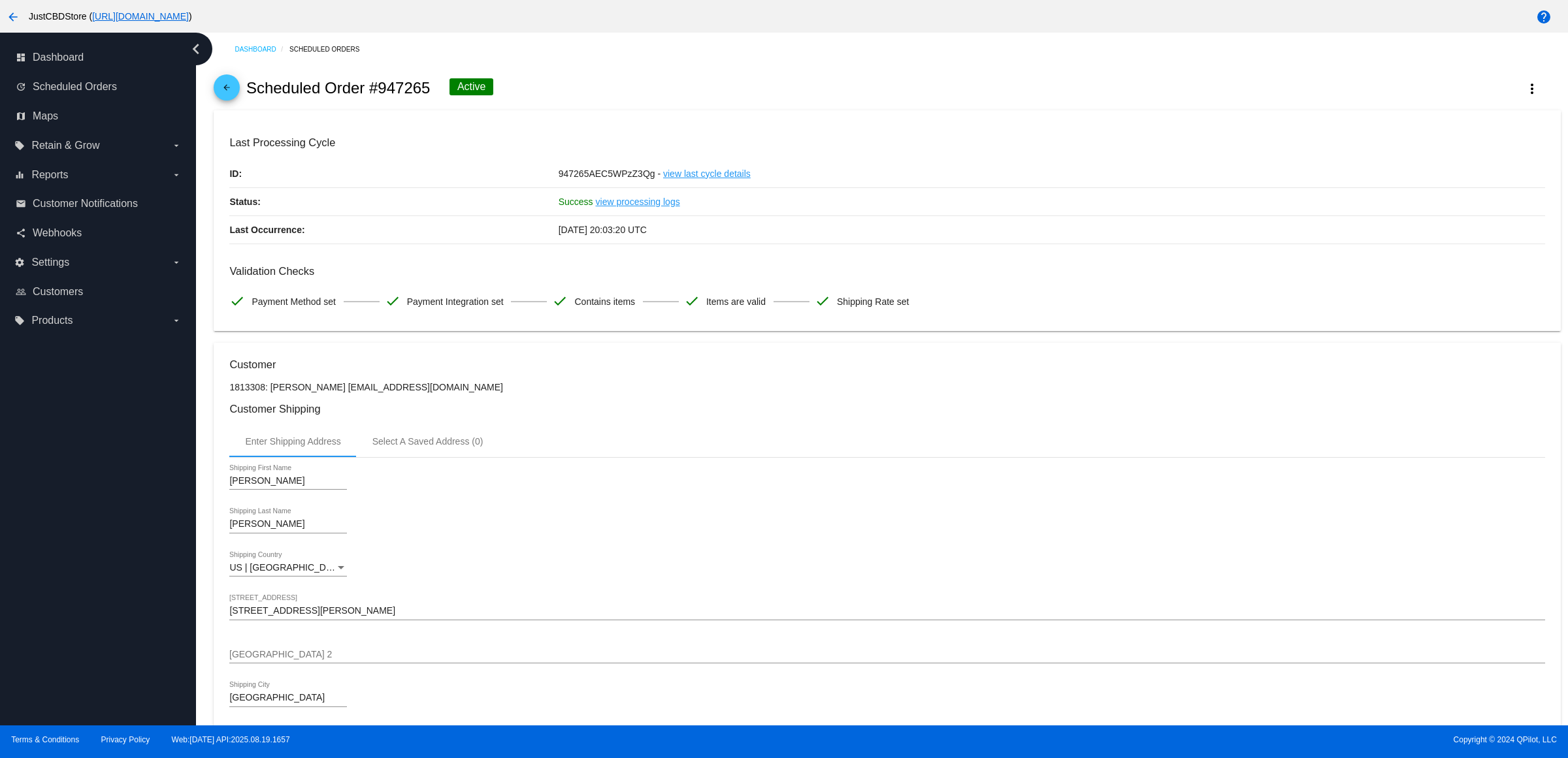
click at [233, 99] on mat-icon "arrow_back" at bounding box center [226, 90] width 16 height 16
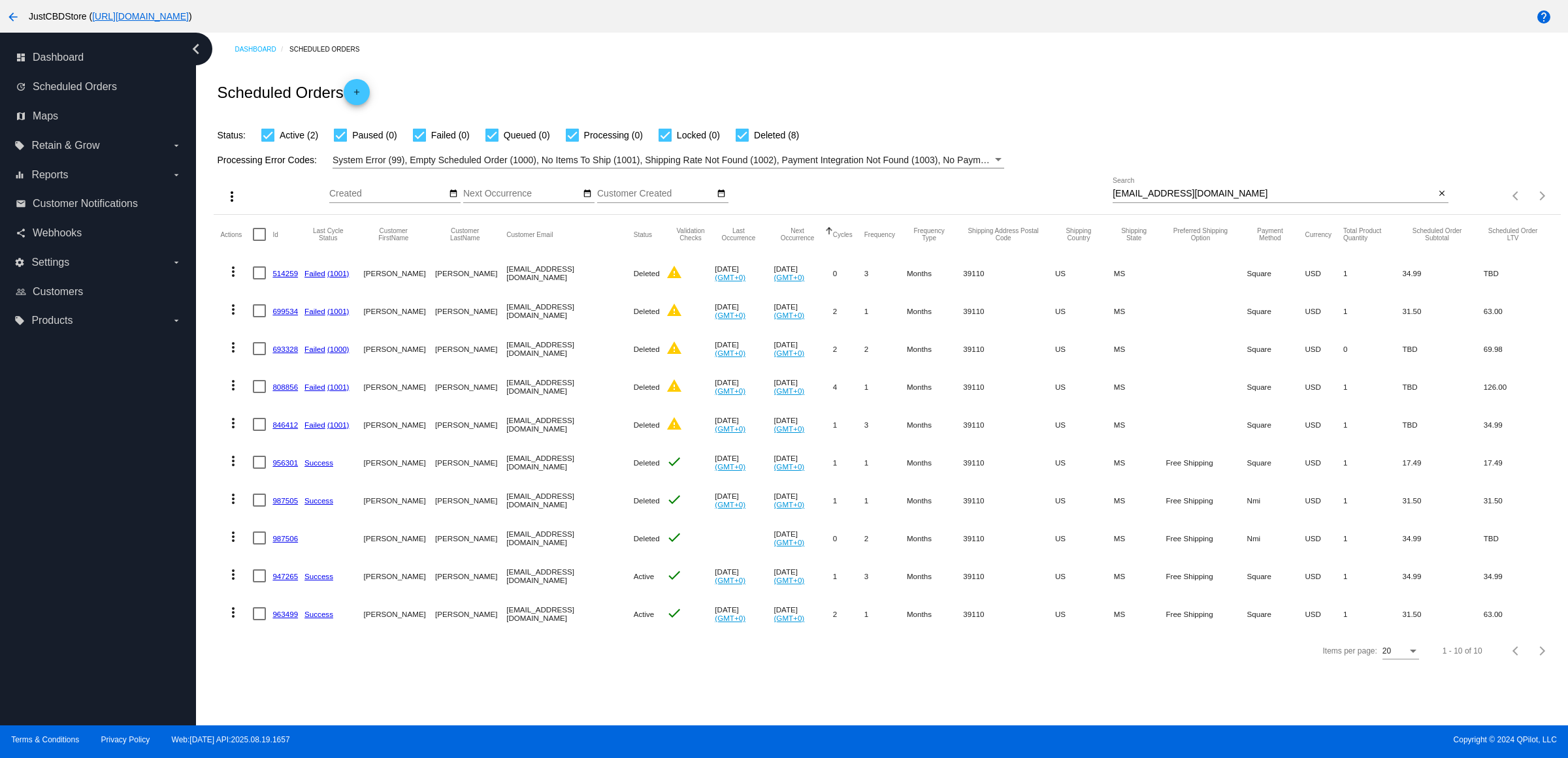
click at [241, 582] on mat-icon "more_vert" at bounding box center [233, 575] width 16 height 16
click at [266, 592] on span "Delete" at bounding box center [277, 591] width 26 height 10
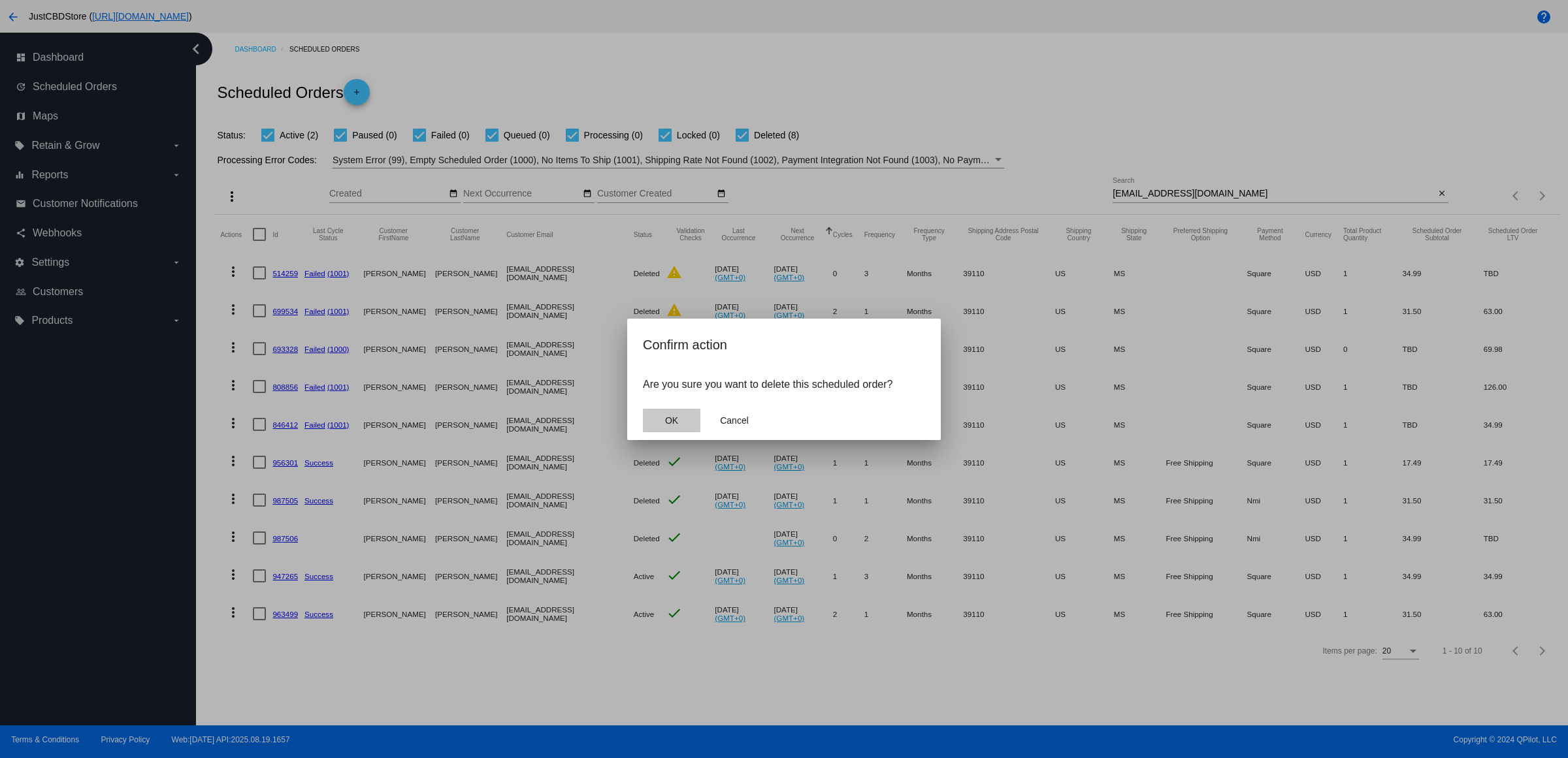
click at [695, 432] on button "OK" at bounding box center [671, 420] width 57 height 23
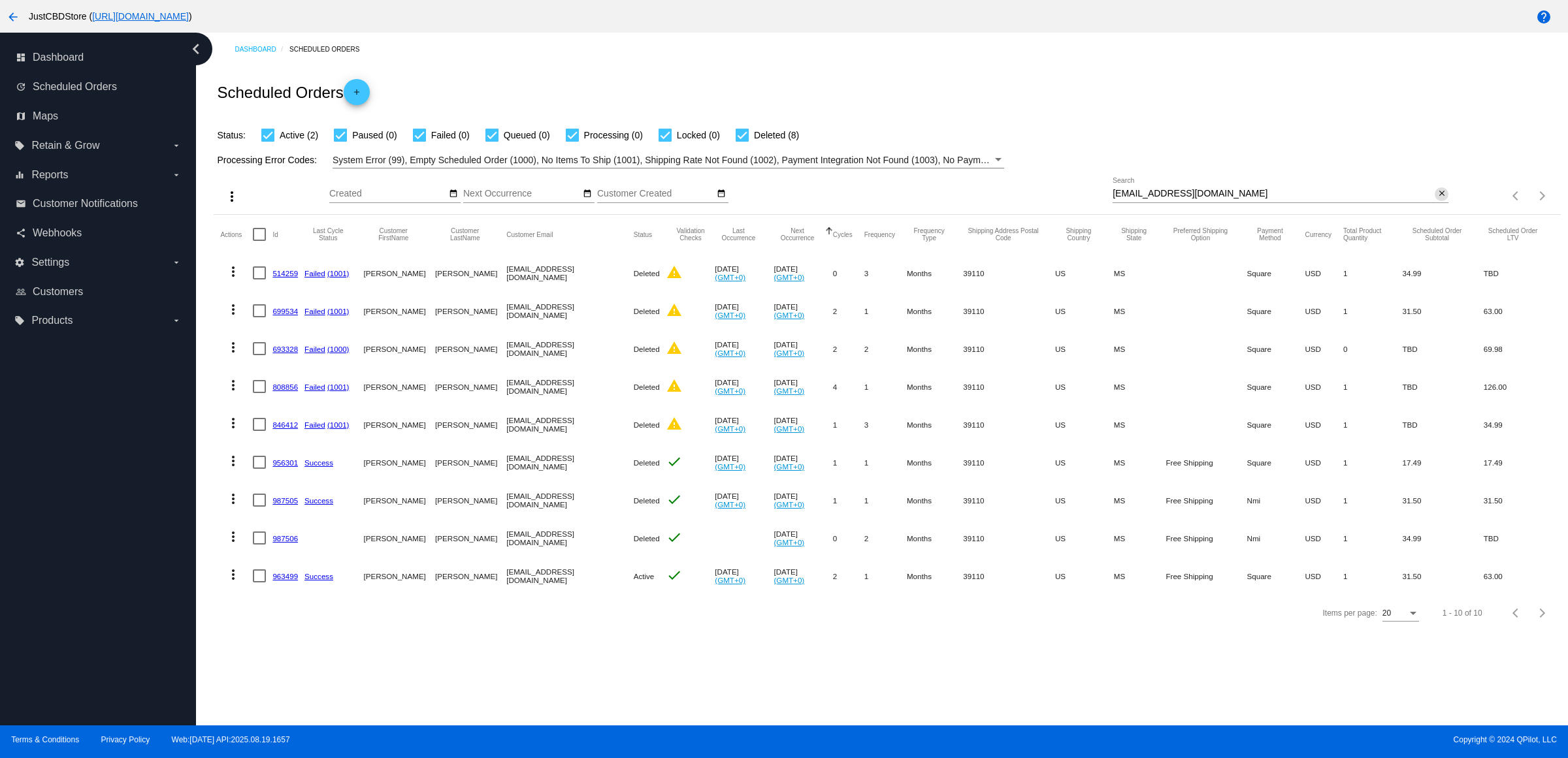
click at [1437, 199] on mat-icon "close" at bounding box center [1441, 194] width 9 height 10
click at [1435, 206] on mat-icon "search" at bounding box center [1440, 196] width 16 height 20
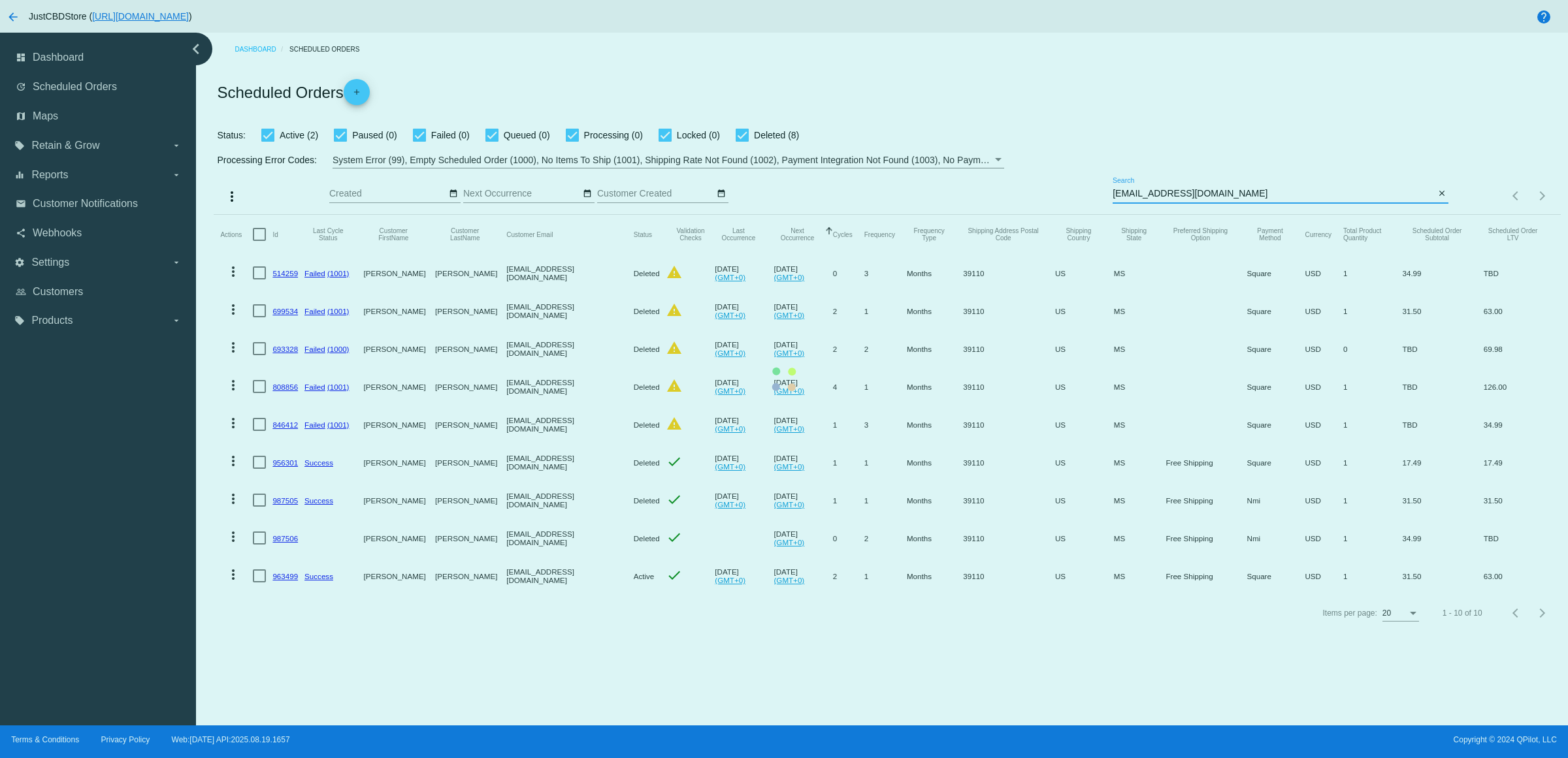
type input "rebeccaazeltine@yahoo.com"
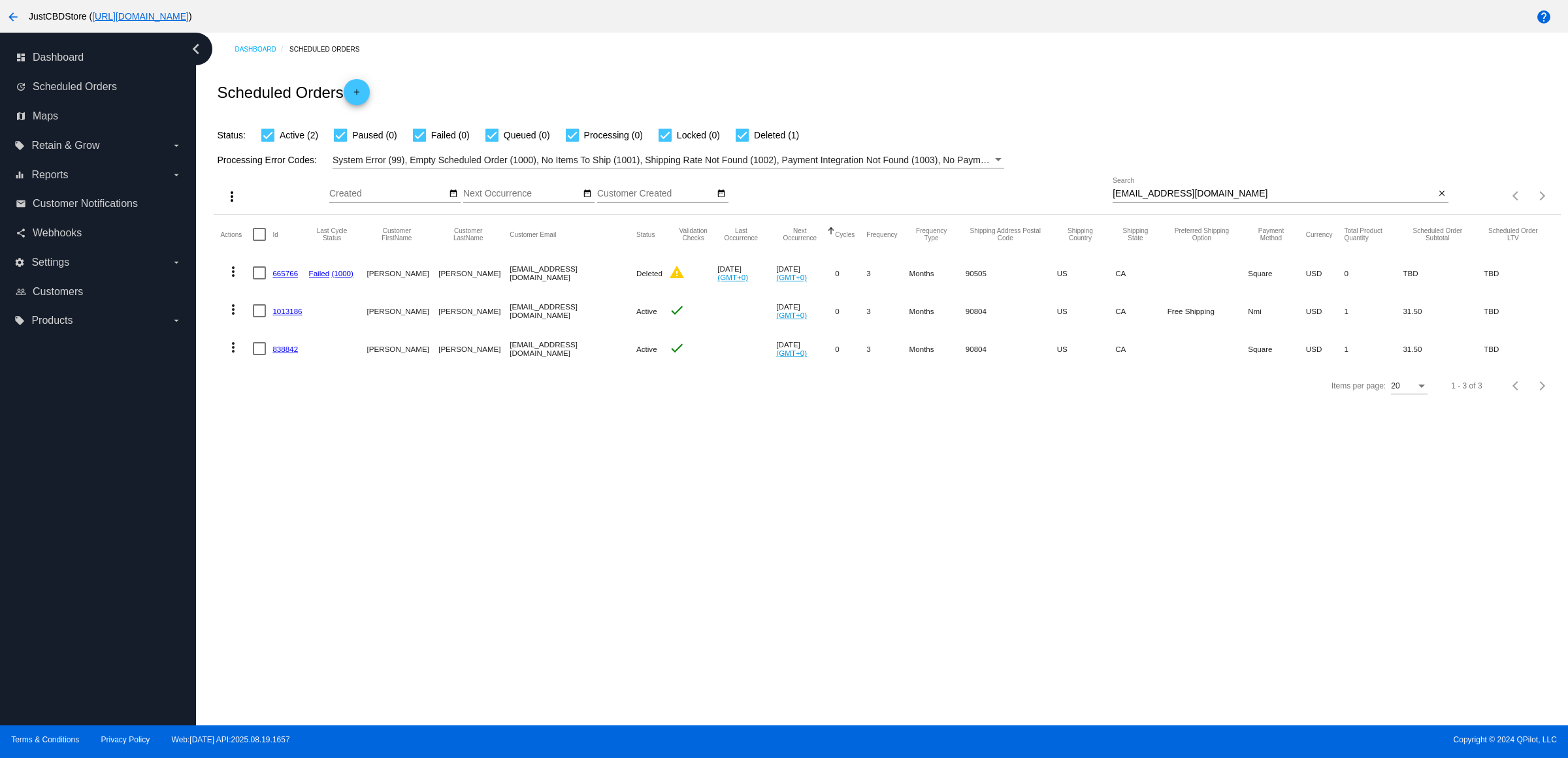
click at [299, 316] on link "1013186" at bounding box center [287, 311] width 30 height 8
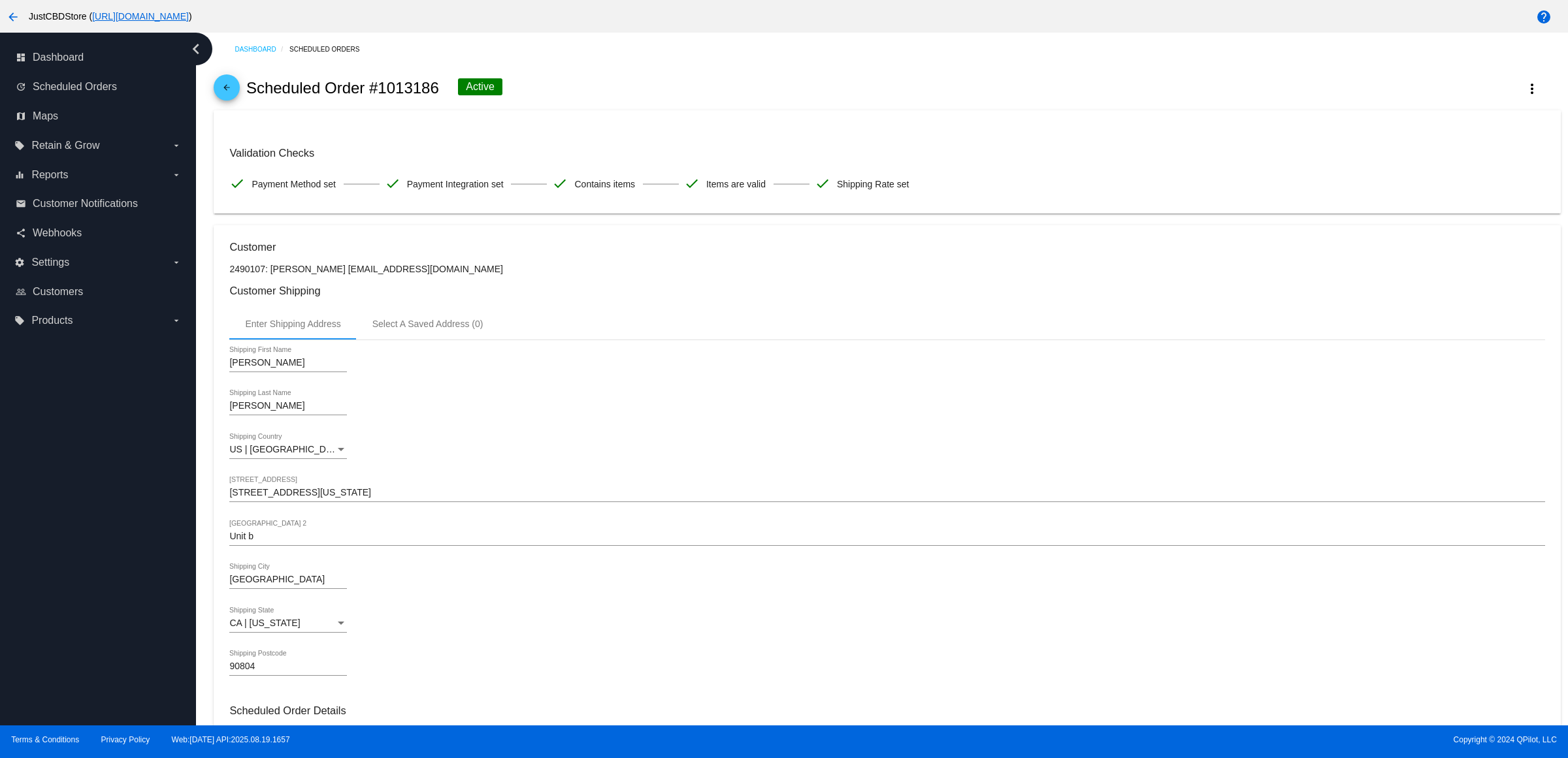
click at [224, 94] on mat-icon "arrow_back" at bounding box center [226, 90] width 16 height 16
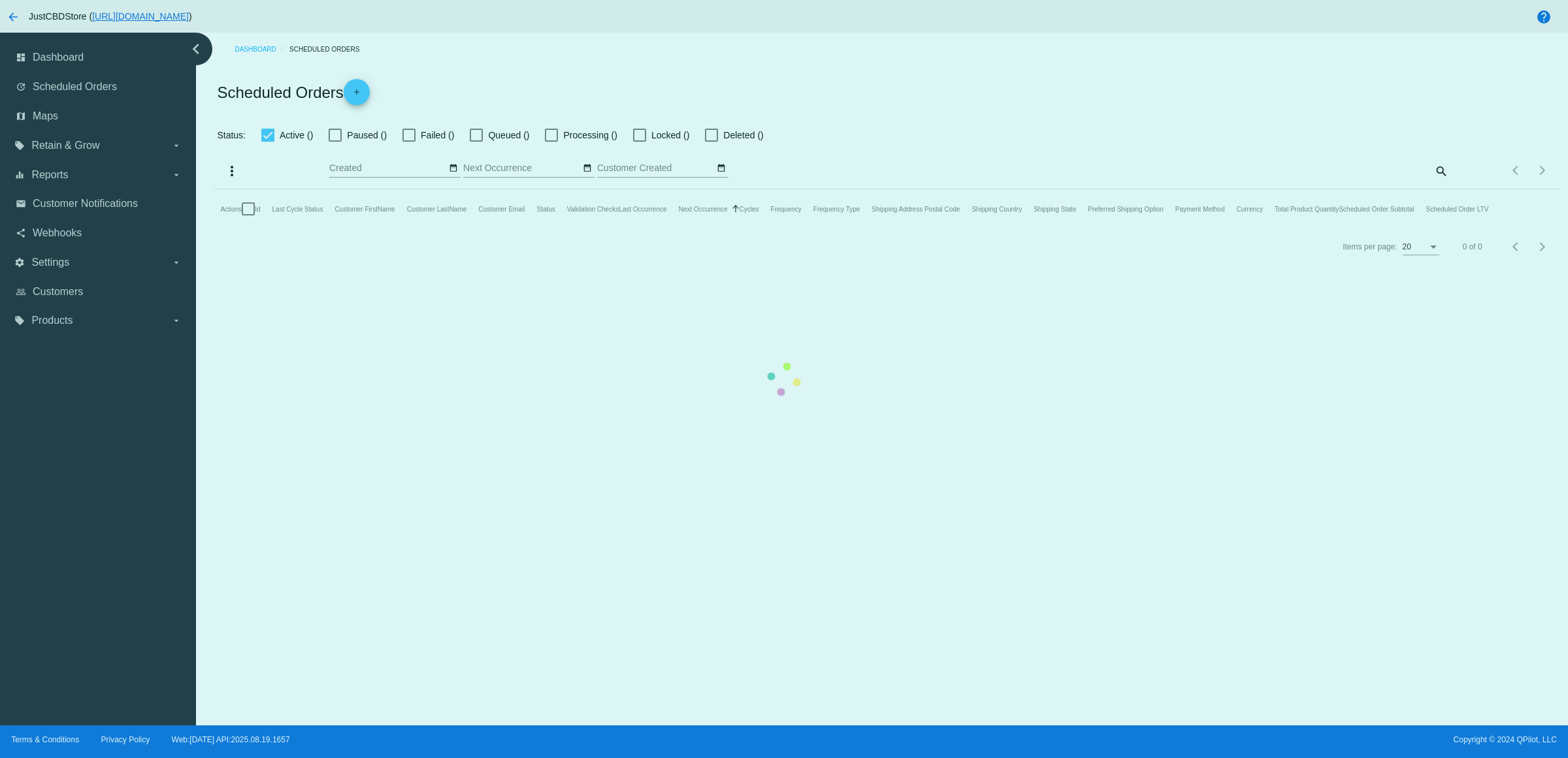
checkbox input "true"
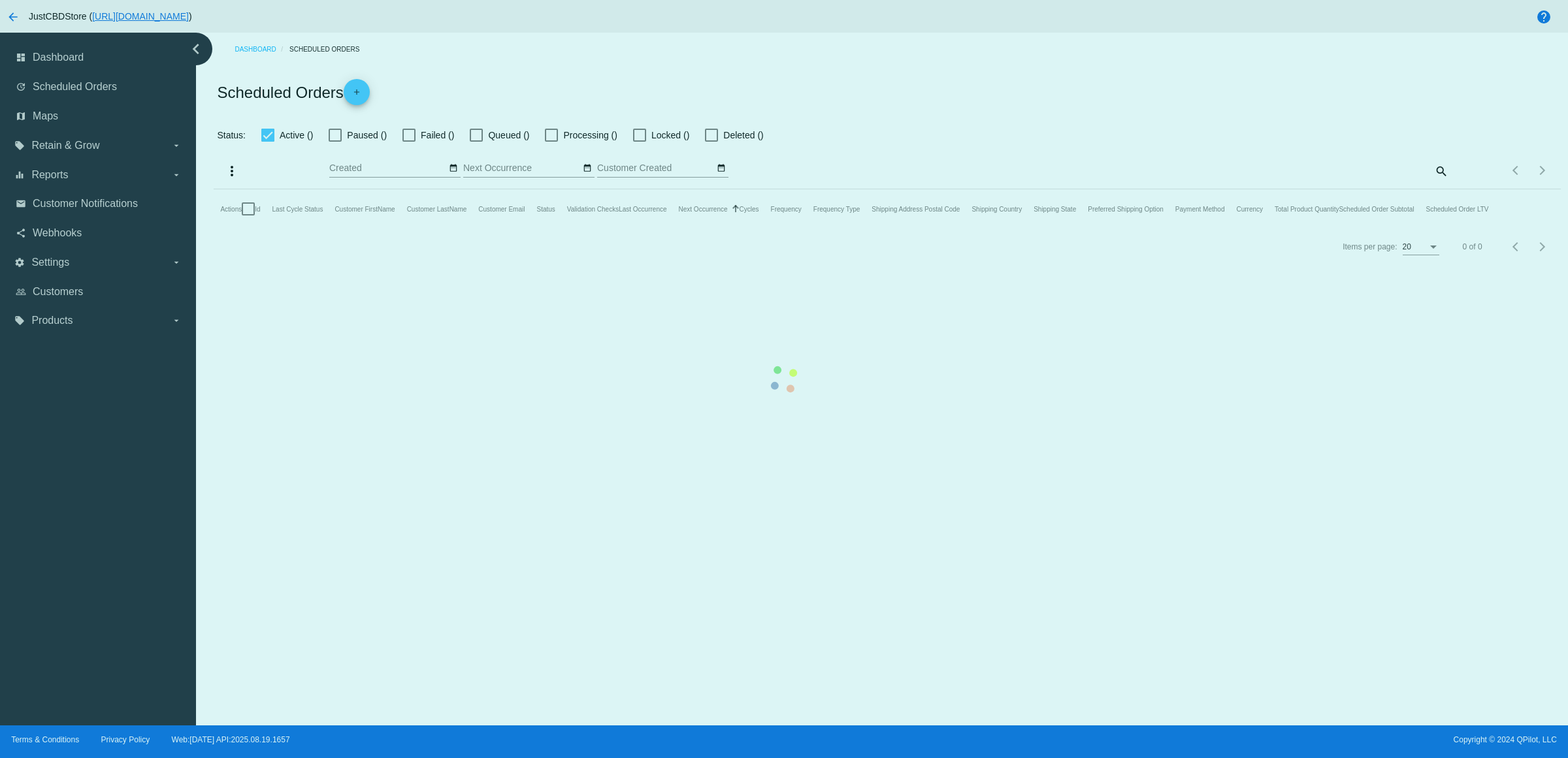
checkbox input "true"
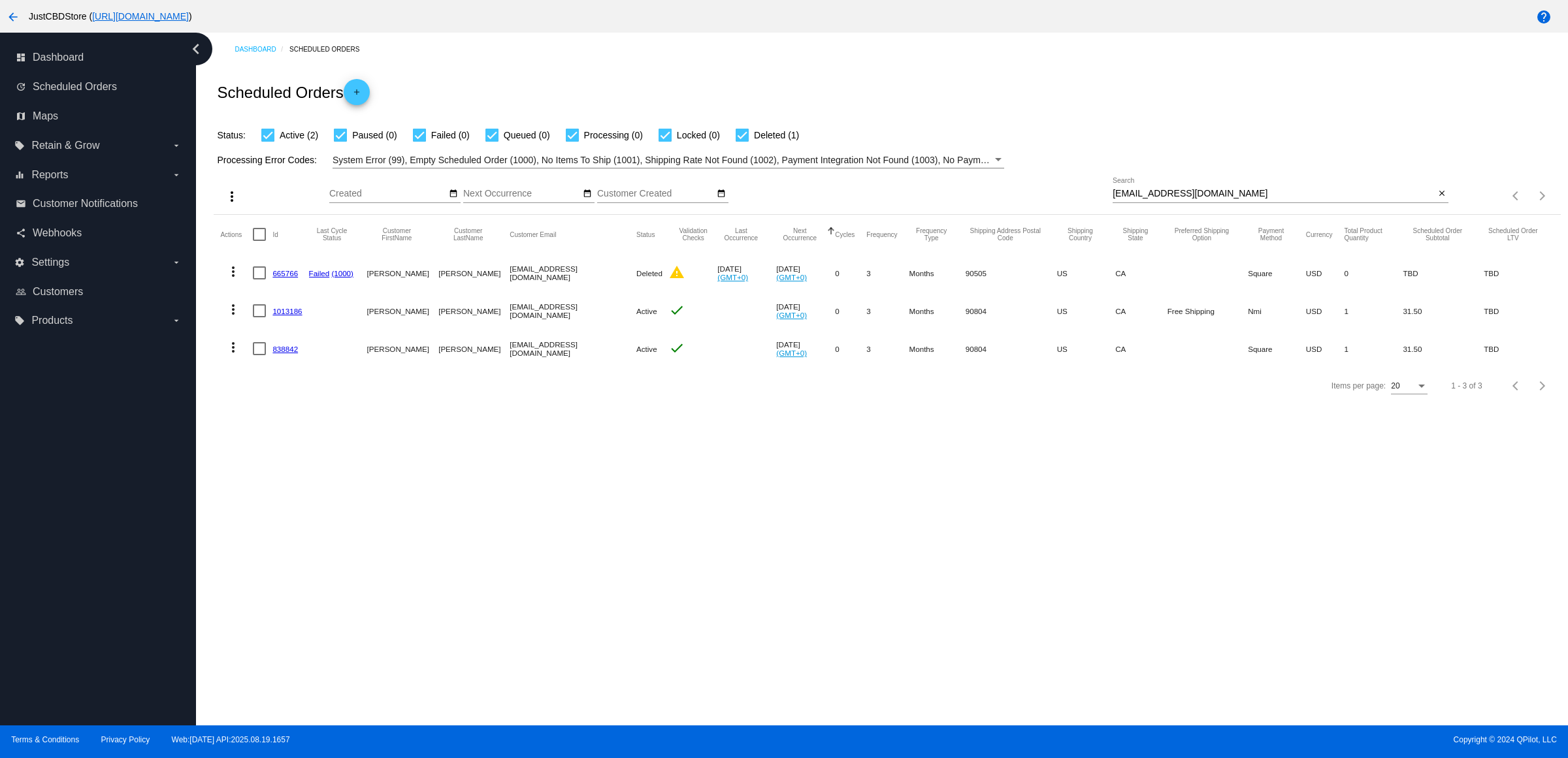
click at [289, 354] on link "838842" at bounding box center [285, 349] width 26 height 8
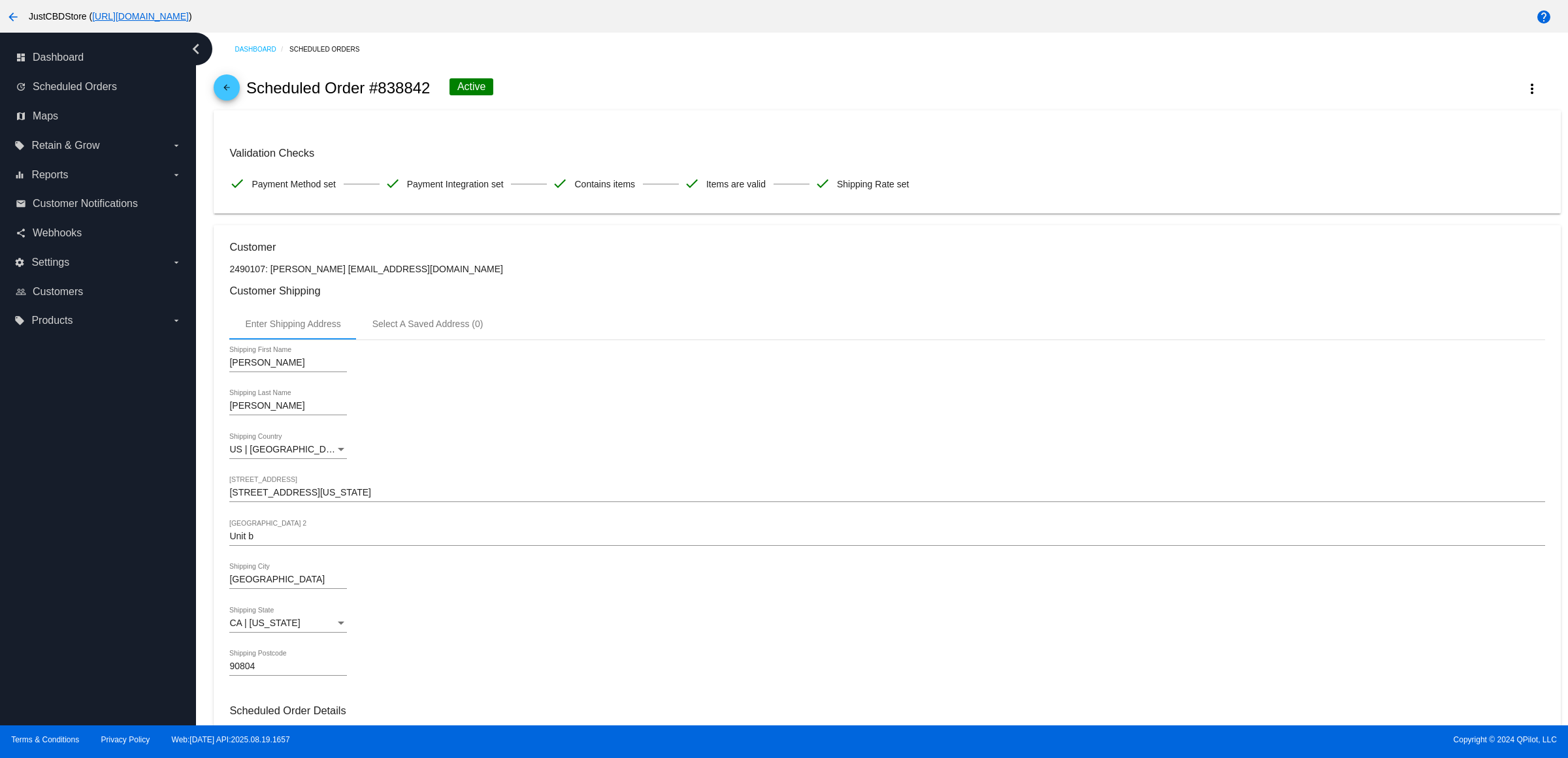
click at [233, 87] on span "arrow_back" at bounding box center [226, 90] width 16 height 32
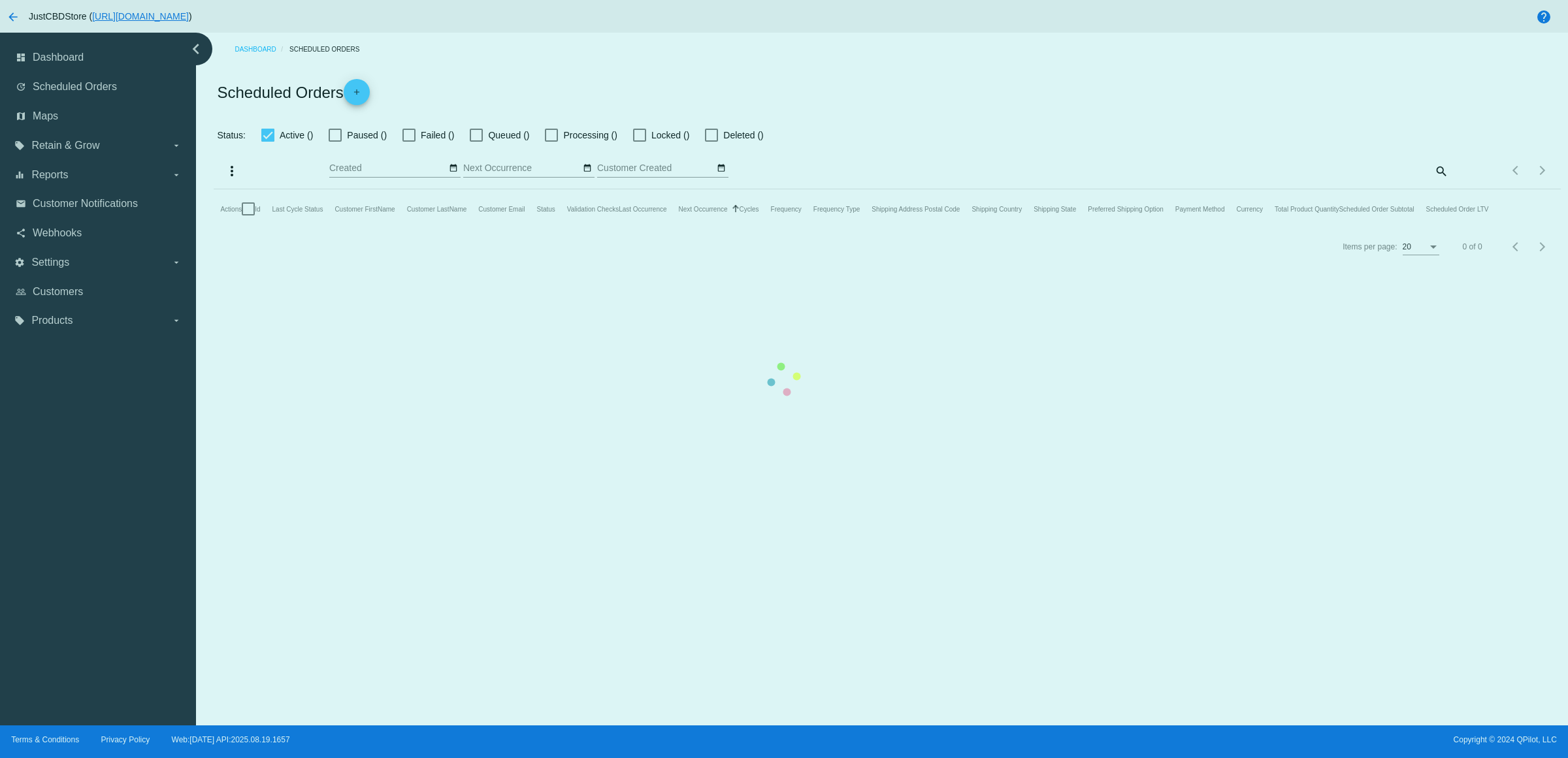
checkbox input "true"
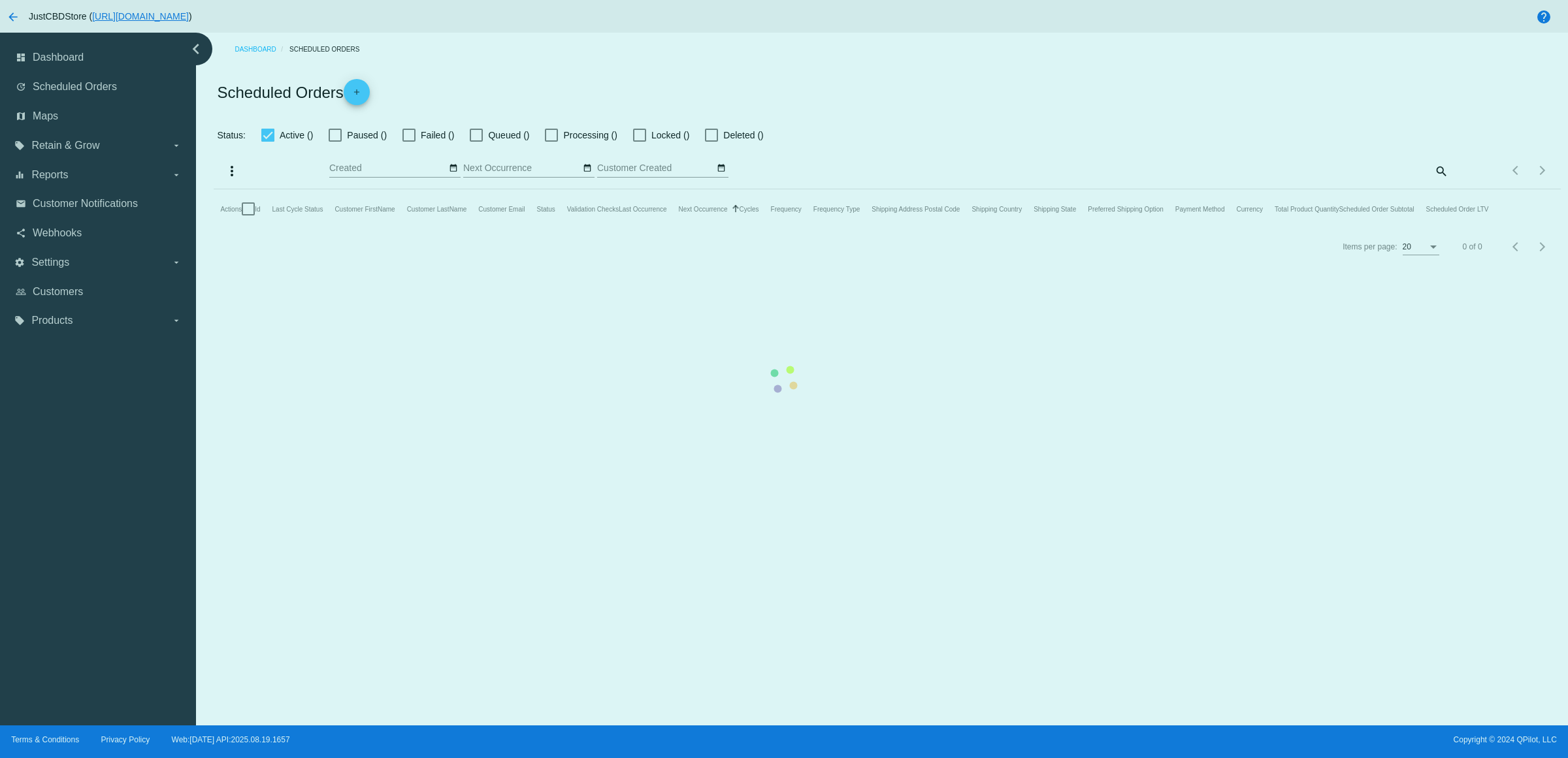
checkbox input "true"
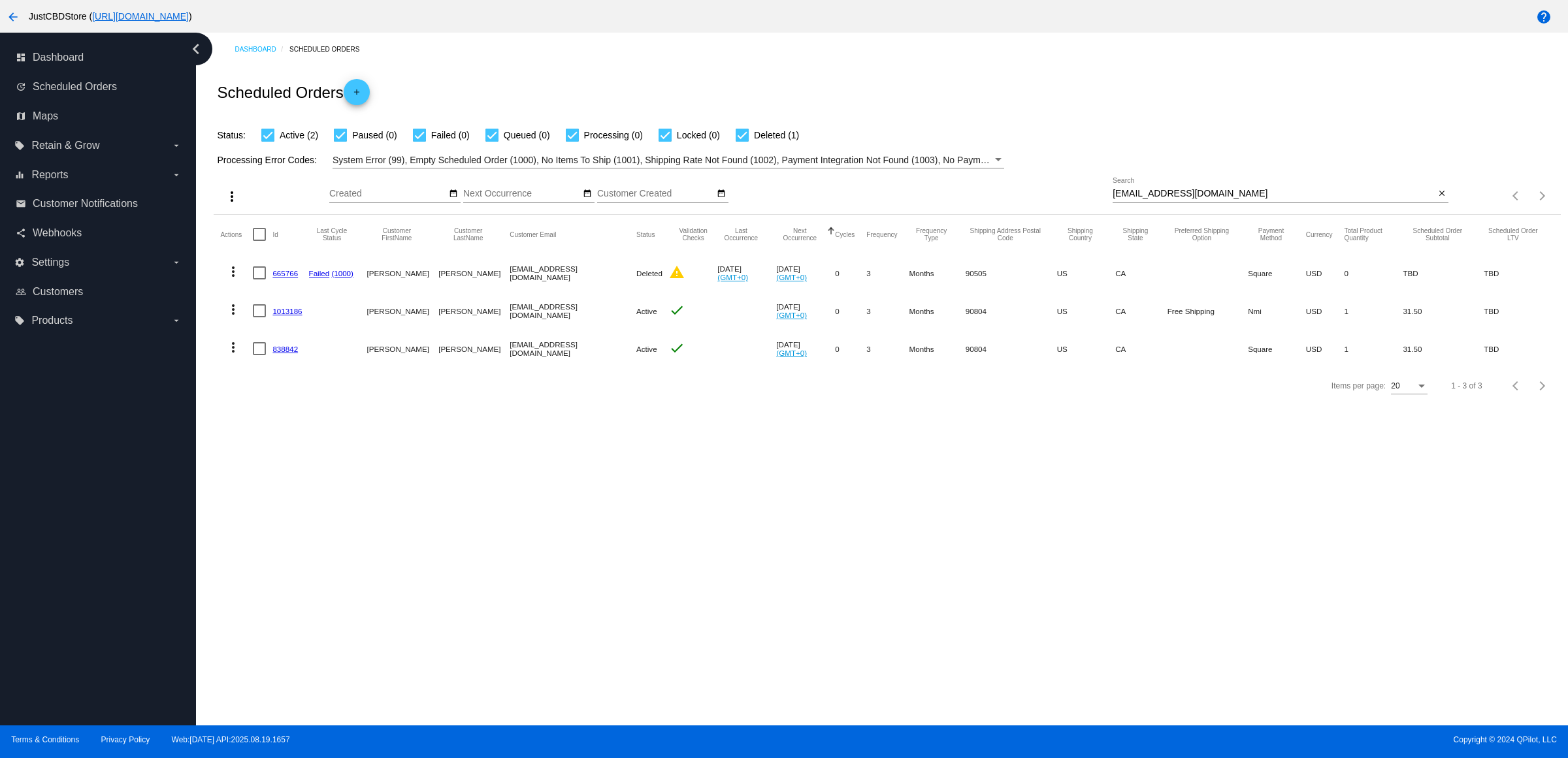
click at [241, 356] on mat-icon "more_vert" at bounding box center [233, 347] width 16 height 16
click at [317, 540] on button "delete Delete" at bounding box center [289, 529] width 130 height 31
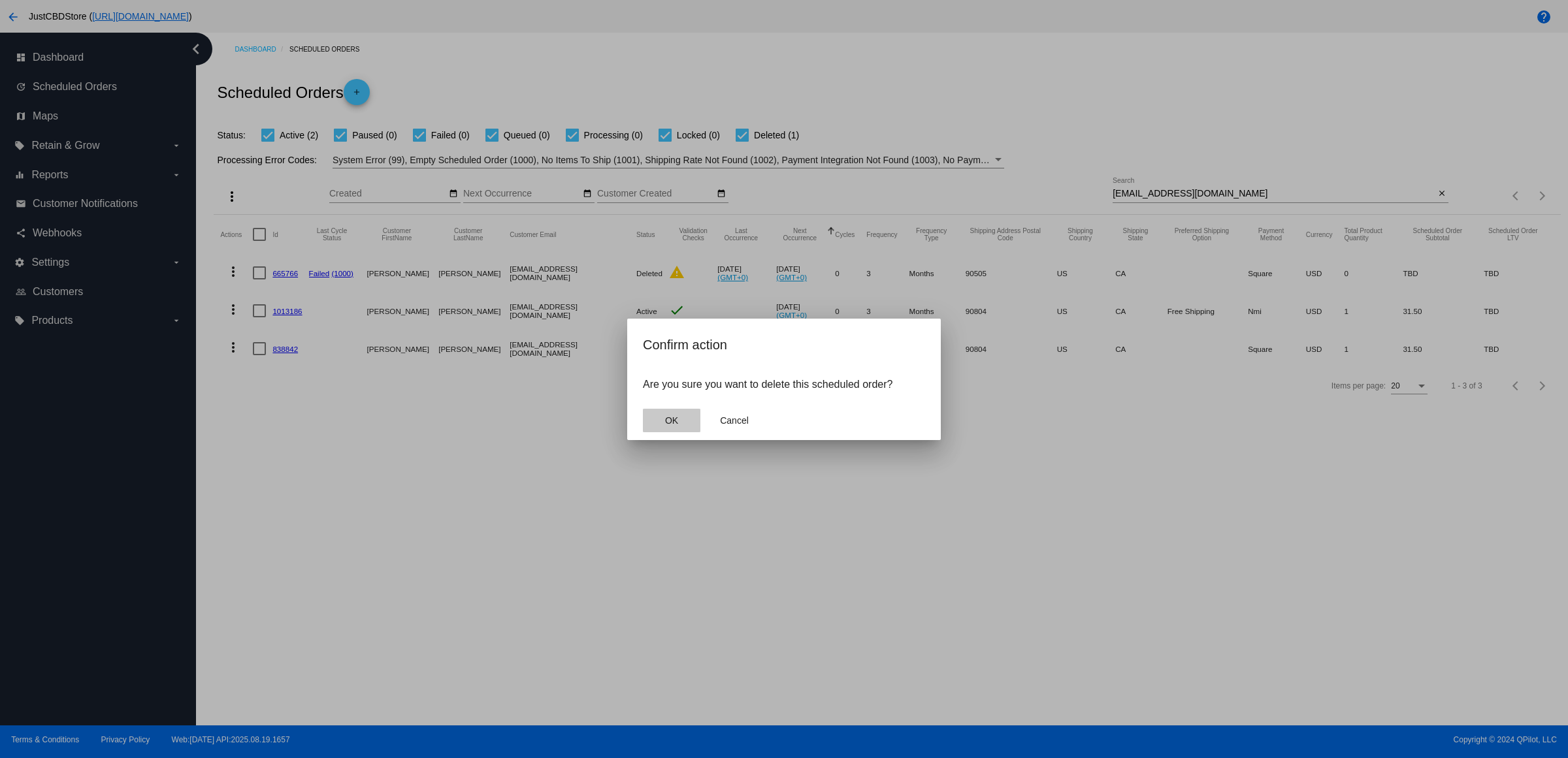
click at [686, 429] on button "OK" at bounding box center [671, 420] width 57 height 23
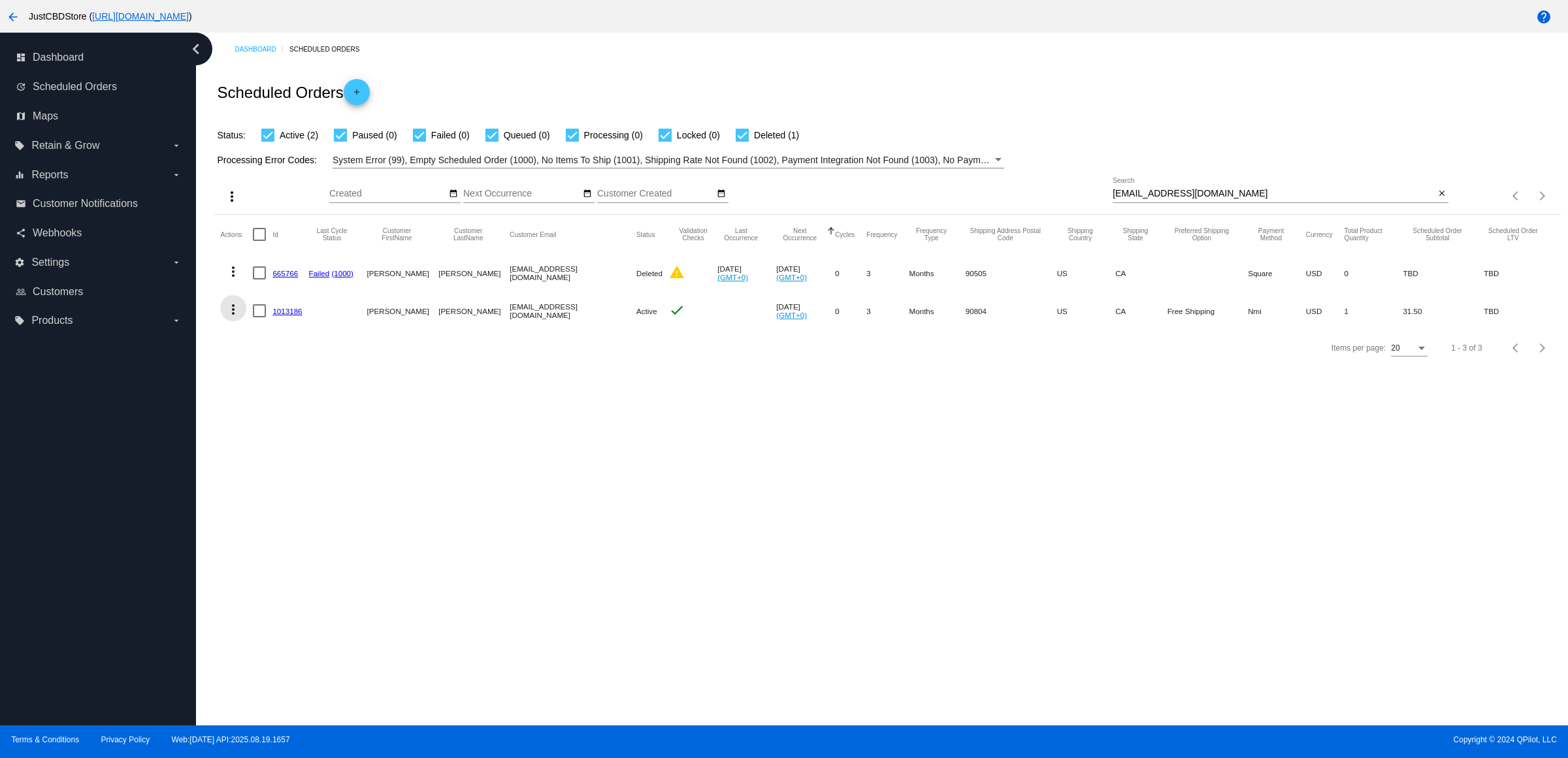
click at [237, 318] on mat-icon "more_vert" at bounding box center [233, 309] width 16 height 16
click at [280, 491] on span "Delete" at bounding box center [277, 491] width 26 height 10
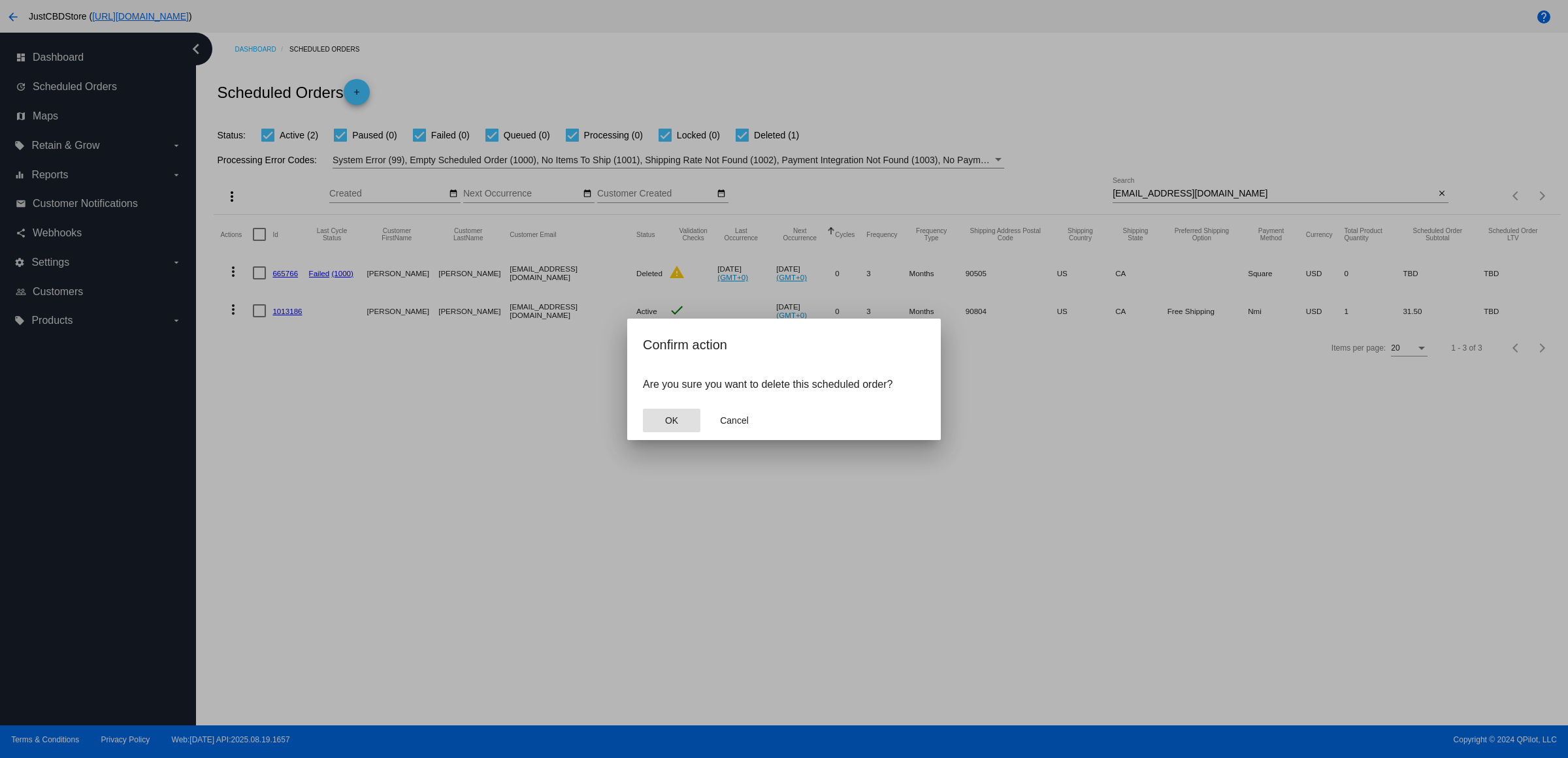
click at [671, 432] on button "OK" at bounding box center [671, 420] width 57 height 23
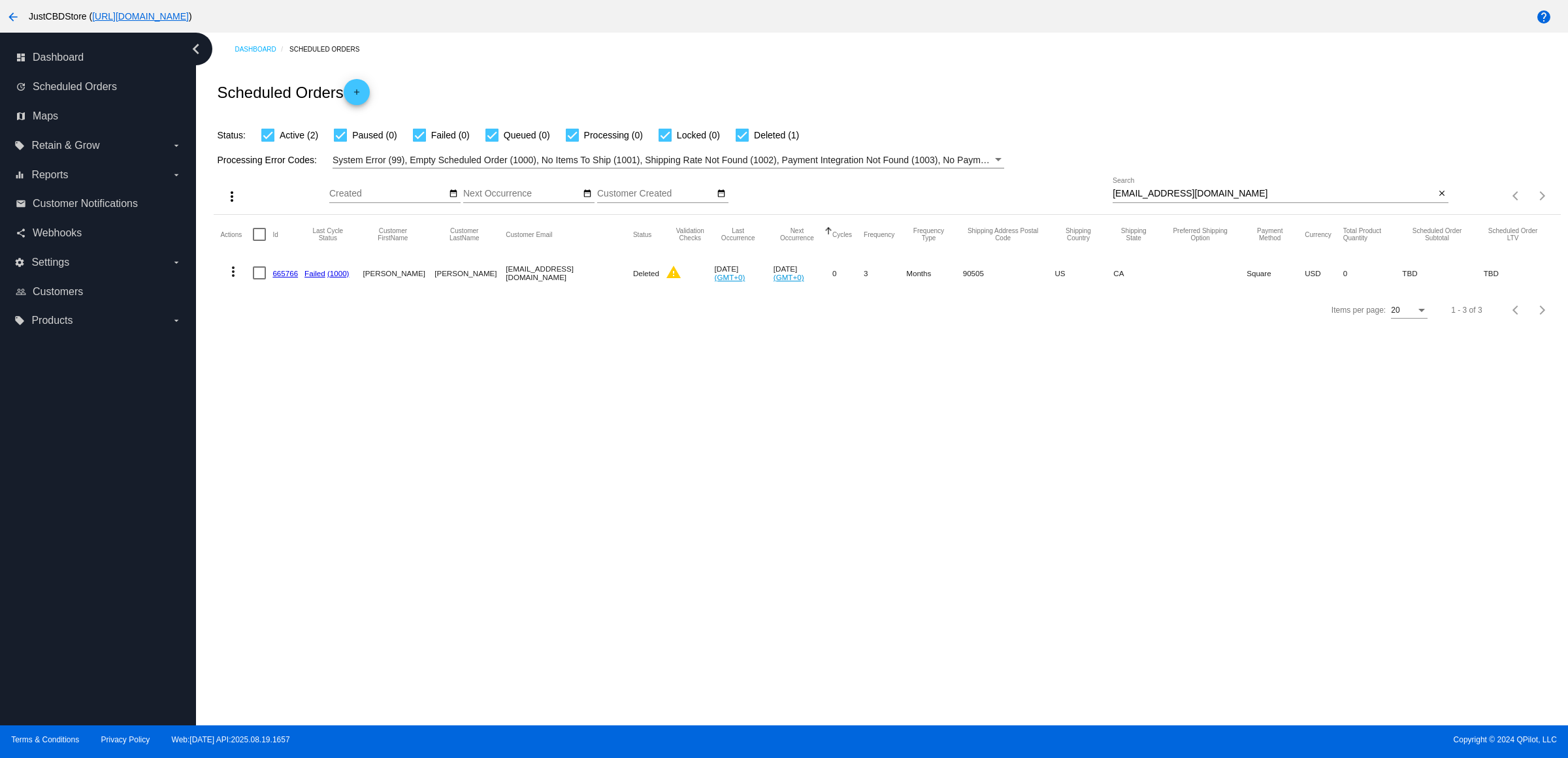
click at [819, 459] on div "Dashboard Scheduled Orders Scheduled Orders add Status: Active (2) Paused (0) F…" at bounding box center [882, 379] width 1372 height 693
click at [1451, 213] on div "Items per page: 20 1 - 3 of 3" at bounding box center [1504, 196] width 112 height 37
click at [1437, 199] on mat-icon "close" at bounding box center [1441, 194] width 9 height 10
click at [1436, 206] on mat-icon "search" at bounding box center [1440, 196] width 16 height 20
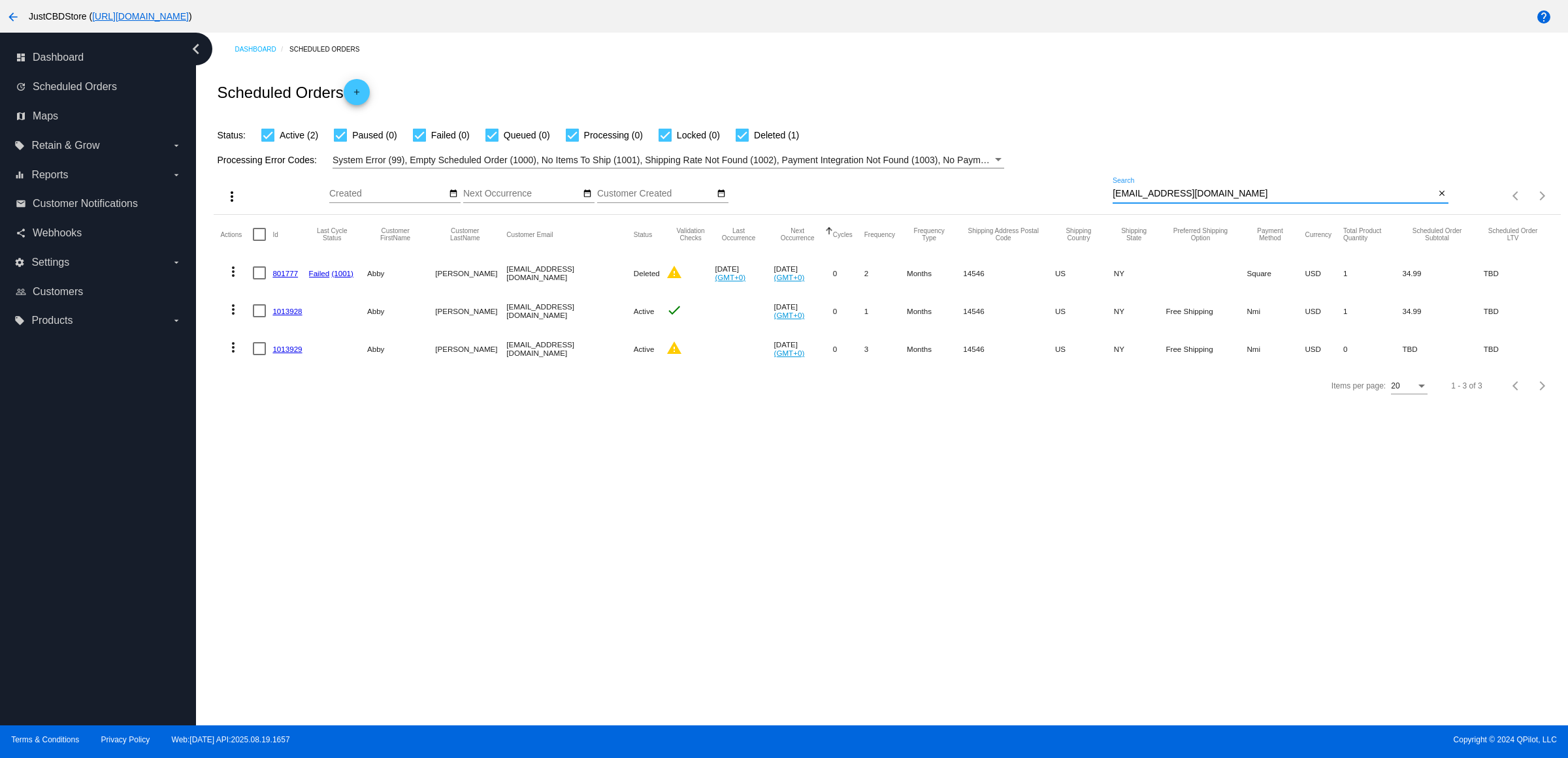
type input "abby4jones@yahoo.com"
click at [235, 318] on mat-icon "more_vert" at bounding box center [233, 309] width 16 height 16
click at [317, 486] on button "delete Delete" at bounding box center [289, 491] width 130 height 31
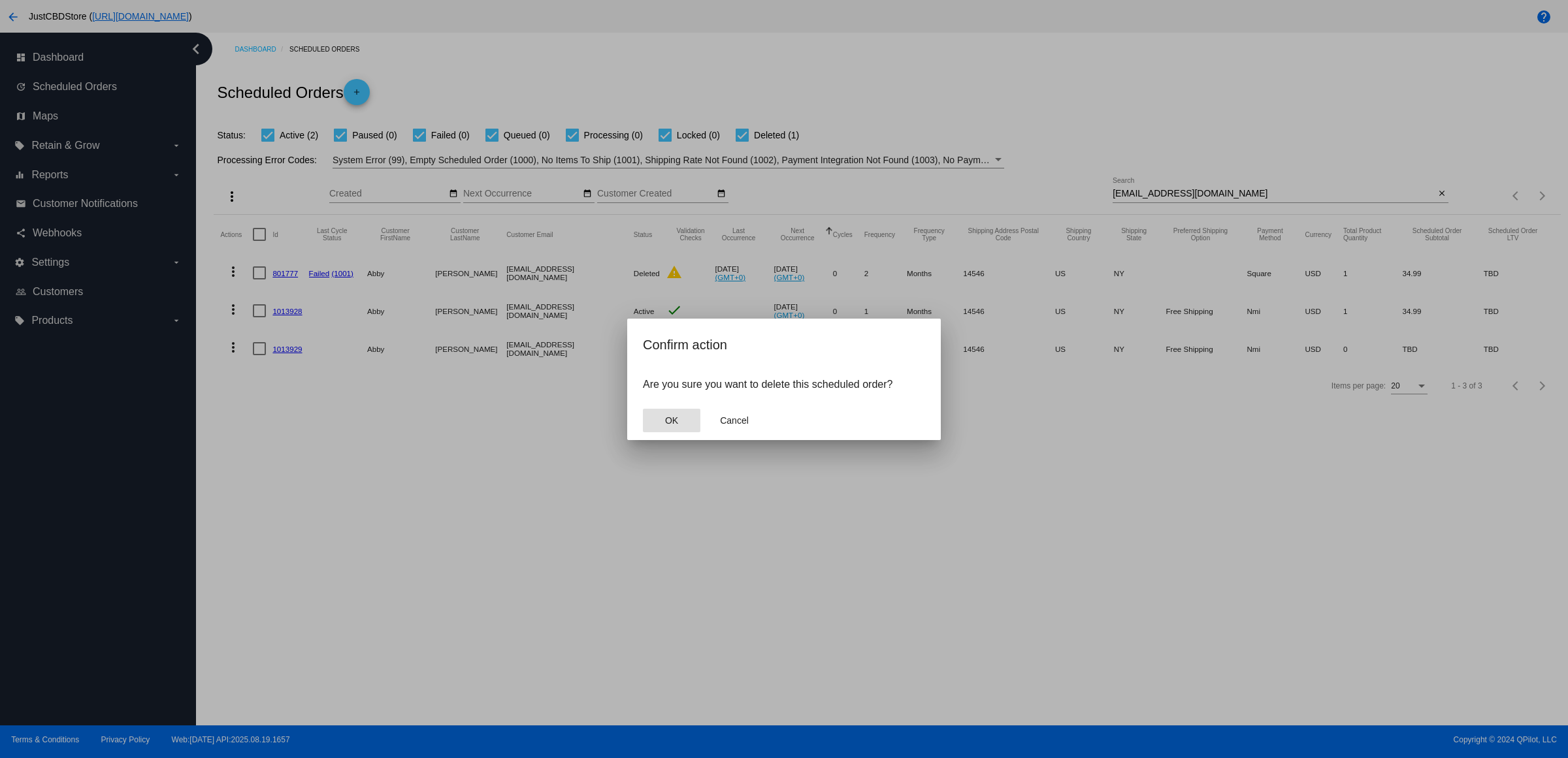
click at [683, 425] on button "OK" at bounding box center [671, 420] width 57 height 23
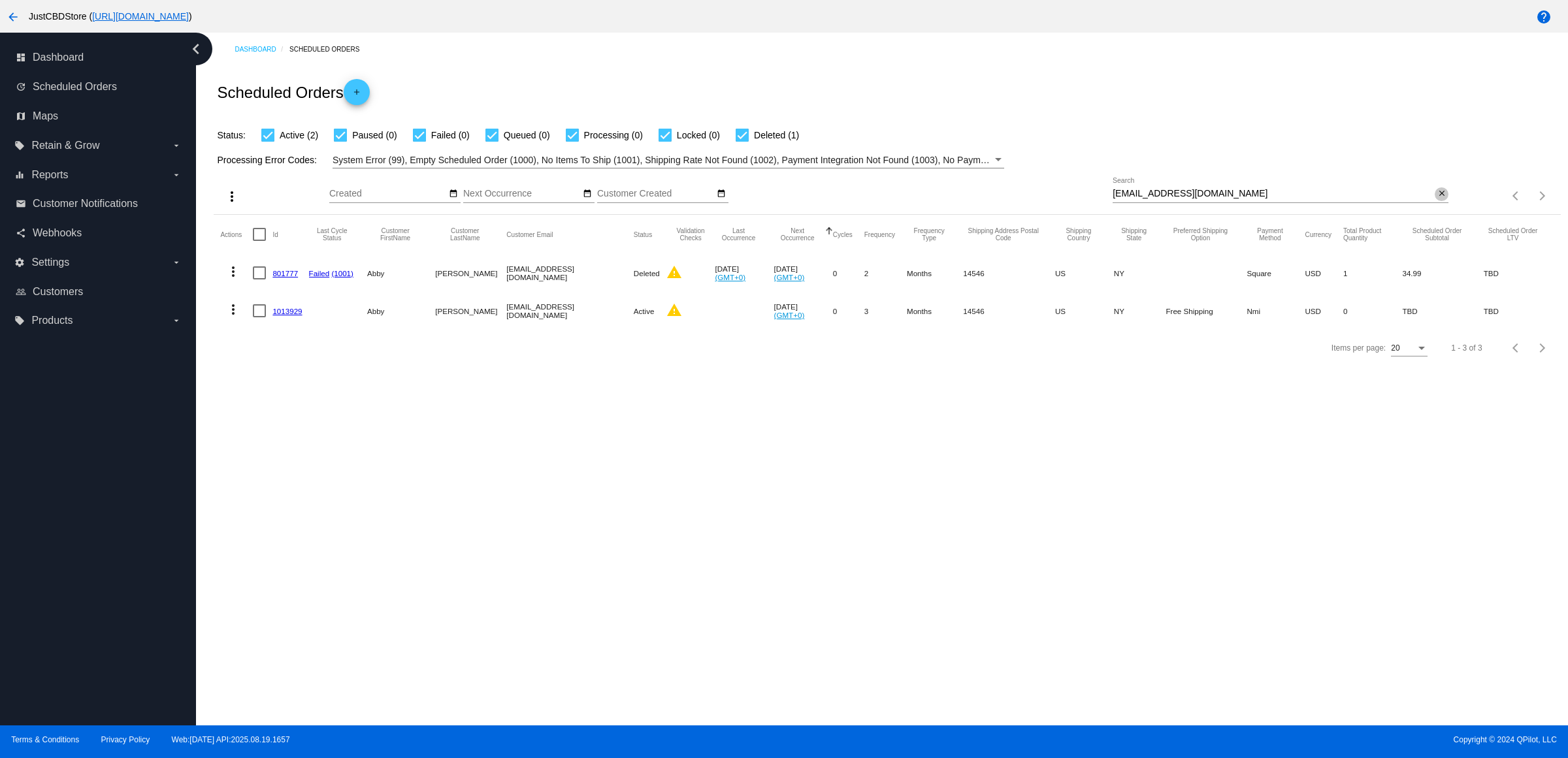
click at [1437, 199] on mat-icon "close" at bounding box center [1441, 194] width 9 height 10
click at [1438, 199] on input "Search" at bounding box center [1280, 194] width 336 height 10
paste input "rfitton@monogram-homes.com"
type input "rfitton@monogram-homes.com"
click at [281, 316] on link "860948" at bounding box center [285, 311] width 26 height 8
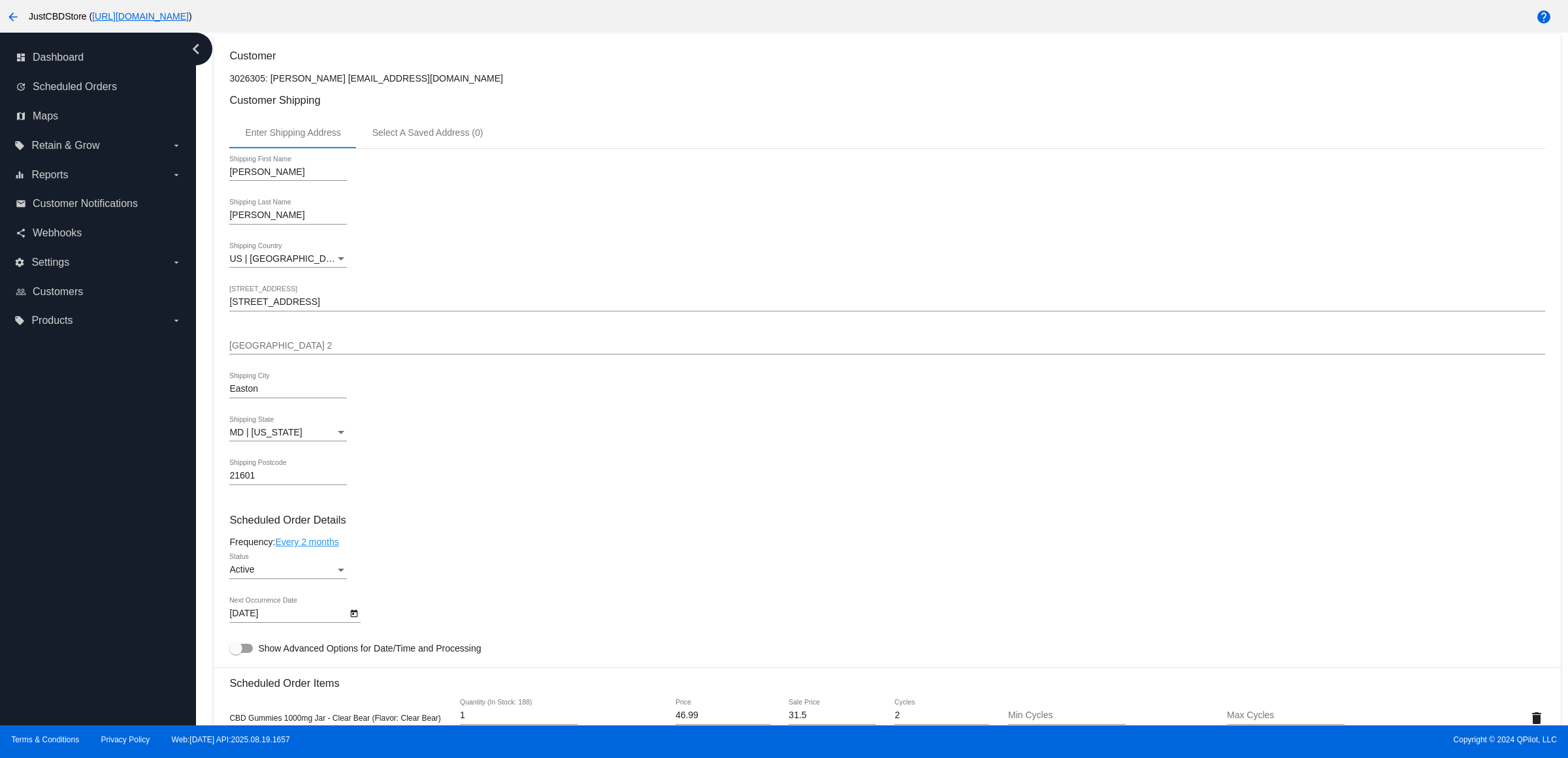
scroll to position [653, 0]
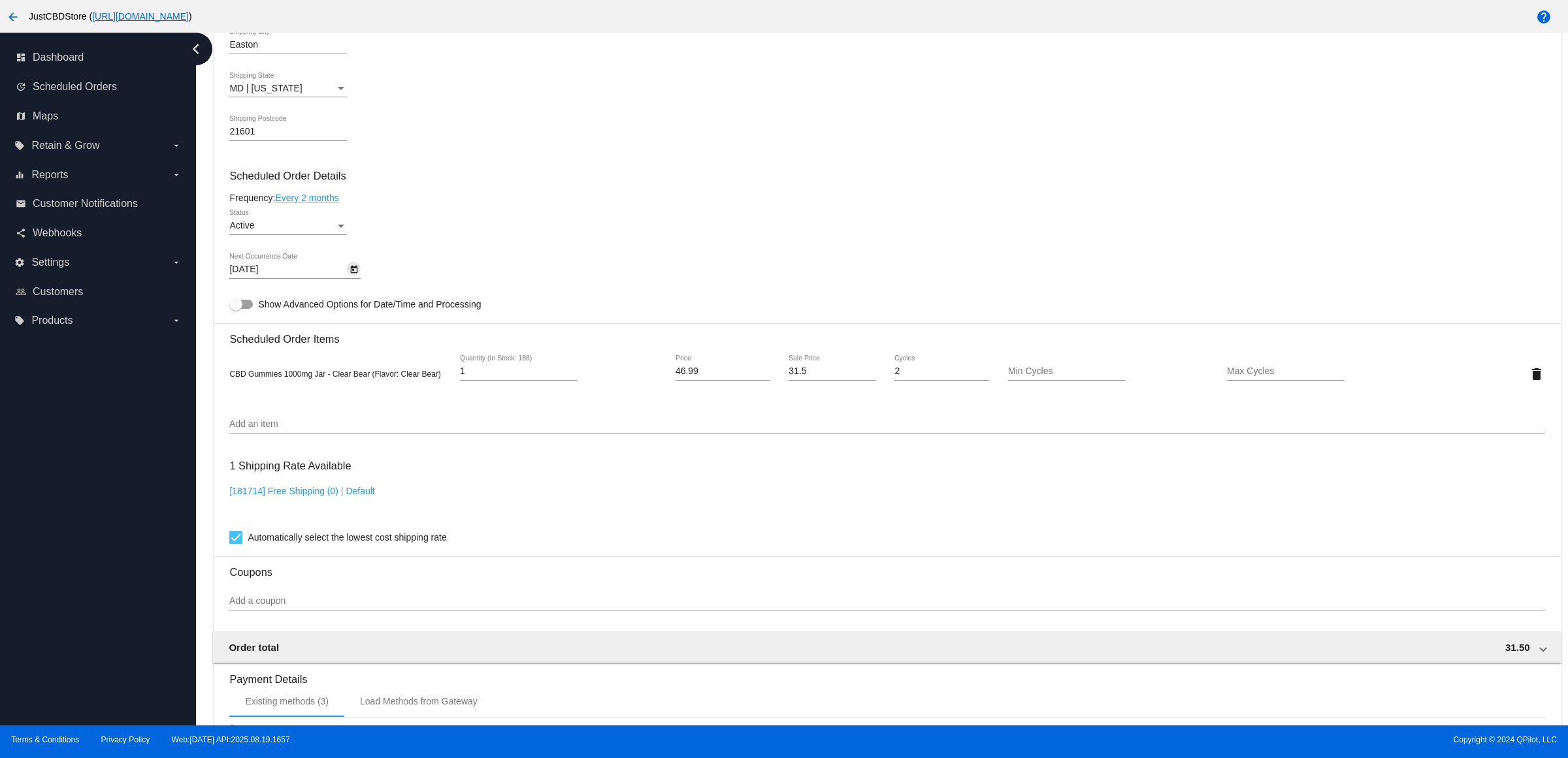
click at [358, 278] on icon "Open calendar" at bounding box center [354, 269] width 9 height 16
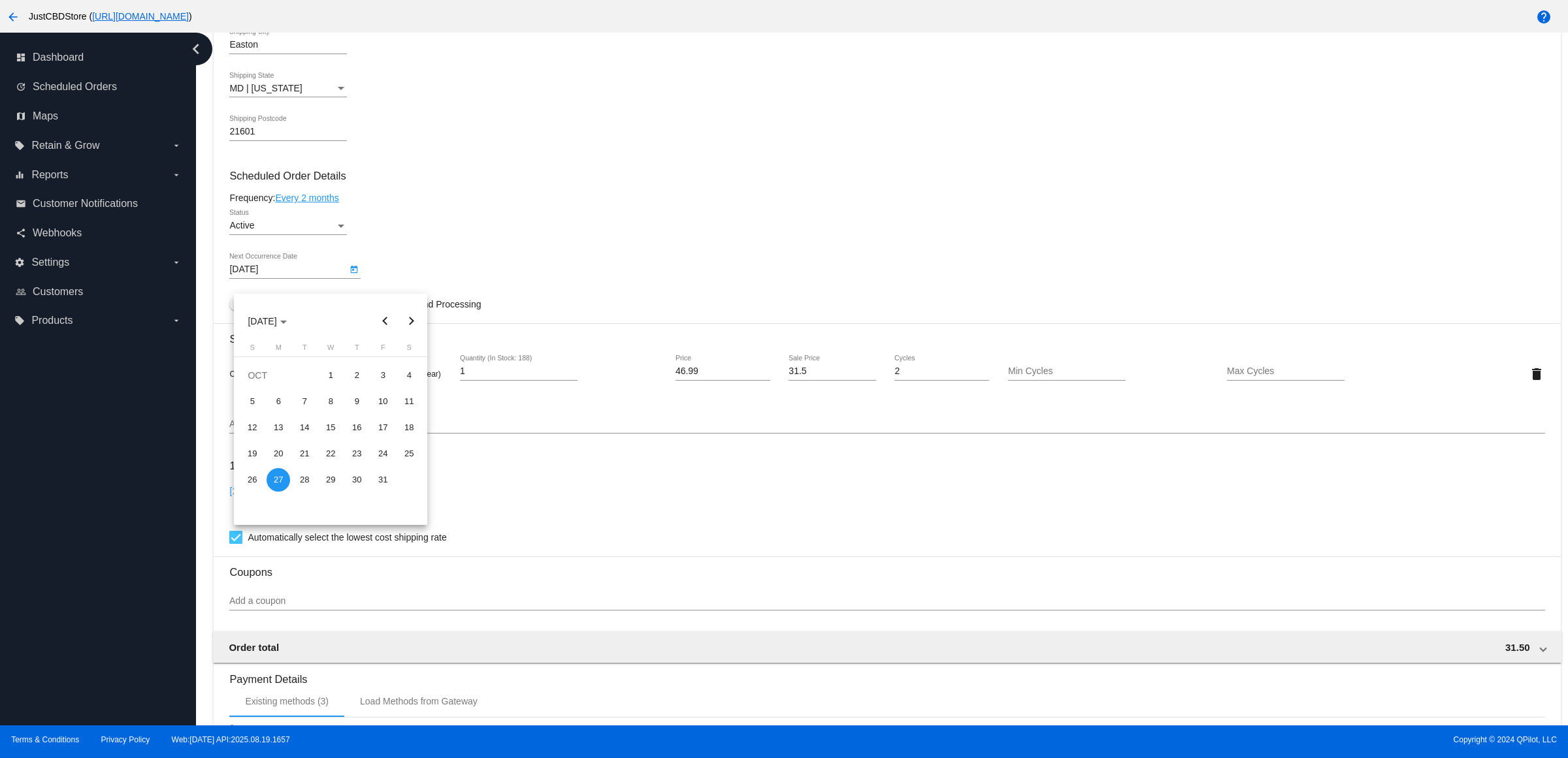
click at [380, 323] on button "Previous month" at bounding box center [385, 321] width 26 height 26
click at [378, 475] on div "26" at bounding box center [383, 480] width 23 height 23
type input "9/26/2025"
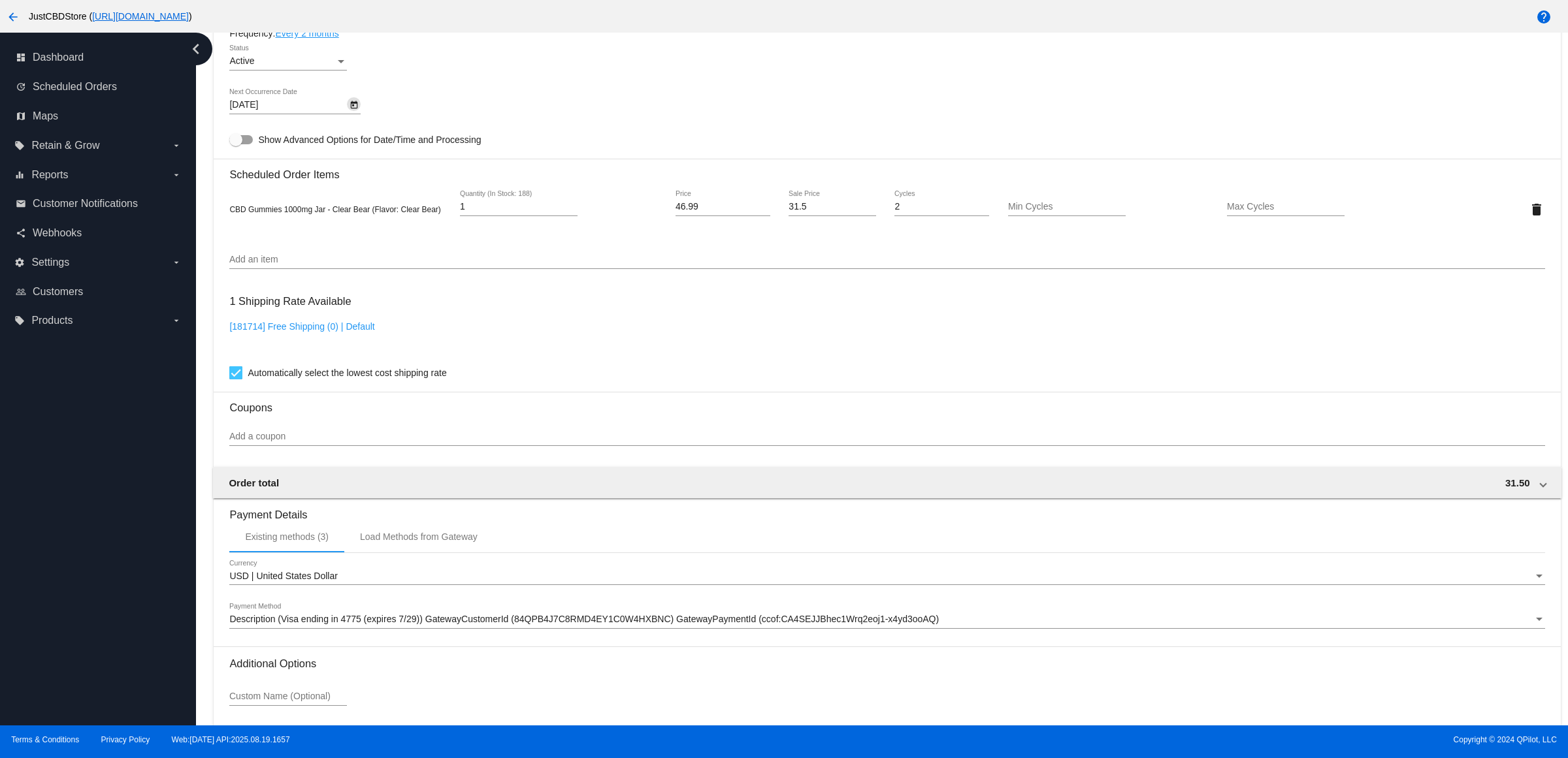
scroll to position [939, 0]
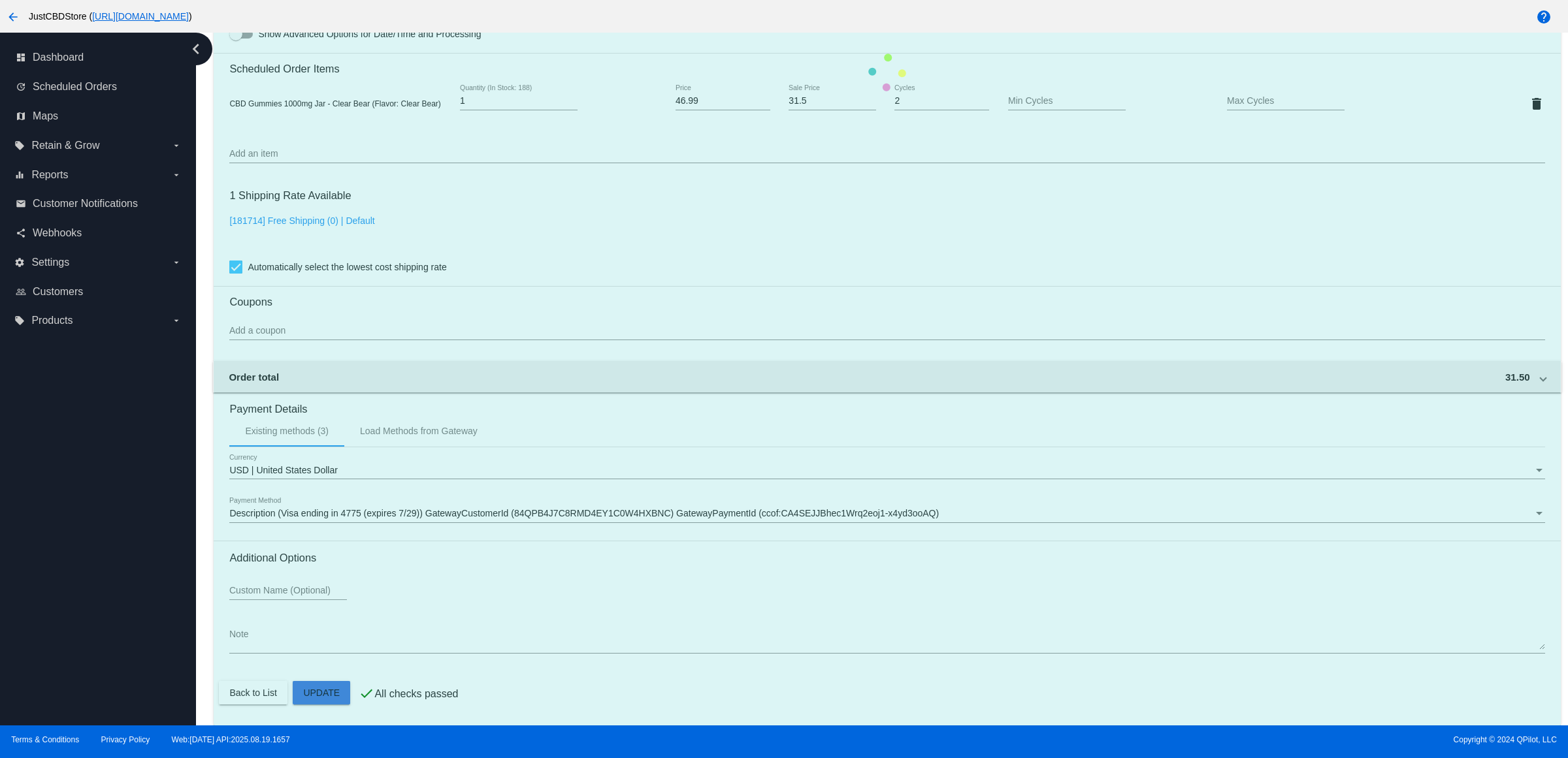
click at [340, 687] on mat-card "Customer 3026305: Robert Fitton rfitton@monogram-homes.com Customer Shipping En…" at bounding box center [886, 72] width 1346 height 1306
